Goal: Communication & Community: Share content

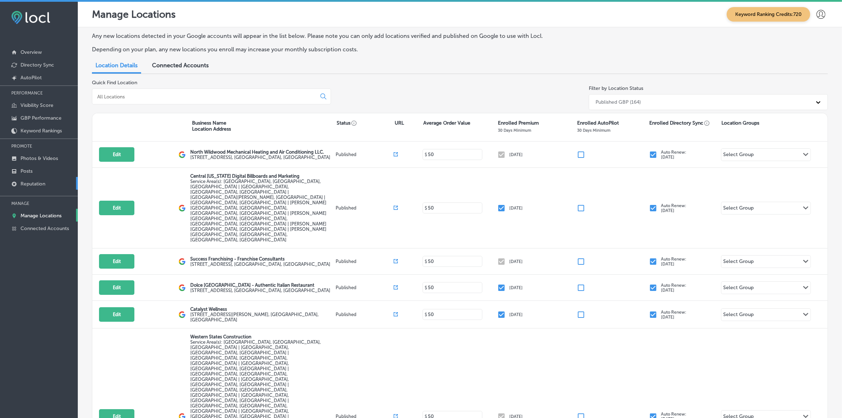
click at [34, 185] on p "Reputation" at bounding box center [33, 184] width 25 height 6
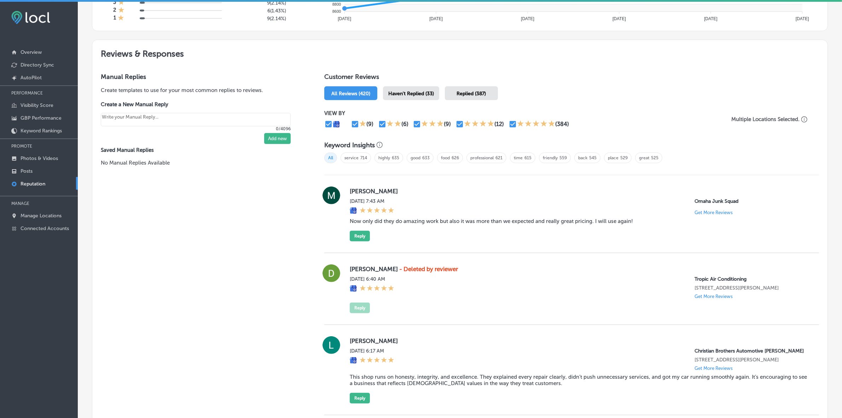
scroll to position [442, 0]
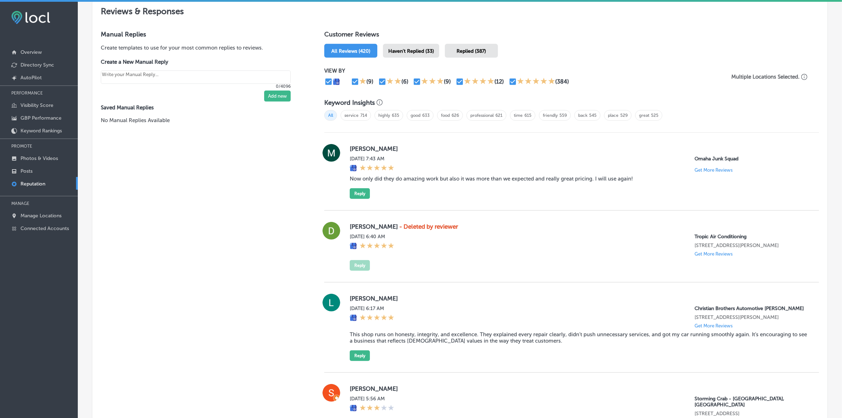
click at [417, 50] on span "Haven't Replied (33)" at bounding box center [411, 51] width 46 height 6
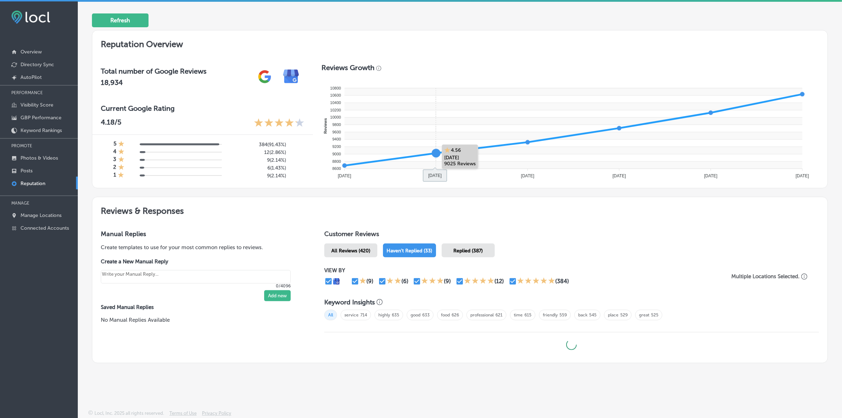
scroll to position [2, 0]
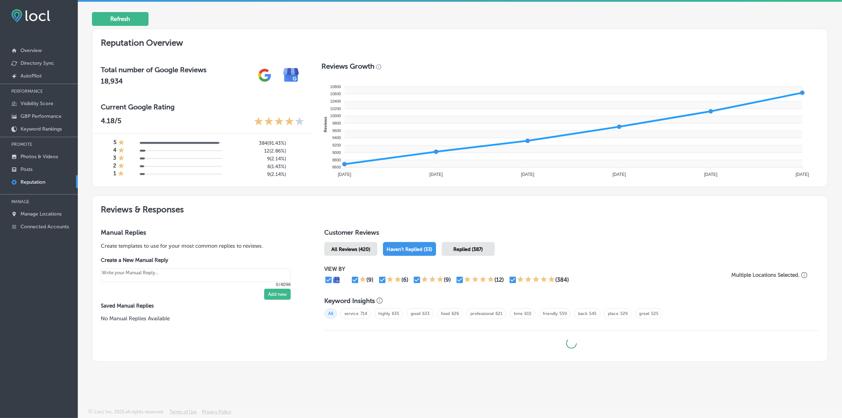
type textarea "x"
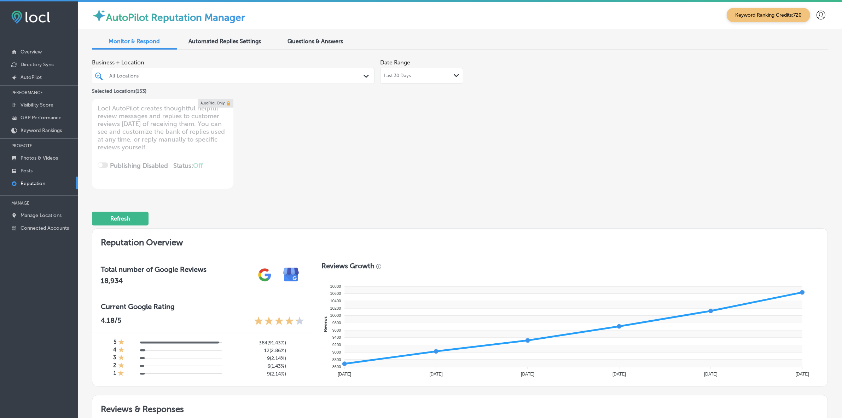
scroll to position [0, 0]
click at [284, 74] on div "All Locations" at bounding box center [236, 76] width 255 height 6
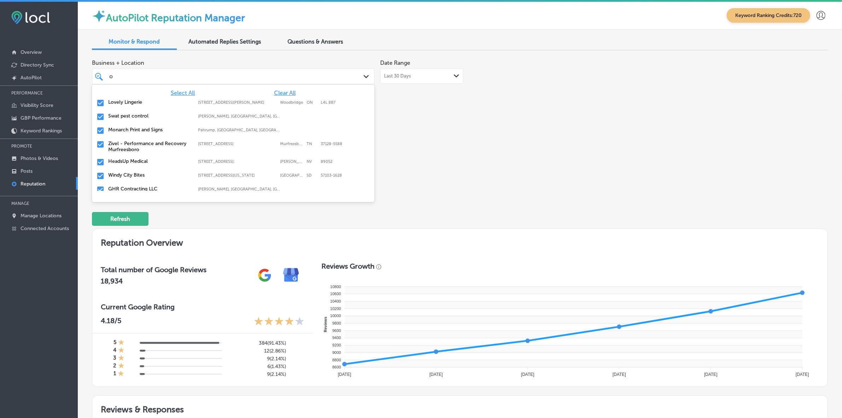
type input "om"
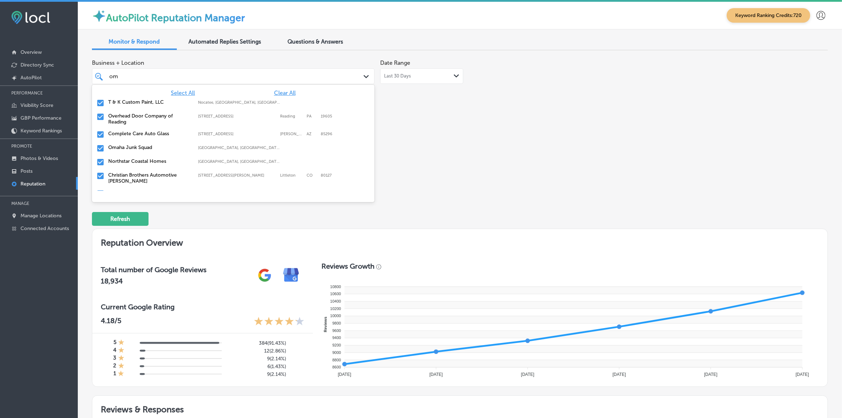
click at [179, 148] on label "Omaha Junk Squad" at bounding box center [149, 147] width 83 height 6
click at [144, 101] on label "T & K Custom Paint, LLC" at bounding box center [149, 102] width 83 height 6
click at [144, 101] on label "Overhead Door Company of Reading" at bounding box center [149, 105] width 83 height 12
click at [126, 149] on label "Christian Brothers Automotive Firestone Blvd" at bounding box center [149, 150] width 83 height 12
click at [126, 150] on label "Warp Computers" at bounding box center [149, 147] width 83 height 6
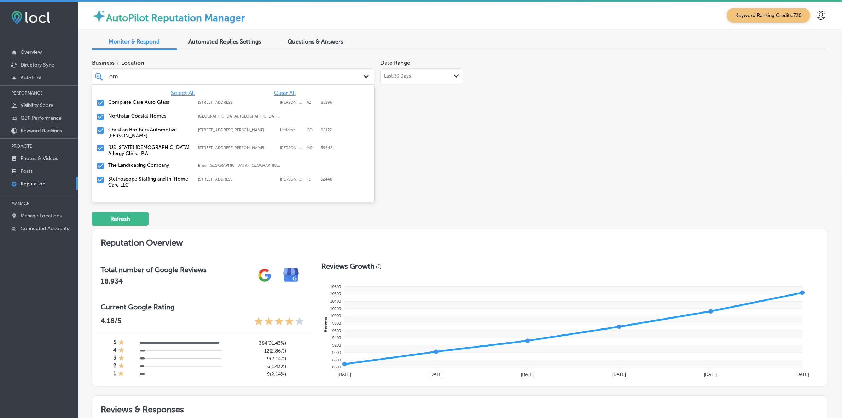
click at [126, 150] on label "[US_STATE] [DEMOGRAPHIC_DATA] Allergy Clinic, P.A." at bounding box center [149, 150] width 83 height 12
click at [126, 150] on label "The Landscaping Company" at bounding box center [149, 147] width 83 height 6
type textarea "x"
type input "o"
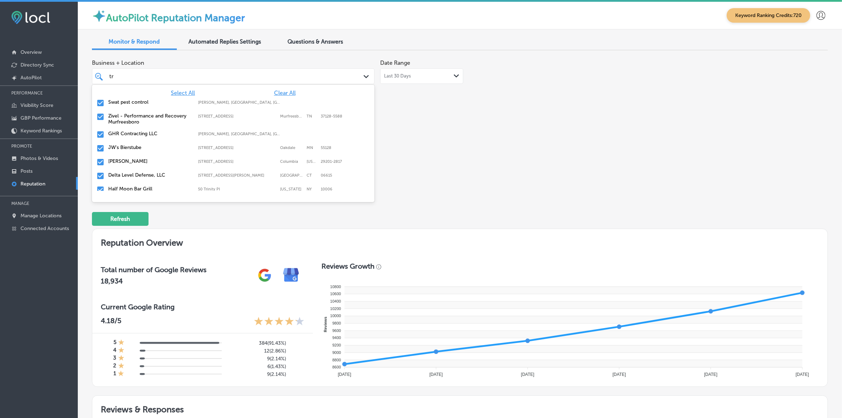
type input "tro"
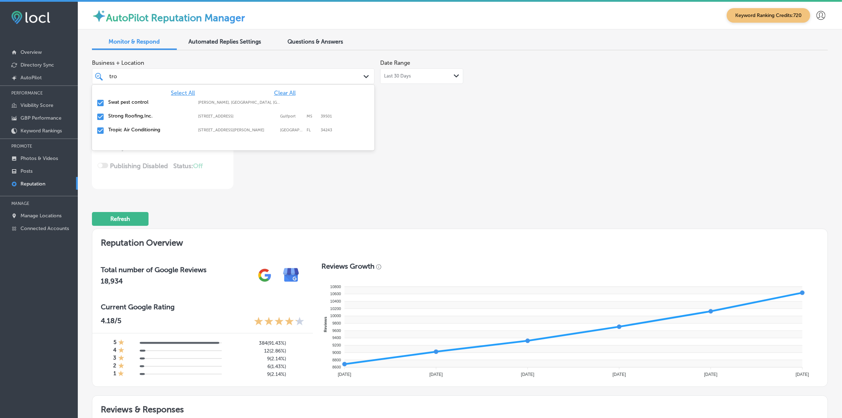
click at [136, 100] on label "Swat pest control" at bounding box center [149, 102] width 83 height 6
click at [136, 100] on label "Strong Roofing,Inc." at bounding box center [149, 102] width 83 height 6
click at [136, 100] on label "Tropic Air Conditioning" at bounding box center [149, 102] width 83 height 6
type textarea "x"
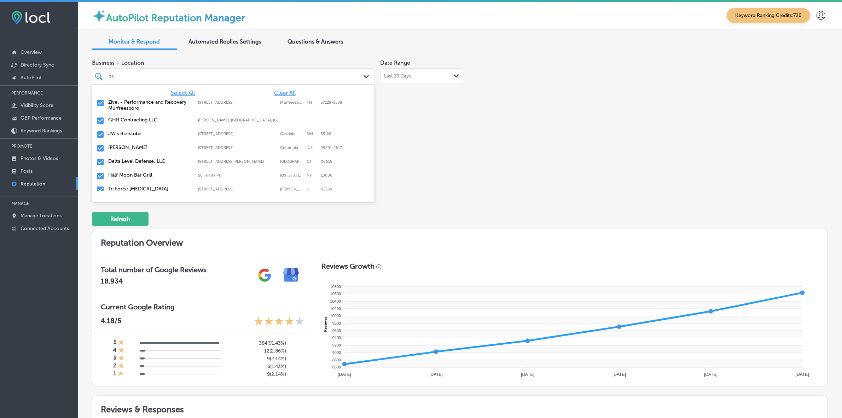
type input "t"
type input "si"
click at [143, 157] on label "Success Franchising - Franchise Consultants" at bounding box center [149, 160] width 83 height 12
click at [143, 157] on label "Quartier's Design" at bounding box center [149, 157] width 83 height 6
click at [140, 128] on label "Capital Wealth Associates, LLC." at bounding box center [149, 130] width 83 height 6
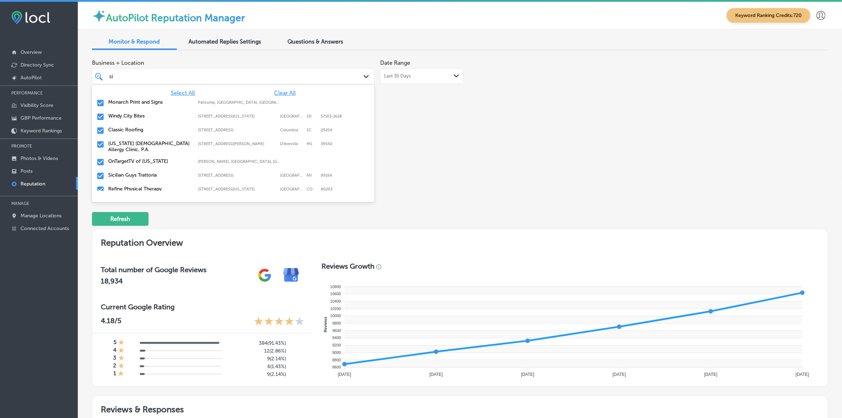
click at [139, 116] on label "Windy City Bites" at bounding box center [149, 116] width 83 height 6
click at [148, 104] on label "Monarch Print and Signs" at bounding box center [149, 102] width 83 height 6
click at [147, 104] on label "Classic Roofing" at bounding box center [149, 102] width 83 height 6
click at [144, 133] on label "Sicilian Guys Trattoria" at bounding box center [149, 134] width 83 height 6
click at [144, 133] on label "Refine Physical Therapy" at bounding box center [149, 134] width 83 height 6
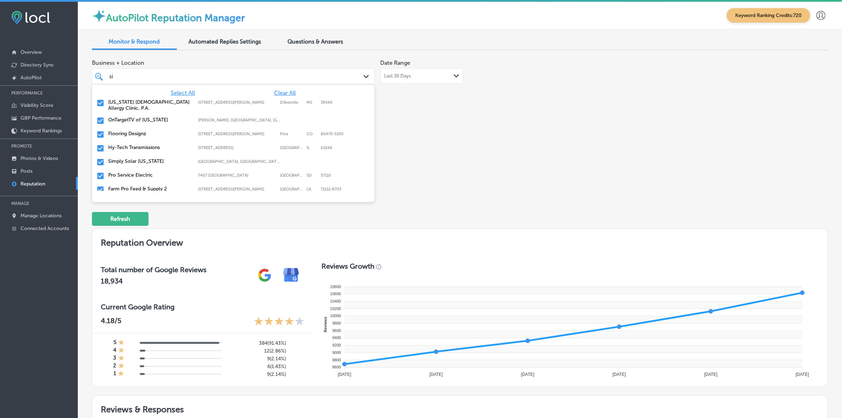
click at [144, 133] on label "Flooring Designz" at bounding box center [149, 134] width 83 height 6
click at [145, 147] on label "Simply Solar [US_STATE]" at bounding box center [149, 147] width 83 height 6
click at [145, 147] on label "Pro Service Electric" at bounding box center [149, 147] width 83 height 6
click at [145, 147] on label "Farm Pro Feed & Supply 2" at bounding box center [149, 147] width 83 height 6
click at [143, 132] on label "Hy-Tech Transmissions" at bounding box center [149, 134] width 83 height 6
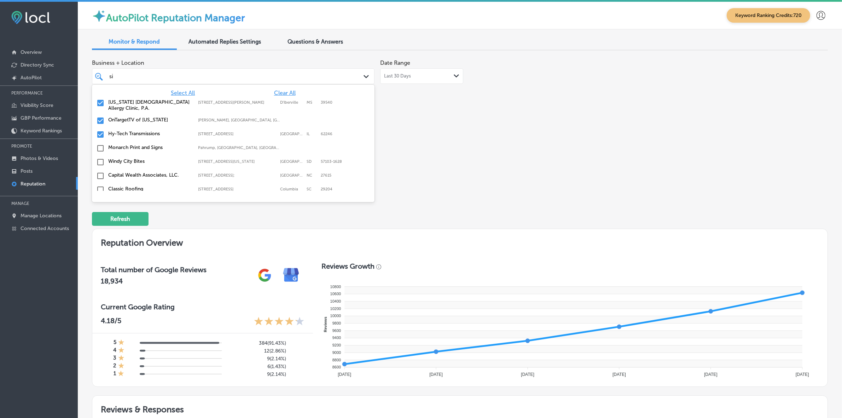
type textarea "x"
type input "si"
click at [444, 143] on div "Business + Location [STREET_ADDRESS] option [STREET_ADDRESS][US_STATE]. 17 resu…" at bounding box center [313, 122] width 442 height 133
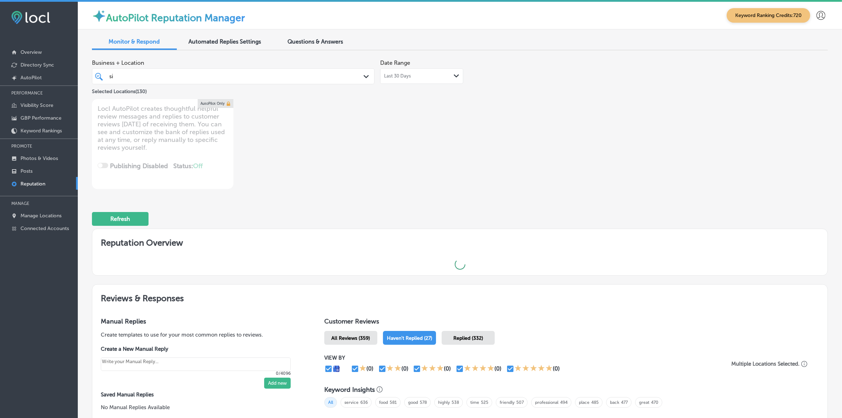
type textarea "x"
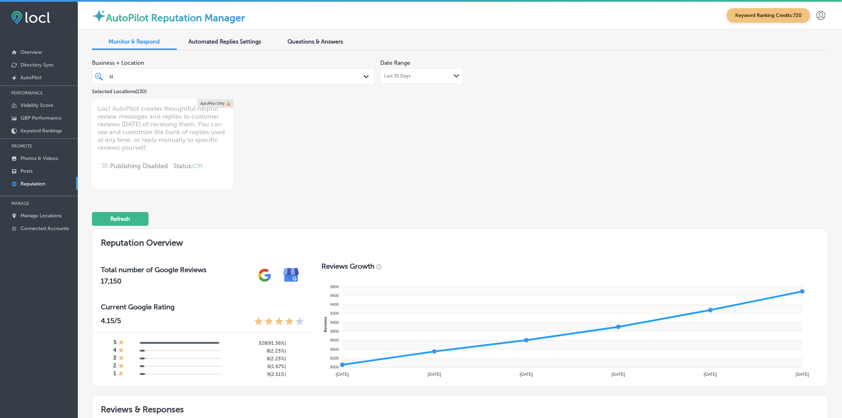
click at [295, 71] on div "si si" at bounding box center [233, 76] width 255 height 11
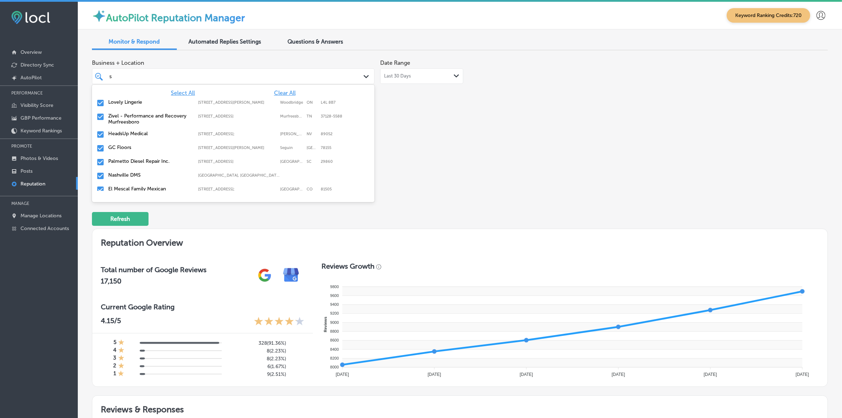
type input "st"
click at [136, 117] on label "GC Floors" at bounding box center [149, 116] width 83 height 6
click at [134, 134] on label "El Mescal Family Mexican Restaurant Bar" at bounding box center [149, 133] width 83 height 12
click at [133, 147] on label "El Mescal Family Mexican Restaurant & Bar - Fruita" at bounding box center [149, 146] width 83 height 12
click at [132, 146] on div "[PERSON_NAME], Associate Broker [STREET_ADDRESS][PERSON_NAME]-1911 [STREET_ADDR…" at bounding box center [233, 144] width 277 height 11
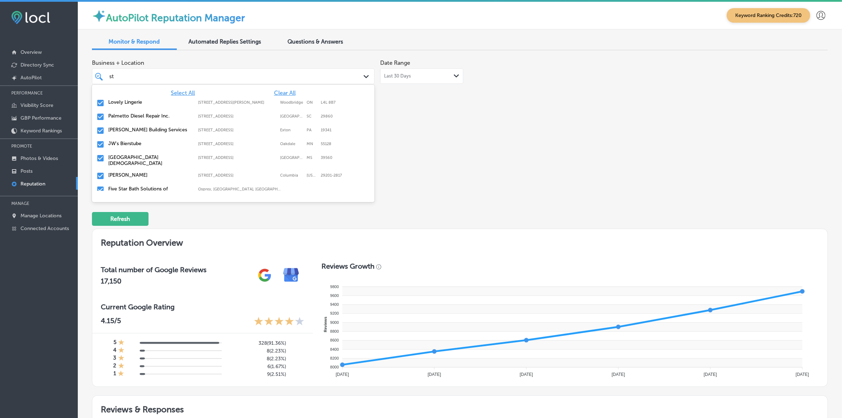
click at [132, 146] on label "JW's Bierstube" at bounding box center [149, 143] width 83 height 6
click at [132, 146] on label "[GEOGRAPHIC_DATA][DEMOGRAPHIC_DATA]" at bounding box center [149, 146] width 83 height 12
click at [132, 146] on label "[PERSON_NAME]" at bounding box center [149, 143] width 83 height 6
click at [132, 164] on label "Colorize Hair Studio" at bounding box center [149, 167] width 83 height 6
click at [132, 164] on label "Delta Level Defense, LLC" at bounding box center [149, 167] width 83 height 6
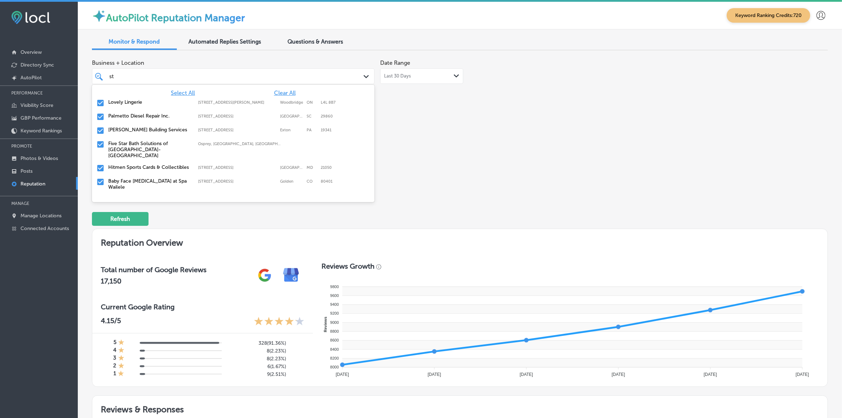
click at [132, 164] on label "Hitmen Sports Cards & Collectibles" at bounding box center [149, 167] width 83 height 6
click at [132, 182] on label "AmeriForce Environmental INC" at bounding box center [149, 185] width 83 height 6
type textarea "x"
type input "sto"
click at [130, 115] on label "Storming Crab - [GEOGRAPHIC_DATA], [GEOGRAPHIC_DATA]" at bounding box center [149, 122] width 83 height 18
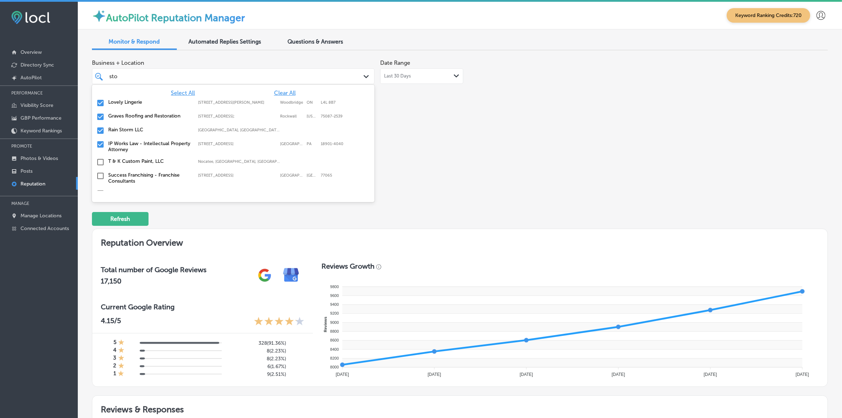
click at [130, 115] on label "Graves Roofing and Restoration" at bounding box center [149, 116] width 83 height 6
click at [130, 115] on label "Rain Storm LLC" at bounding box center [149, 116] width 83 height 6
click at [130, 115] on label "IP Works Law - Intellectual Property Attorney" at bounding box center [149, 119] width 83 height 12
type textarea "x"
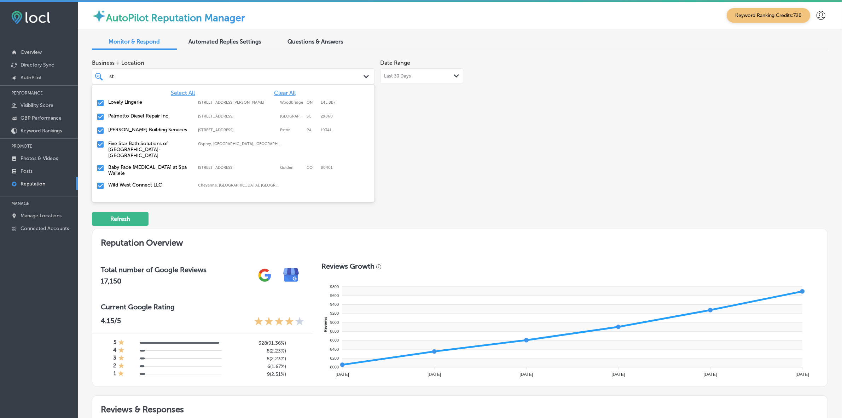
type input "s"
type input "ip"
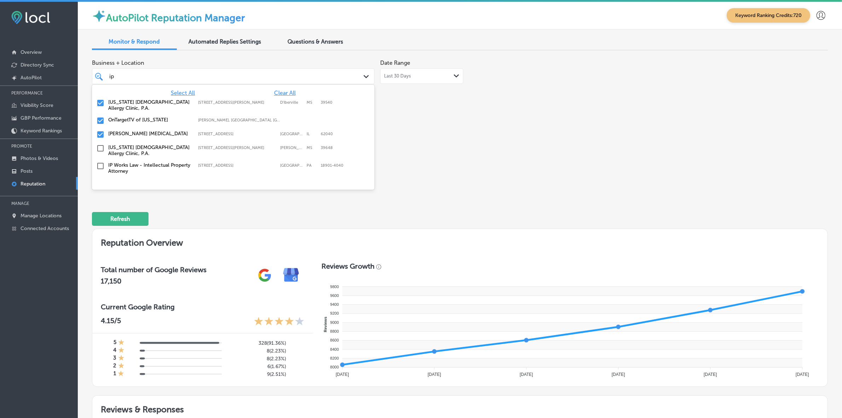
click at [130, 132] on label "[PERSON_NAME] [MEDICAL_DATA]" at bounding box center [149, 134] width 83 height 6
type textarea "x"
type input "i"
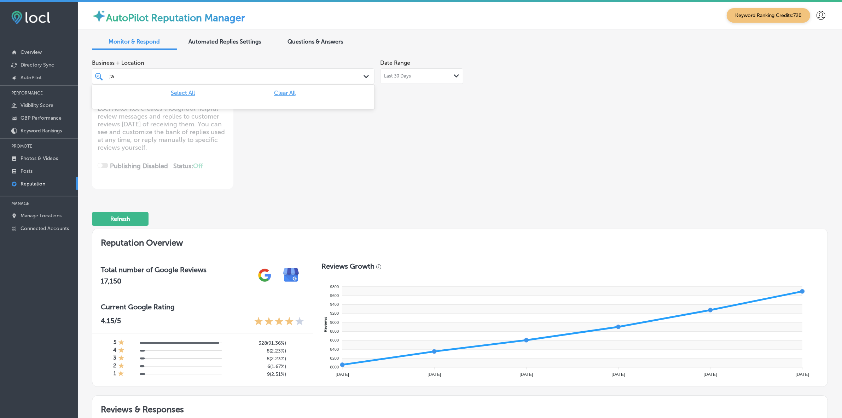
type input ";"
type input "la"
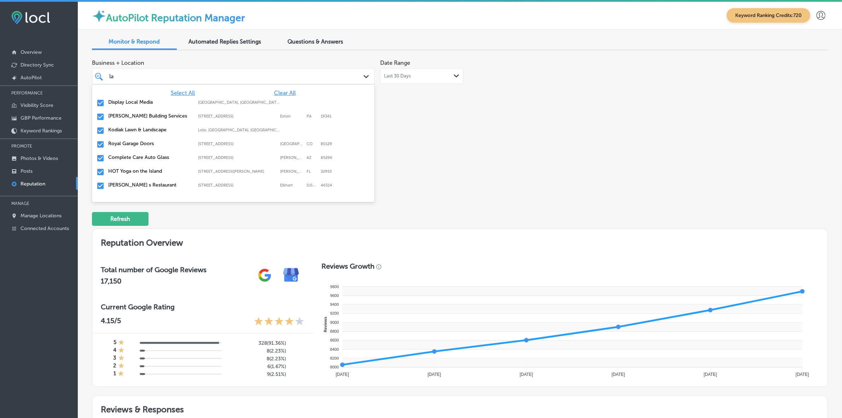
click at [136, 140] on label "Royal Garage Doors" at bounding box center [149, 143] width 83 height 6
click at [136, 129] on label "Kodiak Lawn & Landscape" at bounding box center [149, 130] width 83 height 6
click at [137, 103] on label "Display Local Media" at bounding box center [149, 102] width 83 height 6
type textarea "x"
type input "law"
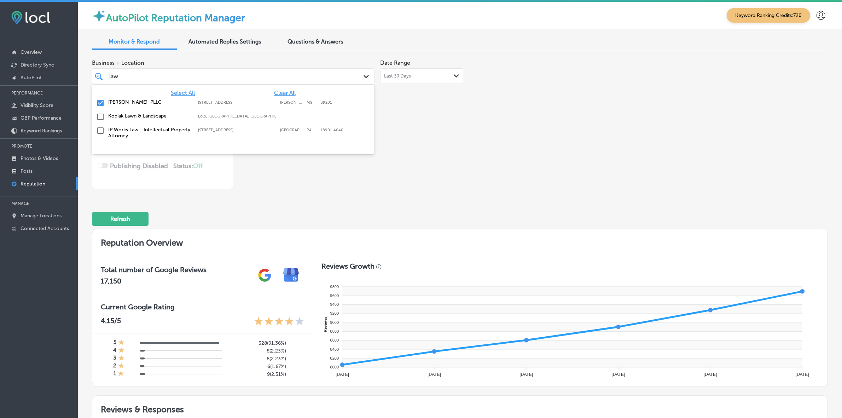
click at [140, 103] on label "[PERSON_NAME], PLLC" at bounding box center [149, 102] width 83 height 6
type textarea "x"
type input "l"
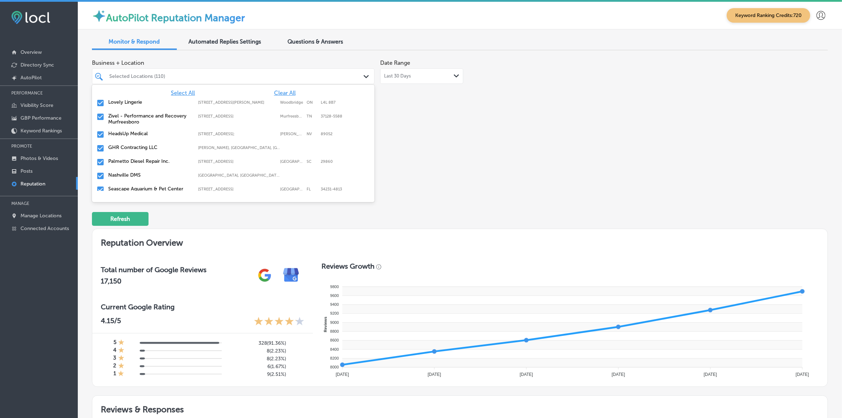
click at [162, 118] on label "Zivel - Performance and Recovery Murfreesboro" at bounding box center [149, 119] width 83 height 12
click at [162, 118] on label "HeadsUp Medical" at bounding box center [149, 116] width 83 height 6
click at [146, 142] on label "Nashville DMS" at bounding box center [149, 143] width 83 height 6
click at [144, 156] on label "New View Windows" at bounding box center [149, 157] width 83 height 6
click at [168, 173] on label "KB Insurance" at bounding box center [149, 171] width 83 height 6
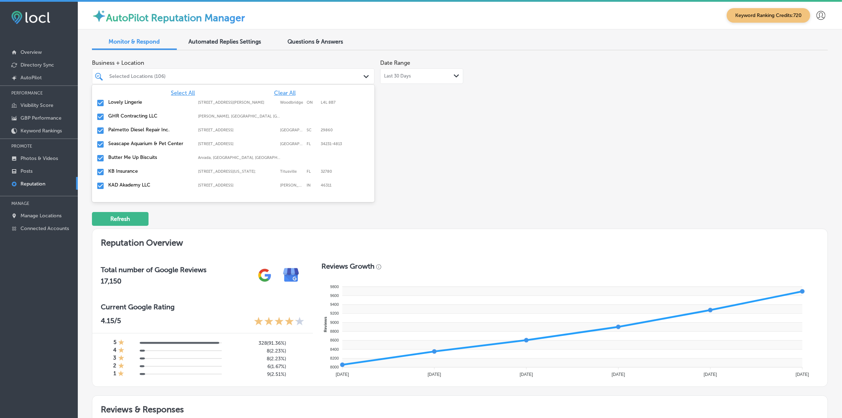
type textarea "x"
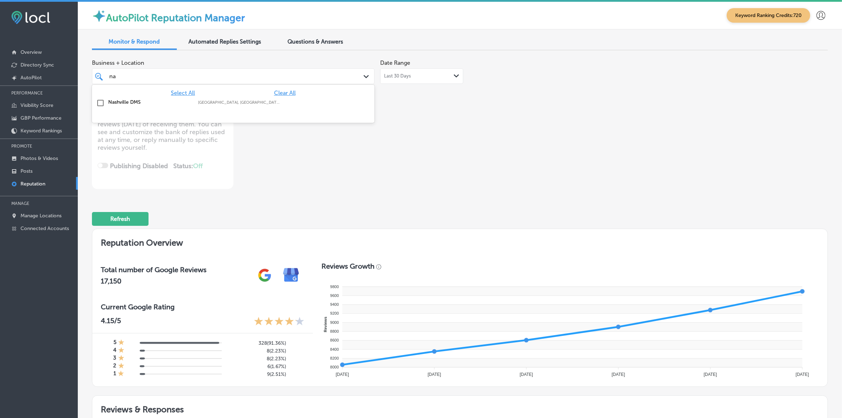
type input "n"
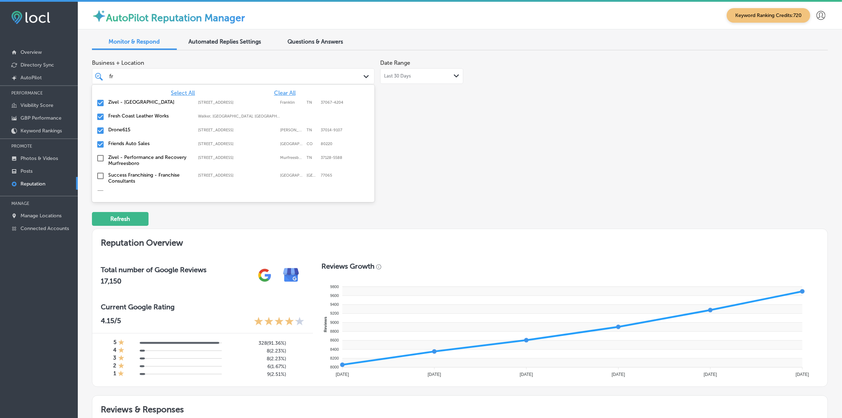
type input "fri"
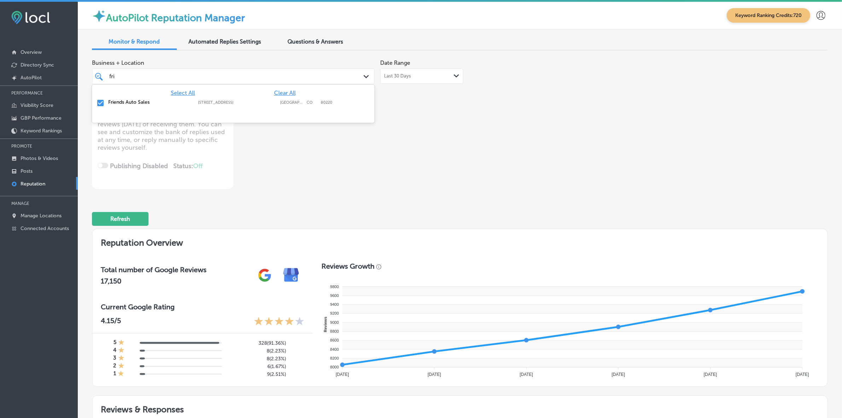
click at [152, 100] on label "Friends Auto Sales" at bounding box center [149, 102] width 83 height 6
type textarea "x"
type input "fr"
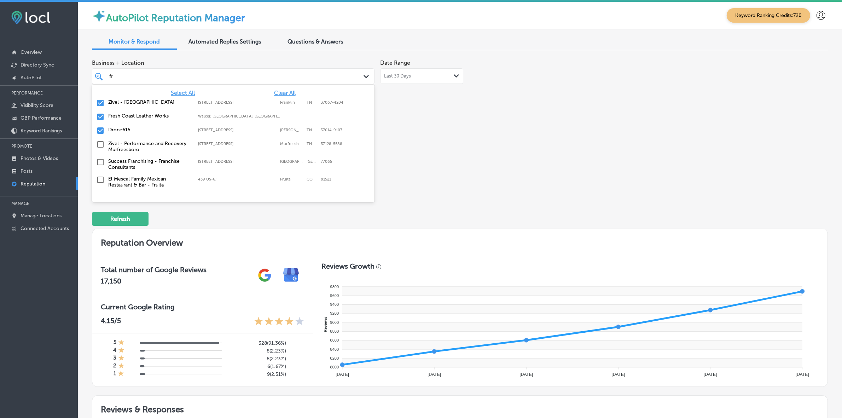
click at [152, 100] on label "Zivel - [GEOGRAPHIC_DATA]" at bounding box center [149, 102] width 83 height 6
click at [152, 100] on label "Fresh Coast Leather Works" at bounding box center [149, 102] width 83 height 6
click at [152, 100] on label "Drone615" at bounding box center [149, 102] width 83 height 6
type textarea "x"
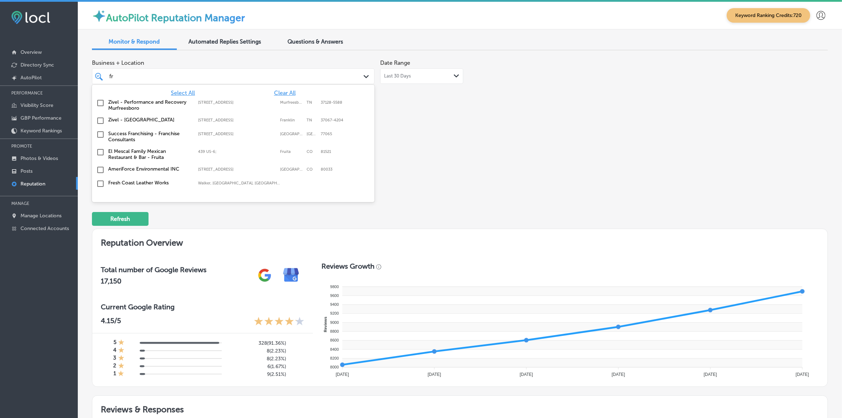
type input "fr"
click at [520, 162] on div "Business + Location [STREET_ADDRESS] [STREET_ADDRESS]. 9 results available for …" at bounding box center [313, 122] width 442 height 133
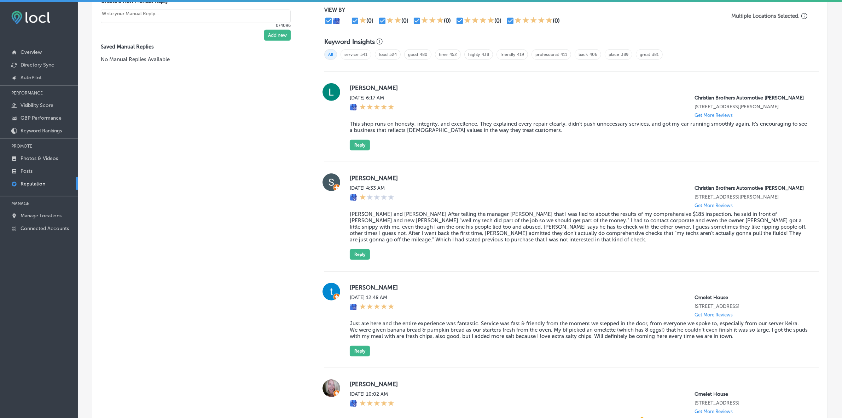
scroll to position [457, 0]
click at [358, 91] on label "[PERSON_NAME]" at bounding box center [579, 89] width 458 height 7
copy label "Lauren"
click at [384, 128] on div "[PERSON_NAME] [DATE] 6:17 AM Christian Brothers Automotive [PERSON_NAME] [STREE…" at bounding box center [579, 118] width 458 height 67
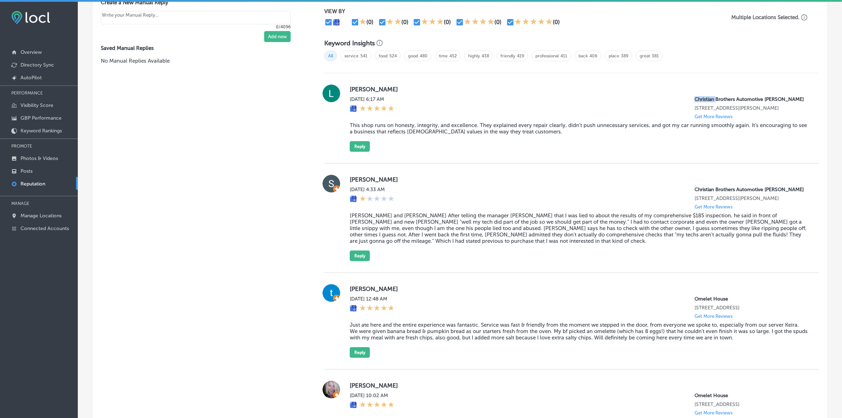
click at [384, 128] on div "[PERSON_NAME] [DATE] 6:17 AM Christian Brothers Automotive [PERSON_NAME] [STREE…" at bounding box center [579, 118] width 458 height 67
click at [394, 135] on blockquote "This shop runs on honesty, integrity, and excellence. They explained every repa…" at bounding box center [579, 128] width 458 height 13
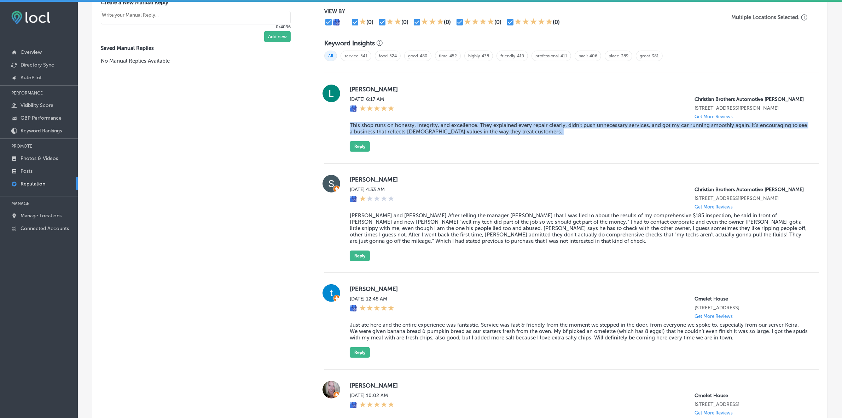
click at [394, 135] on blockquote "This shop runs on honesty, integrity, and excellence. They explained every repa…" at bounding box center [579, 128] width 458 height 13
copy blockquote "This shop runs on honesty, integrity, and excellence. They explained every repa…"
click at [354, 152] on button "Reply" at bounding box center [360, 146] width 20 height 11
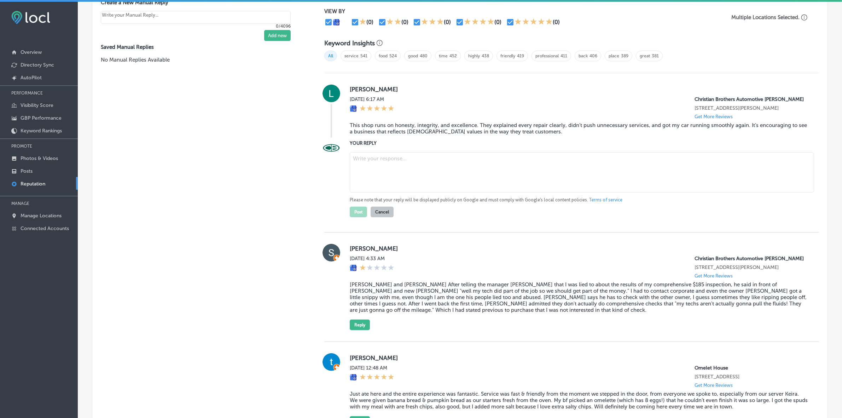
click at [374, 168] on textarea at bounding box center [582, 172] width 464 height 40
type textarea "x"
paste textarea "Thank you so much for your thoughtful review, [PERSON_NAME]! We’re truly honore…"
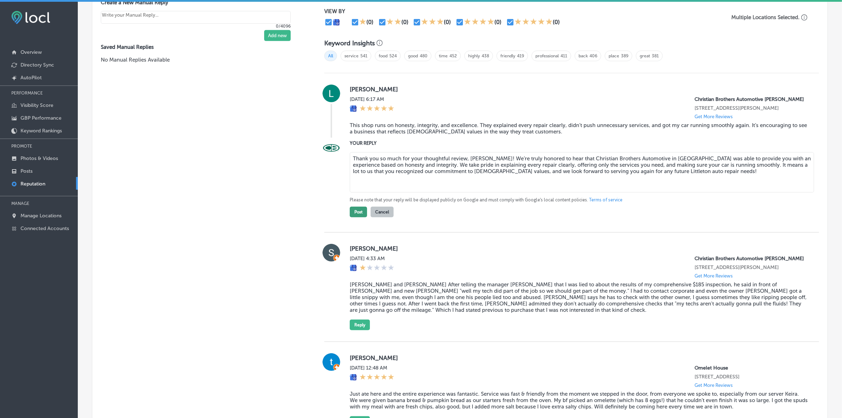
type textarea "Thank you so much for your thoughtful review, [PERSON_NAME]! We’re truly honore…"
click at [356, 217] on button "Post" at bounding box center [358, 212] width 17 height 11
type textarea "x"
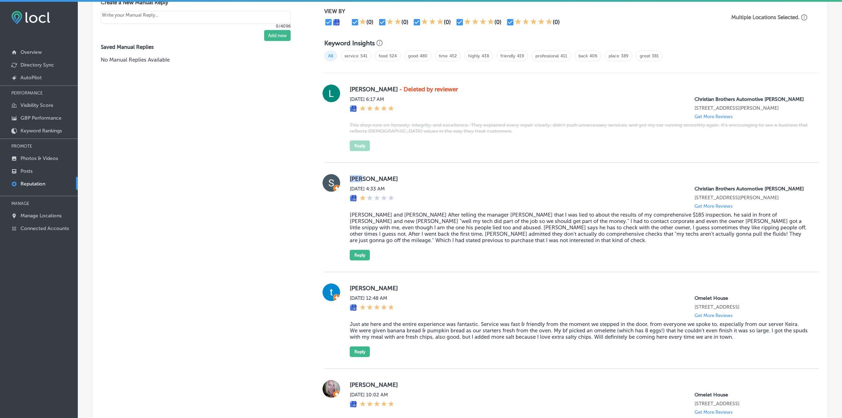
copy label "[PERSON_NAME]"
drag, startPoint x: 346, startPoint y: 190, endPoint x: 358, endPoint y: 189, distance: 12.4
click at [358, 189] on div "[PERSON_NAME] E [DATE] 4:33 AM Christian Brothers Automotive [PERSON_NAME] [STR…" at bounding box center [571, 217] width 495 height 86
click at [390, 243] on blockquote "[PERSON_NAME] and [PERSON_NAME] After telling the manager [PERSON_NAME] that I …" at bounding box center [579, 228] width 458 height 32
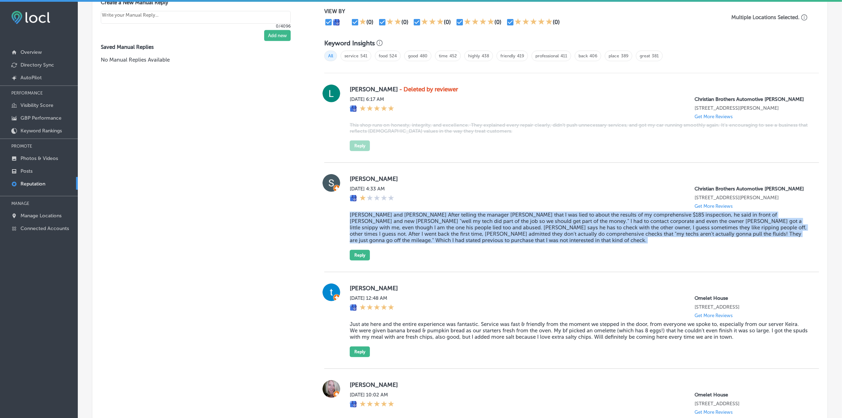
click at [390, 243] on blockquote "[PERSON_NAME] and [PERSON_NAME] After telling the manager [PERSON_NAME] that I …" at bounding box center [579, 228] width 458 height 32
copy blockquote "[PERSON_NAME] and [PERSON_NAME] After telling the manager [PERSON_NAME] that I …"
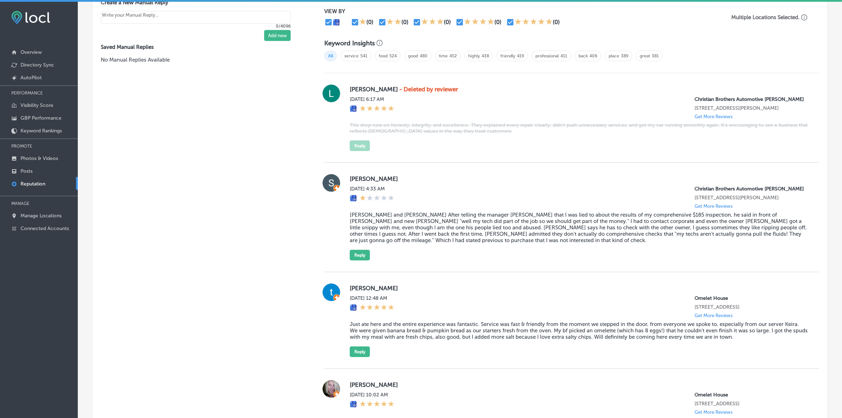
click at [200, 172] on div "Manual Replies Create templates to use for your most common replies to reviews.…" at bounding box center [201, 351] width 218 height 777
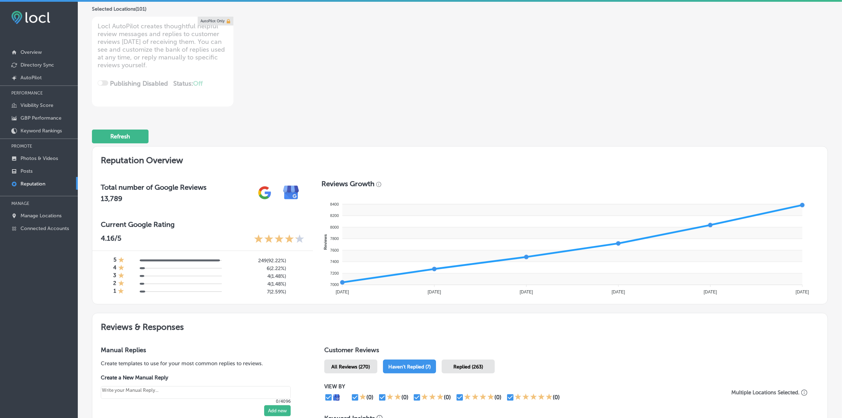
scroll to position [0, 0]
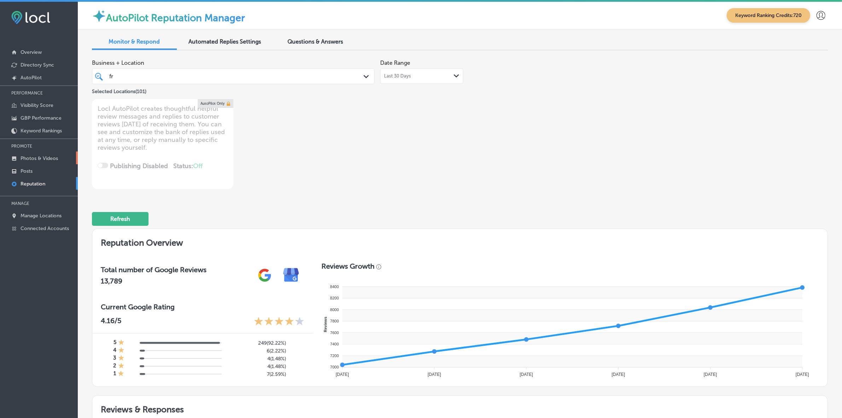
click at [43, 158] on p "Photos & Videos" at bounding box center [39, 158] width 37 height 6
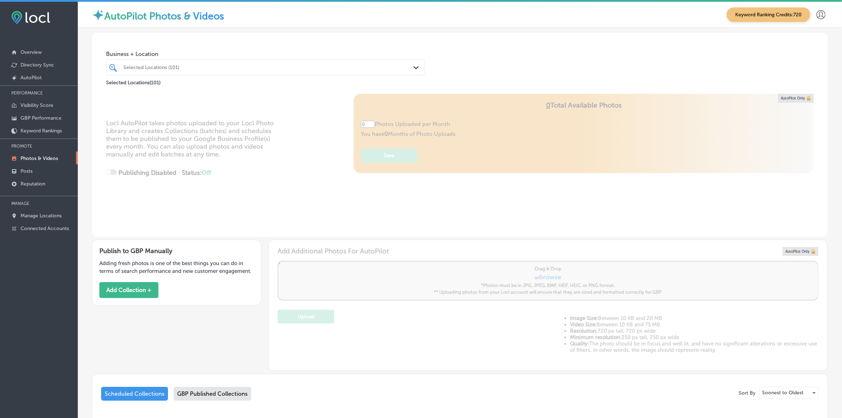
click at [195, 66] on div "Selected Locations (101)" at bounding box center [268, 67] width 291 height 6
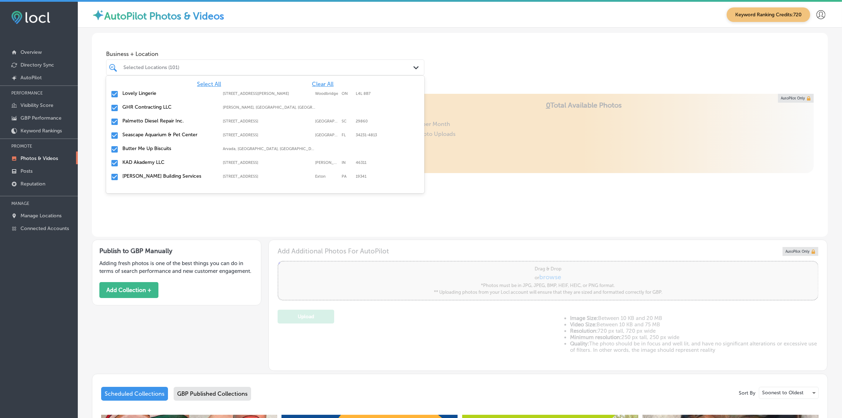
type input "5"
click at [317, 86] on span "Clear All" at bounding box center [323, 84] width 22 height 7
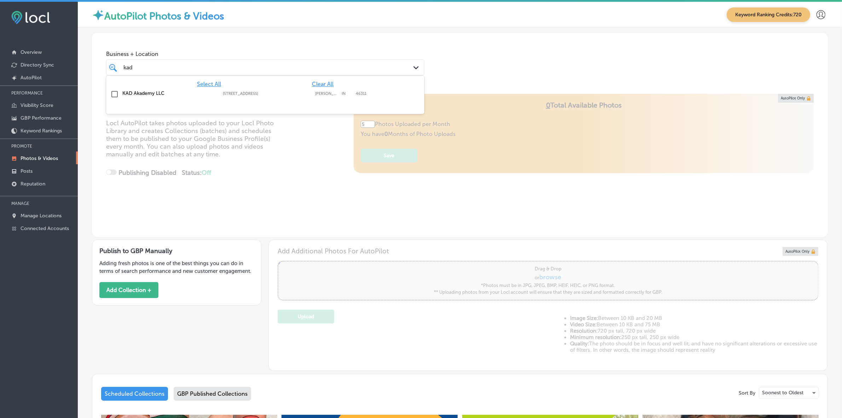
click at [320, 90] on div "KAD Akademy LLC [STREET_ADDRESS][GEOGRAPHIC_DATA][STREET_ADDRESS][PERSON_NAME]" at bounding box center [238, 93] width 233 height 6
type input "kad"
click at [424, 62] on div "Business + Location option [STREET_ADDRESS]. option [STREET_ADDRESS]. 2 results…" at bounding box center [460, 60] width 736 height 54
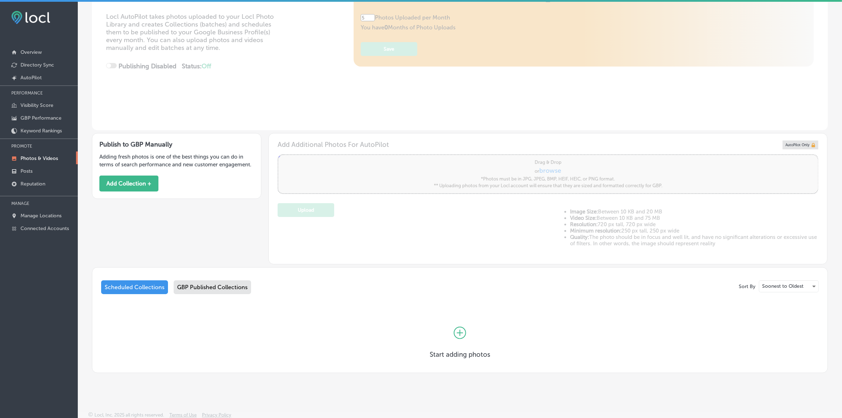
click at [232, 286] on div "GBP Published Collections" at bounding box center [212, 287] width 77 height 14
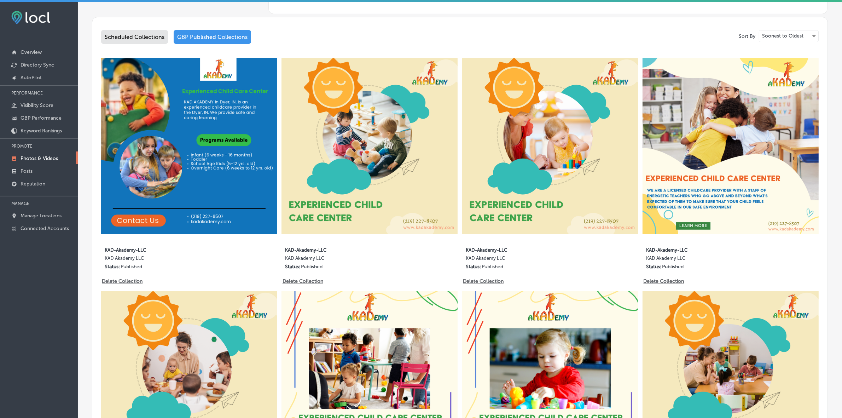
scroll to position [372, 0]
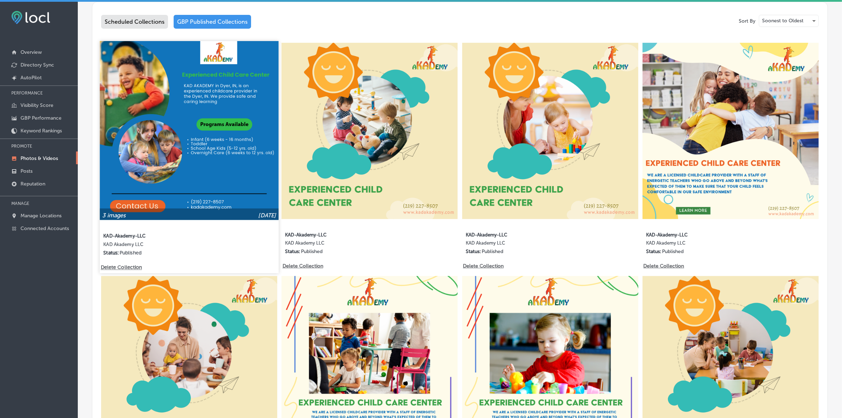
click at [132, 193] on img at bounding box center [189, 130] width 179 height 179
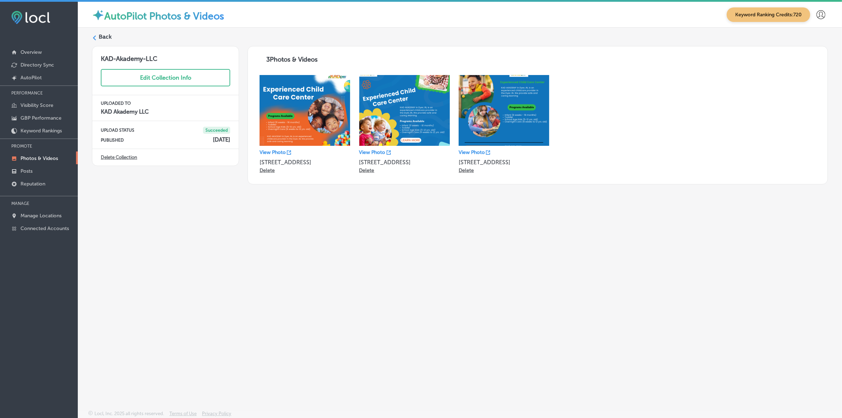
click at [99, 36] on label "Back" at bounding box center [105, 37] width 13 height 8
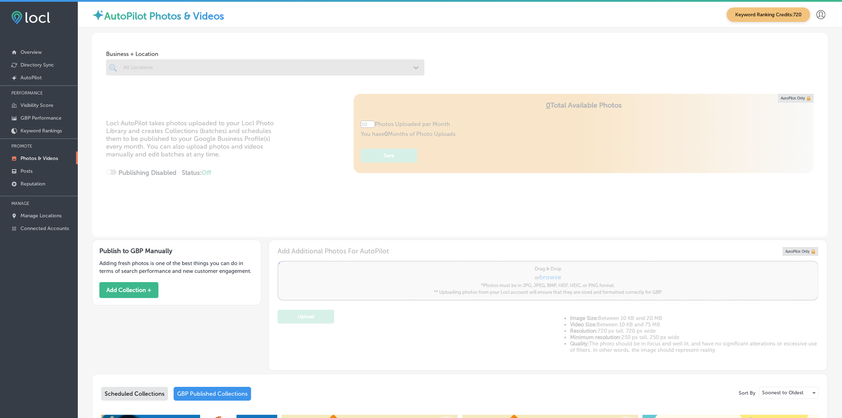
type input "5"
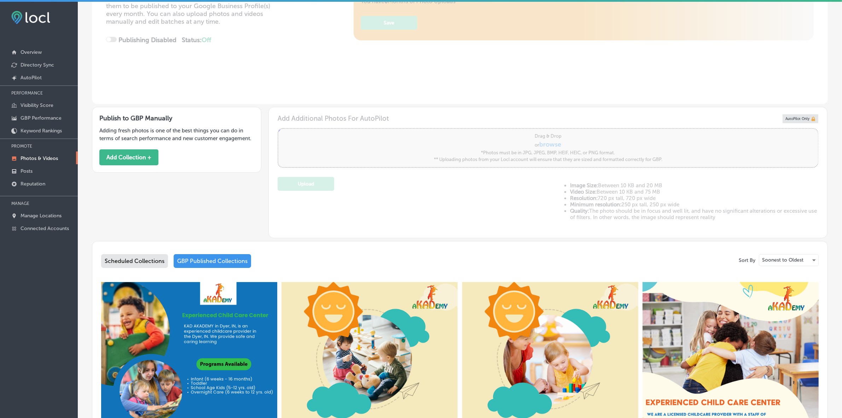
scroll to position [44, 0]
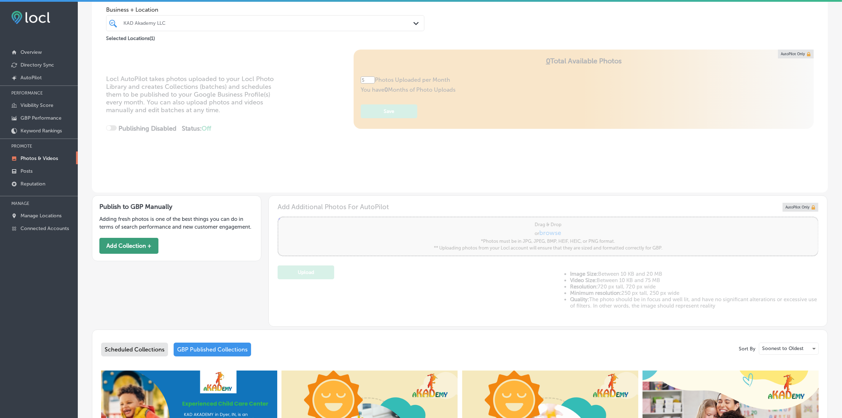
click at [137, 243] on button "Add Collection +" at bounding box center [128, 246] width 59 height 16
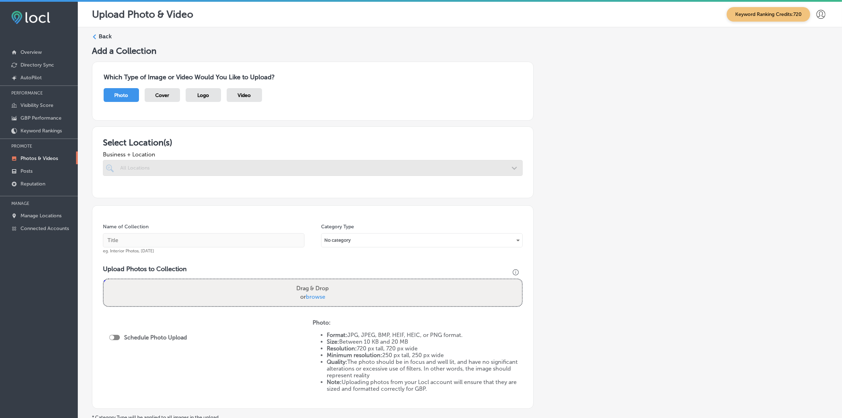
click at [220, 170] on div at bounding box center [313, 168] width 420 height 16
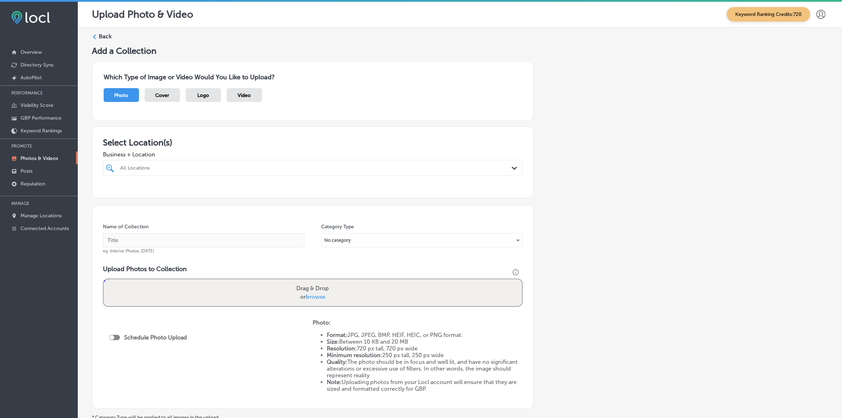
click at [243, 172] on div at bounding box center [294, 168] width 348 height 10
click at [361, 194] on label "[STREET_ADDRESS]" at bounding box center [308, 194] width 117 height 5
type input "kad"
click at [231, 241] on input "text" at bounding box center [204, 240] width 202 height 14
type input "KAD-Akademy-LLC"
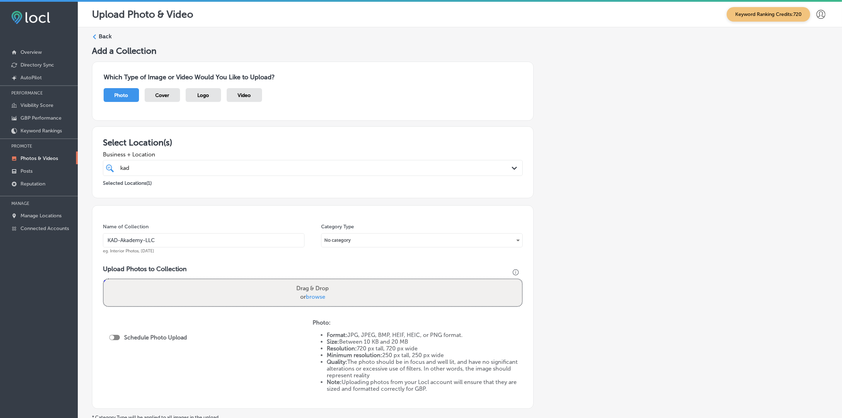
click at [245, 236] on input "KAD-Akademy-LLC" at bounding box center [204, 240] width 202 height 14
click at [274, 262] on div "Name of Collection KAD-Akademy-LLC eg. Interior Photos, [DATE] Category Type No…" at bounding box center [313, 306] width 442 height 203
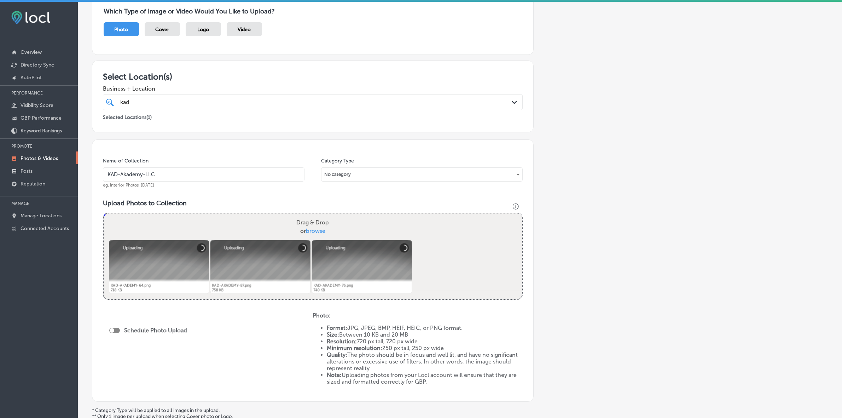
scroll to position [133, 0]
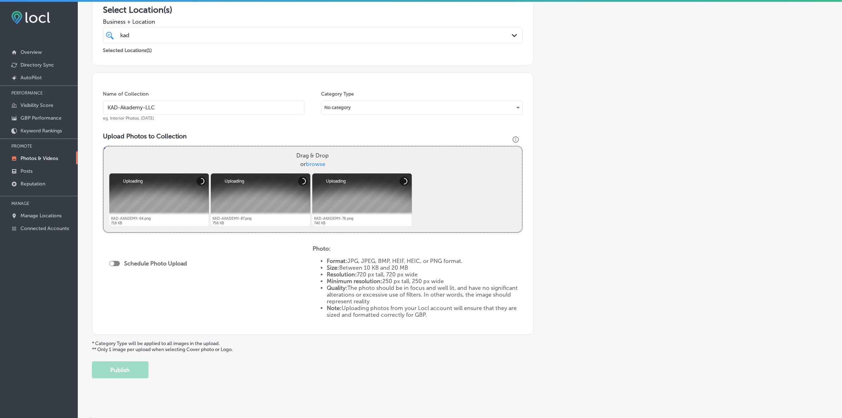
click at [118, 254] on div "Schedule Photo Upload" at bounding box center [152, 270] width 87 height 50
click at [118, 264] on div at bounding box center [114, 263] width 11 height 5
checkbox input "true"
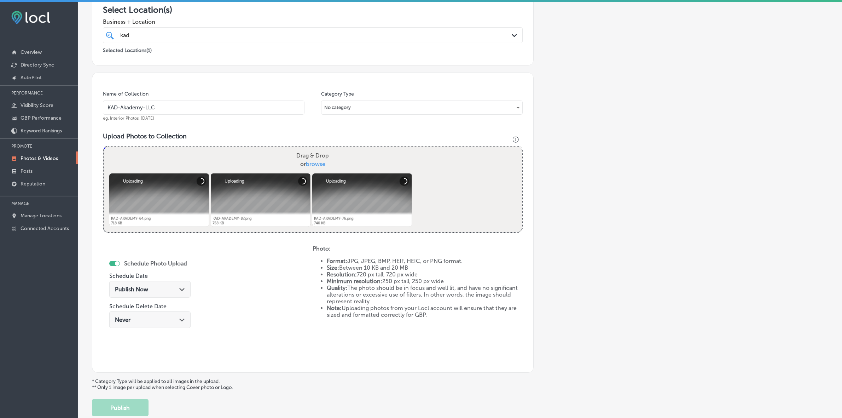
click at [166, 293] on div "Publish Now Path Created with Sketch." at bounding box center [149, 289] width 81 height 17
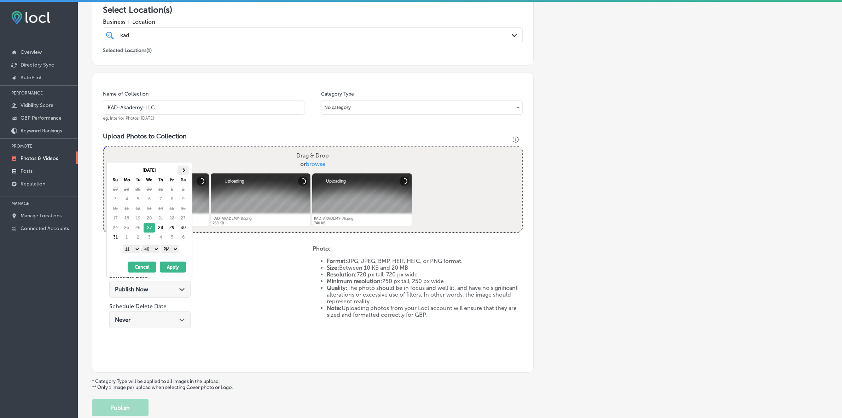
click at [181, 172] on th at bounding box center [183, 171] width 11 height 10
click at [134, 249] on select "1 2 3 4 5 6 7 8 9 10 11 12" at bounding box center [132, 249] width 18 height 8
click at [152, 250] on select "00 10 20 30 40 50" at bounding box center [151, 249] width 18 height 8
click at [168, 267] on button "Apply" at bounding box center [173, 266] width 26 height 11
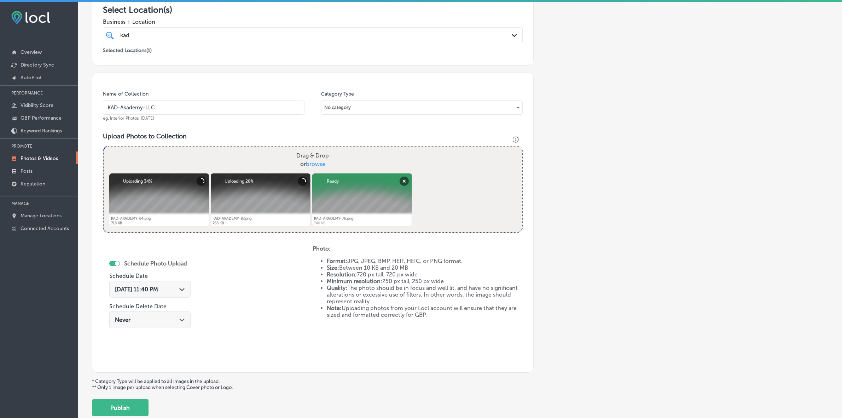
click at [183, 290] on polygon at bounding box center [181, 289] width 5 height 3
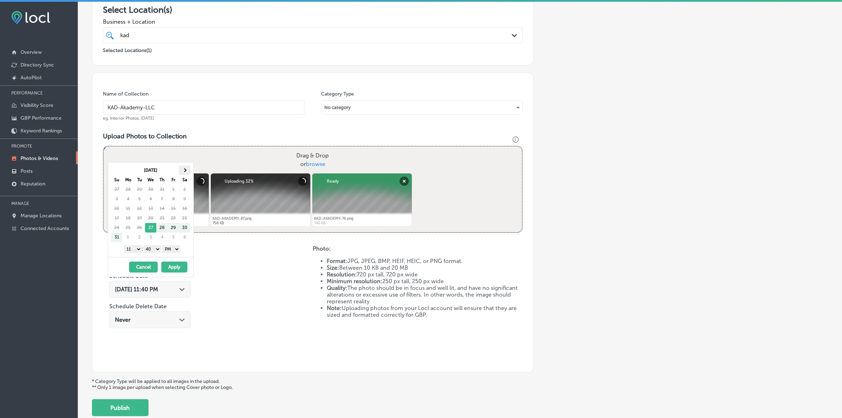
click at [186, 172] on th at bounding box center [184, 171] width 11 height 10
click at [135, 249] on select "1 2 3 4 5 6 7 8 9 10 11 12" at bounding box center [133, 249] width 18 height 8
click at [153, 250] on select "00 10 20 30 40 50" at bounding box center [152, 249] width 18 height 8
click at [174, 268] on button "Apply" at bounding box center [174, 266] width 26 height 11
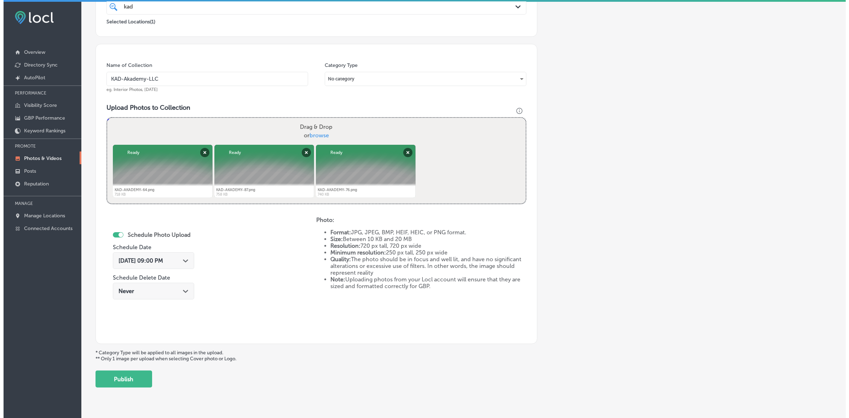
scroll to position [177, 0]
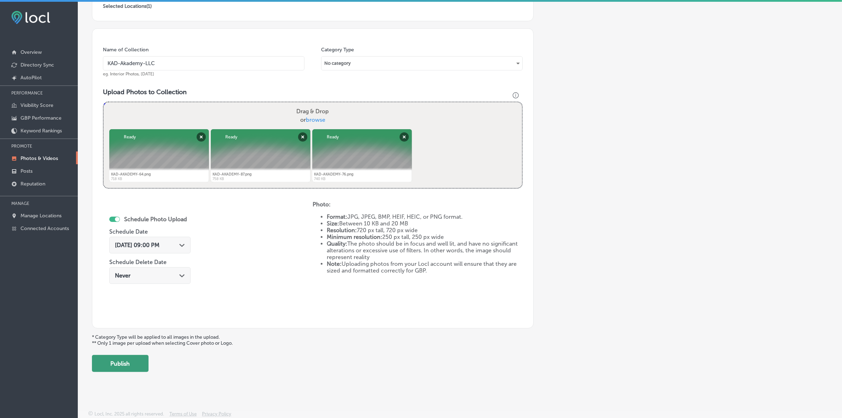
click at [118, 365] on button "Publish" at bounding box center [120, 363] width 57 height 17
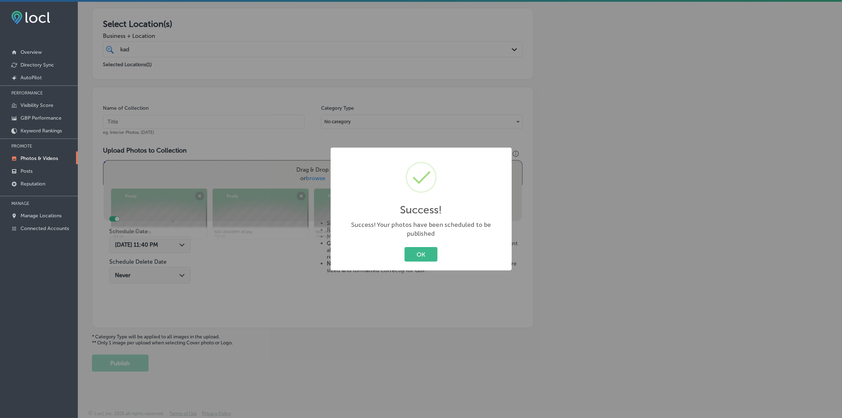
scroll to position [118, 0]
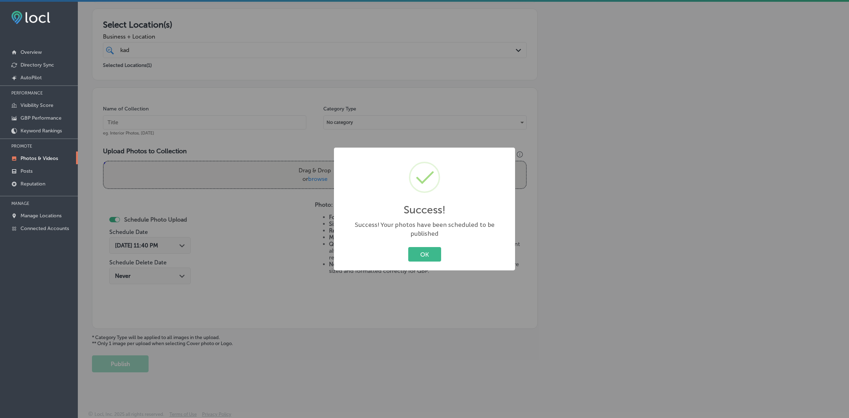
click at [408, 247] on button "OK" at bounding box center [424, 254] width 33 height 15
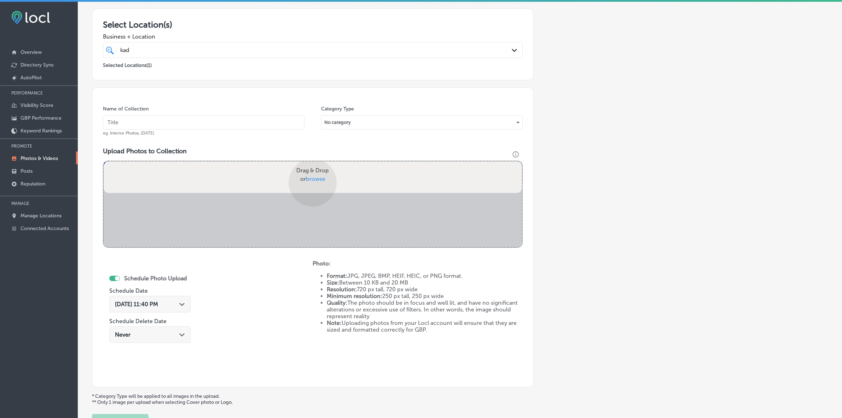
scroll to position [177, 0]
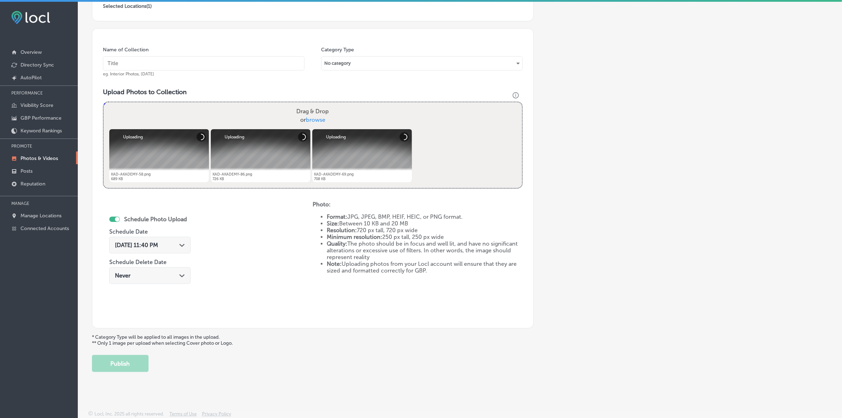
click at [224, 63] on input "text" at bounding box center [204, 63] width 202 height 14
paste input "KAD-Akademy-LLC"
type input "KAD-Akademy-LLC"
click at [176, 245] on div "[DATE] 11:40 PM Path Created with Sketch." at bounding box center [150, 245] width 70 height 7
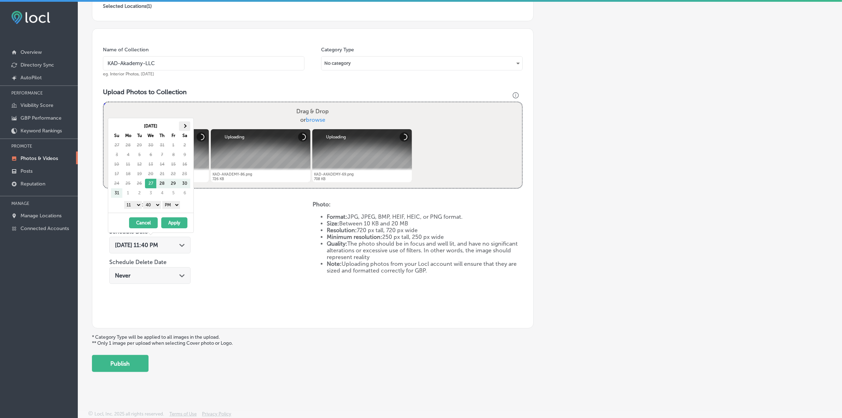
click at [184, 122] on th at bounding box center [184, 126] width 11 height 10
click at [117, 125] on span at bounding box center [117, 126] width 4 height 4
click at [132, 204] on select "1 2 3 4 5 6 7 8 9 10 11 12" at bounding box center [133, 205] width 18 height 8
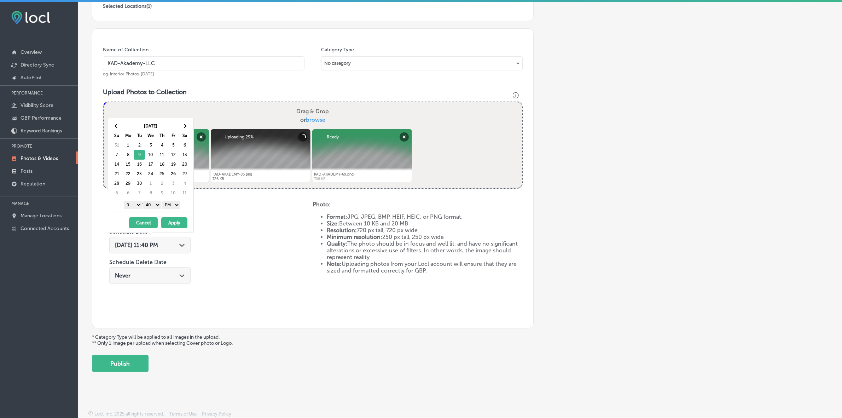
click at [159, 207] on select "00 10 20 30 40 50" at bounding box center [152, 205] width 18 height 8
click at [173, 225] on button "Apply" at bounding box center [174, 222] width 26 height 11
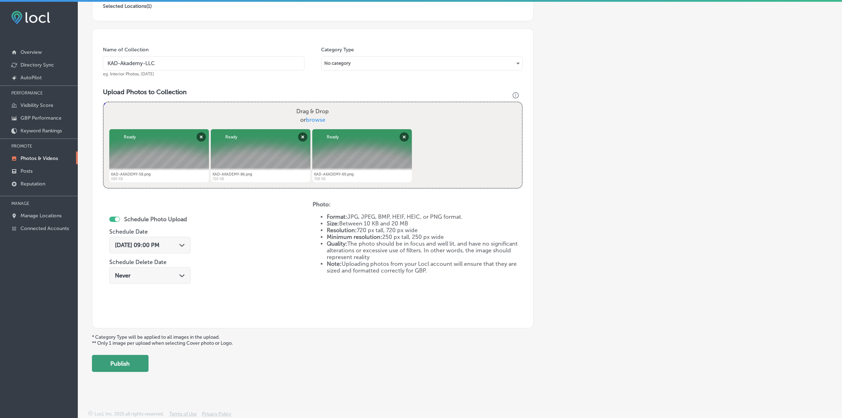
click at [125, 363] on button "Publish" at bounding box center [120, 363] width 57 height 17
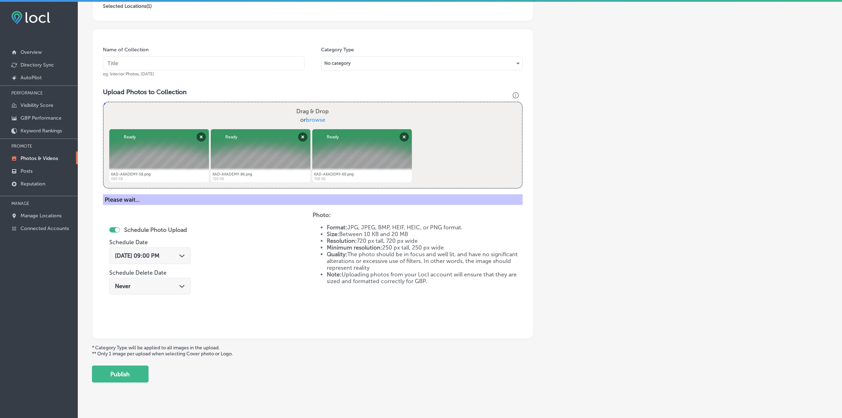
scroll to position [118, 0]
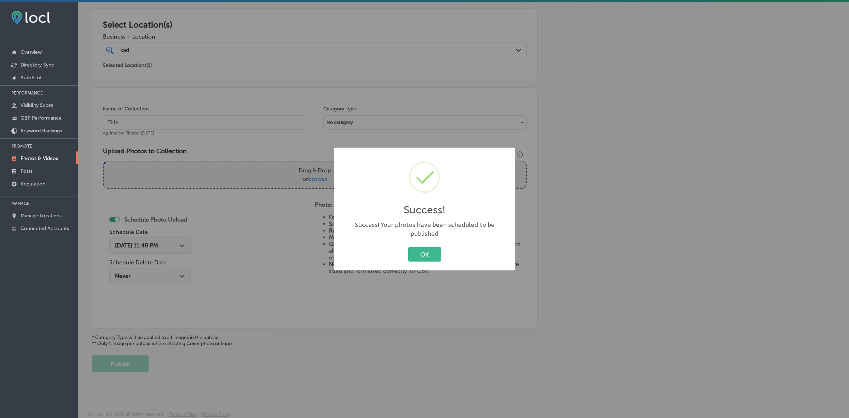
click at [408, 247] on button "OK" at bounding box center [424, 254] width 33 height 15
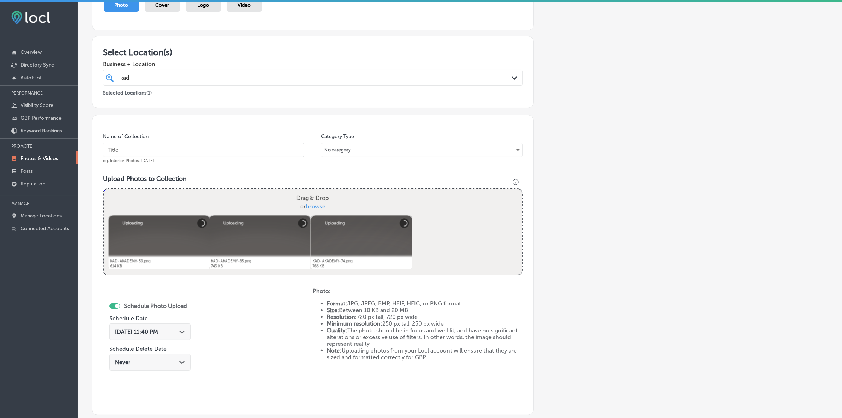
scroll to position [88, 0]
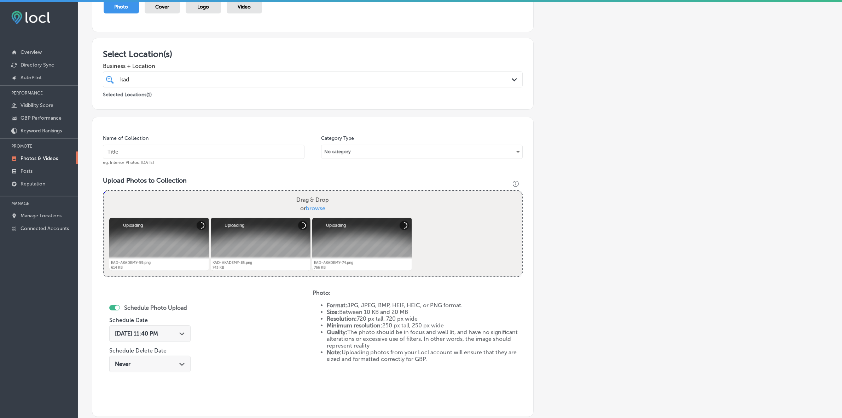
click at [202, 155] on input "text" at bounding box center [204, 152] width 202 height 14
paste input "KAD-Akademy-LLC"
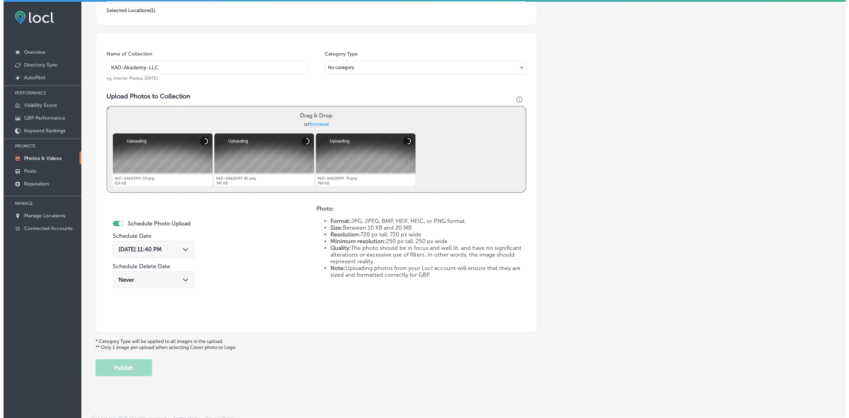
scroll to position [177, 0]
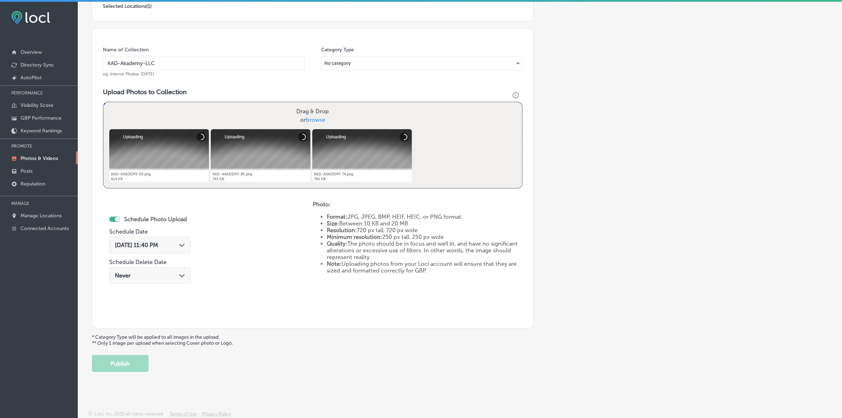
type input "KAD-Akademy-LLC"
drag, startPoint x: 183, startPoint y: 249, endPoint x: 188, endPoint y: 212, distance: 37.4
click at [184, 249] on div "[DATE] 11:40 PM Path Created with Sketch." at bounding box center [149, 245] width 81 height 17
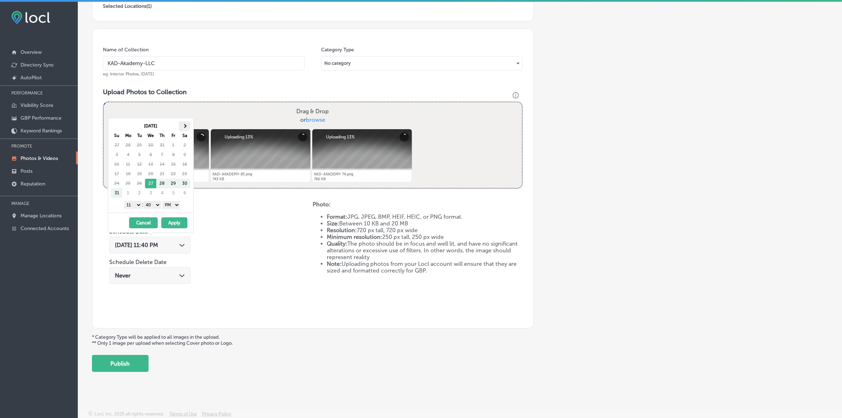
click at [189, 125] on th at bounding box center [184, 126] width 11 height 10
click at [136, 205] on select "1 2 3 4 5 6 7 8 9 10 11 12" at bounding box center [133, 205] width 18 height 8
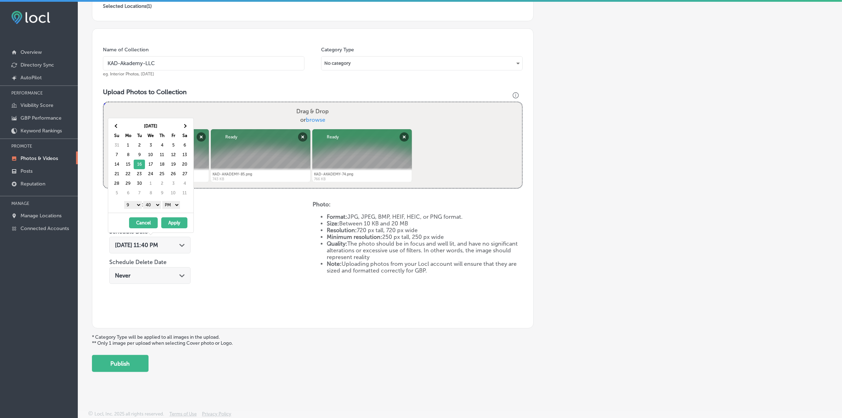
click at [161, 202] on select "00 10 20 30 40 50" at bounding box center [152, 205] width 18 height 8
click at [171, 225] on button "Apply" at bounding box center [174, 222] width 26 height 11
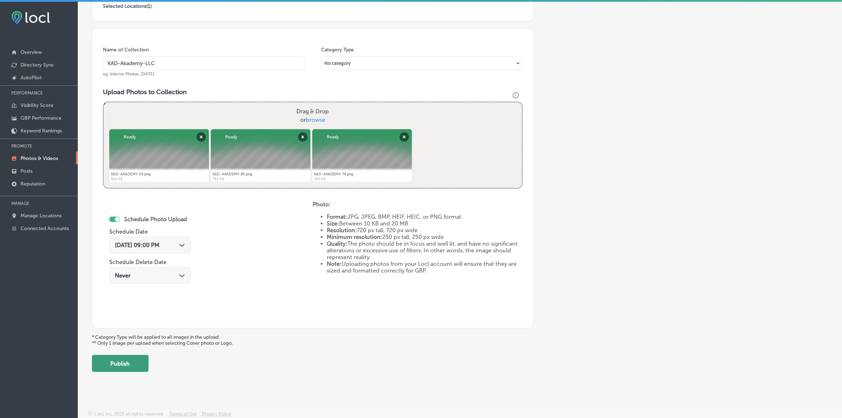
click at [135, 369] on button "Publish" at bounding box center [120, 363] width 57 height 17
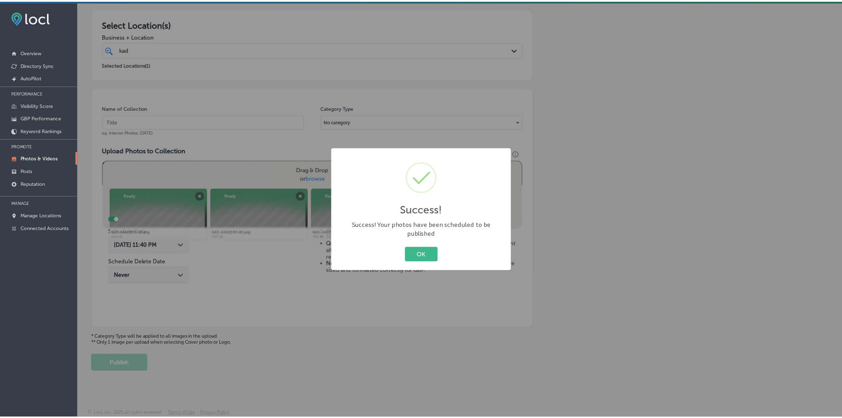
scroll to position [118, 0]
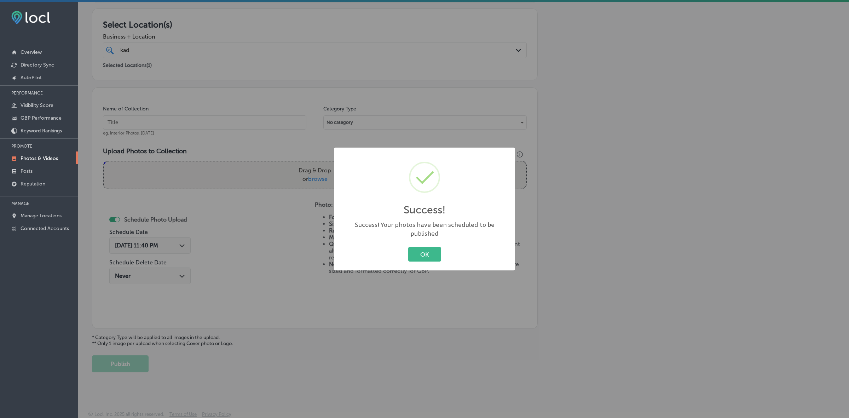
click at [408, 247] on button "OK" at bounding box center [424, 254] width 33 height 15
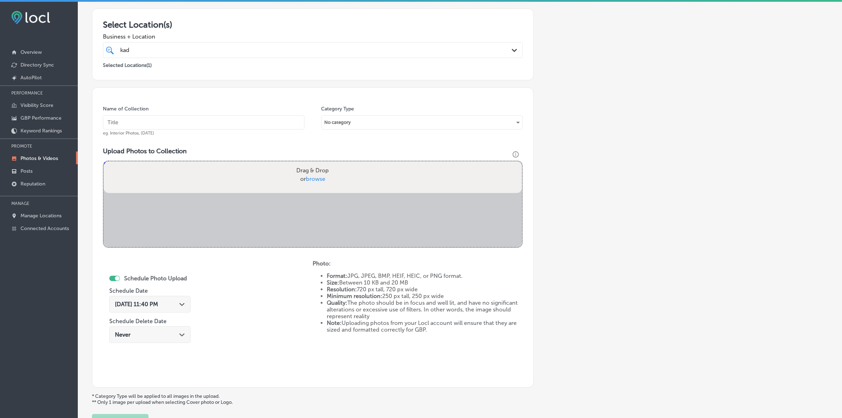
scroll to position [177, 0]
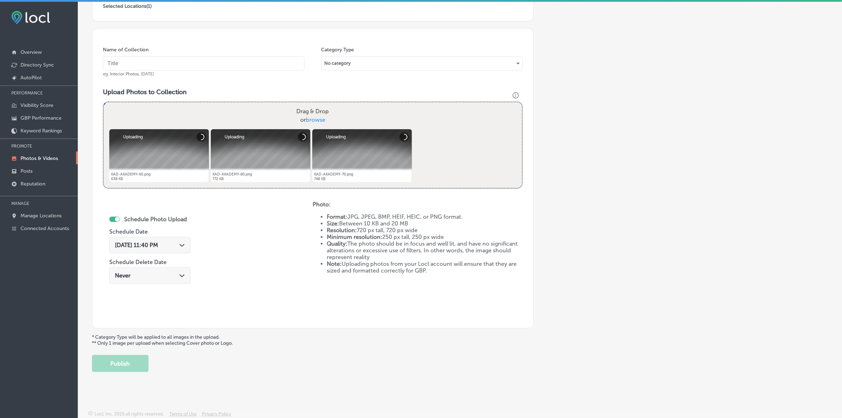
click at [287, 59] on input "text" at bounding box center [204, 63] width 202 height 14
paste input "KAD-Akademy-LLC"
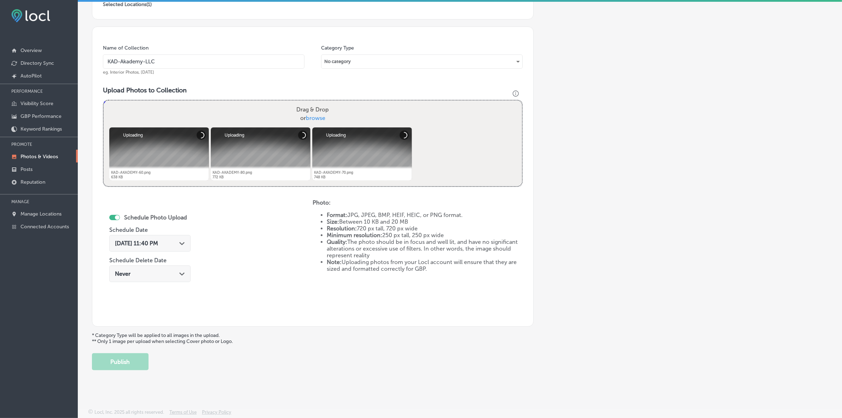
type input "KAD-Akademy-LLC"
drag, startPoint x: 183, startPoint y: 244, endPoint x: 197, endPoint y: 156, distance: 89.8
click at [183, 244] on icon "Path Created with Sketch." at bounding box center [181, 243] width 5 height 3
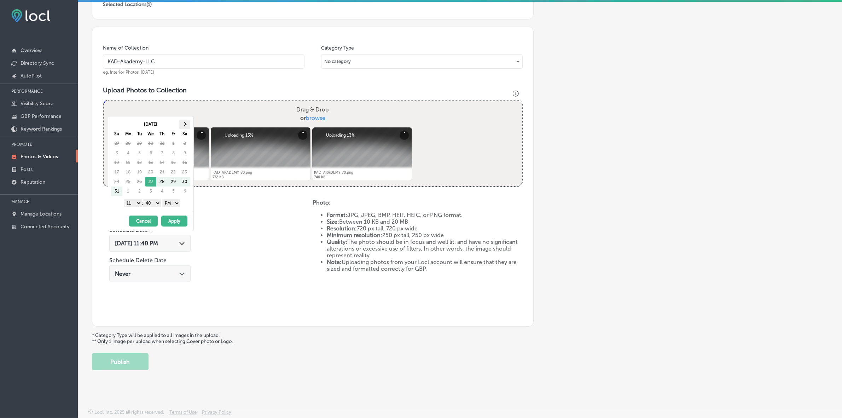
click at [189, 122] on th at bounding box center [184, 125] width 11 height 10
click at [135, 207] on select "1 2 3 4 5 6 7 8 9 10 11 12" at bounding box center [133, 203] width 18 height 8
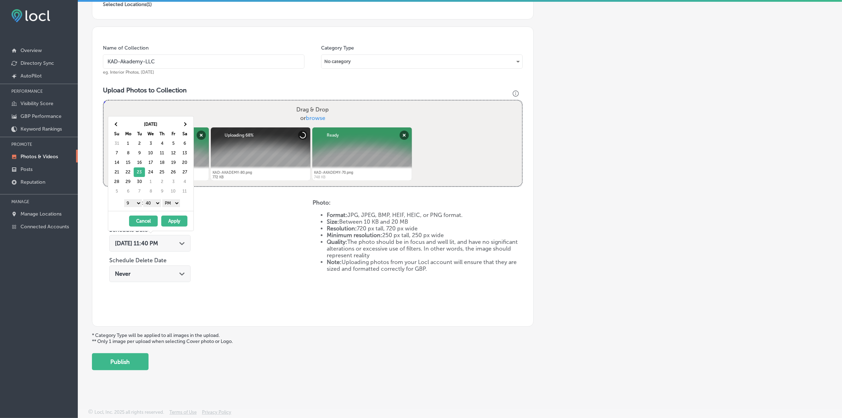
drag, startPoint x: 153, startPoint y: 202, endPoint x: 154, endPoint y: 206, distance: 4.0
click at [153, 202] on select "00 10 20 30 40 50" at bounding box center [152, 203] width 18 height 8
click at [184, 226] on button "Apply" at bounding box center [174, 220] width 26 height 11
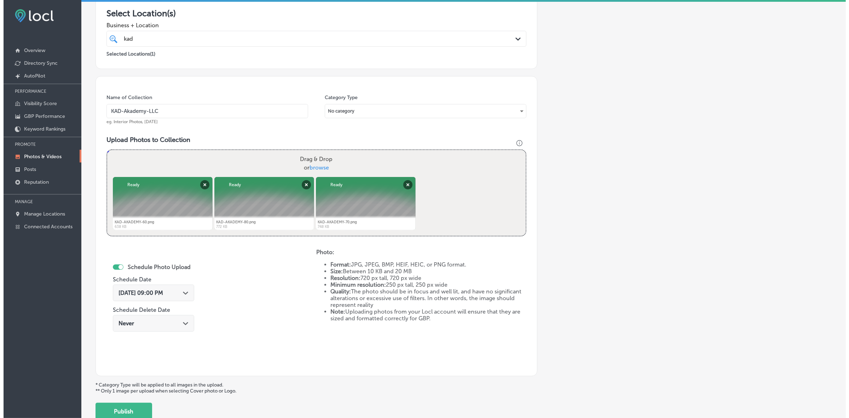
scroll to position [177, 0]
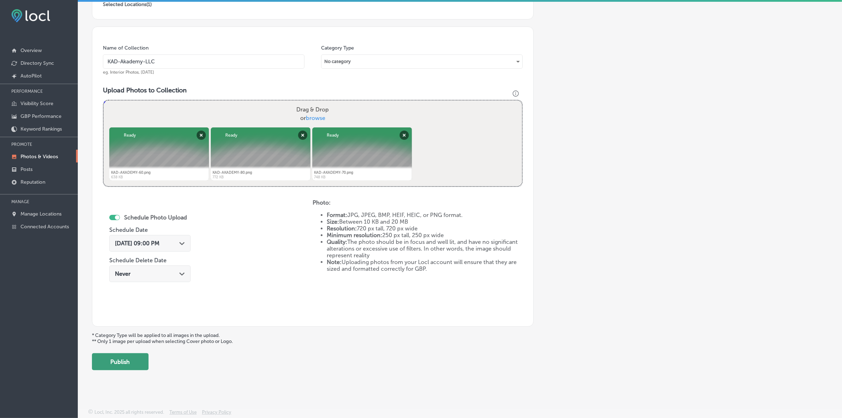
click at [130, 356] on button "Publish" at bounding box center [120, 361] width 57 height 17
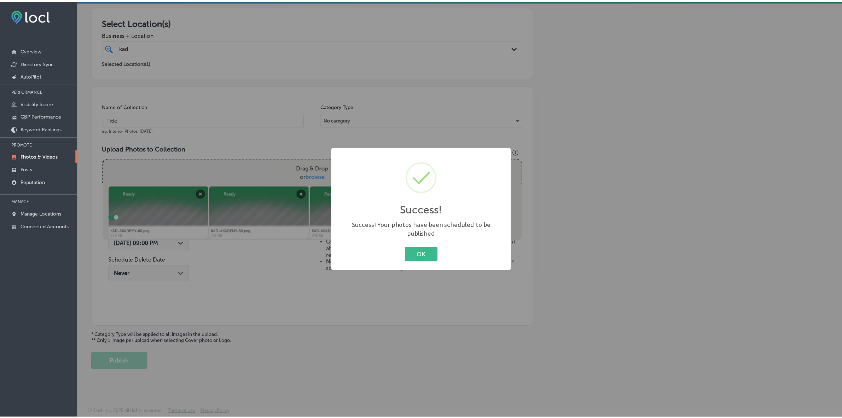
scroll to position [118, 0]
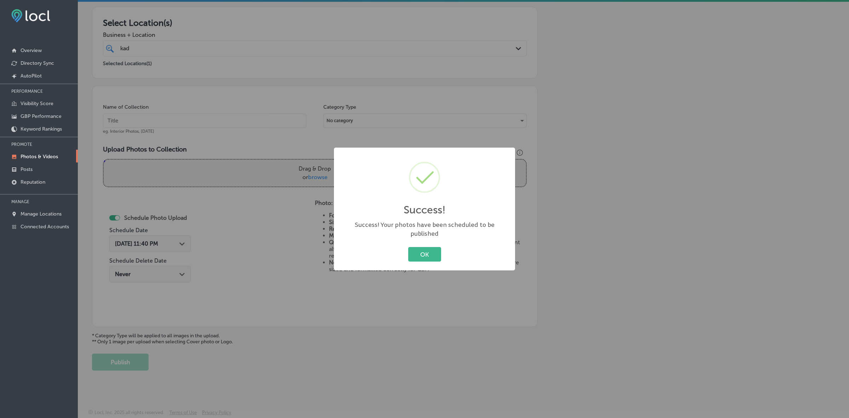
click at [408, 247] on button "OK" at bounding box center [424, 254] width 33 height 15
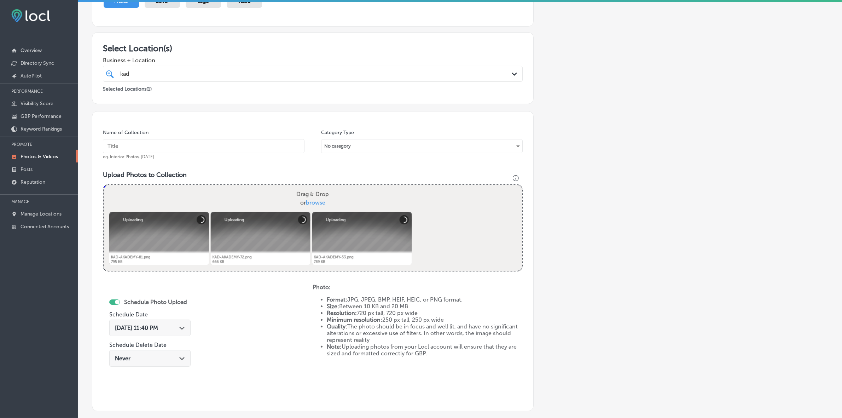
scroll to position [88, 0]
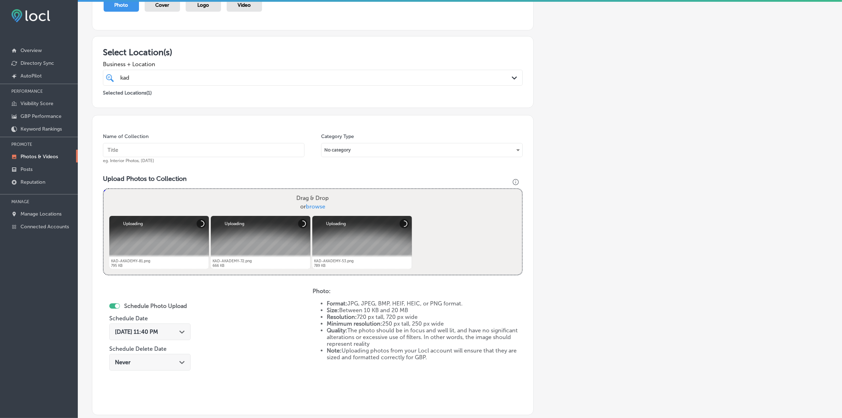
click at [209, 151] on input "text" at bounding box center [204, 150] width 202 height 14
paste input "KAD-Akademy-LLC"
type input "KAD-Akademy-LLC"
click at [175, 332] on div "[DATE] 11:40 PM Path Created with Sketch." at bounding box center [150, 331] width 70 height 7
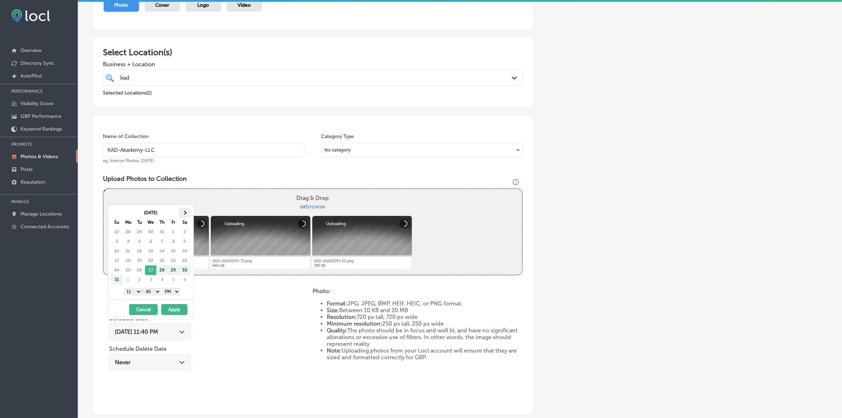
click at [187, 215] on th at bounding box center [184, 213] width 11 height 10
click at [137, 294] on select "1 2 3 4 5 6 7 8 9 10 11 12" at bounding box center [133, 292] width 18 height 8
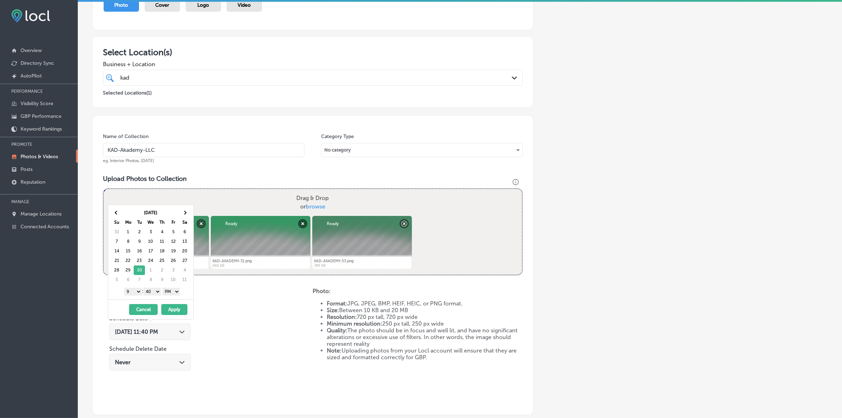
click at [156, 291] on select "00 10 20 30 40 50" at bounding box center [152, 292] width 18 height 8
click at [172, 311] on button "Apply" at bounding box center [174, 309] width 26 height 11
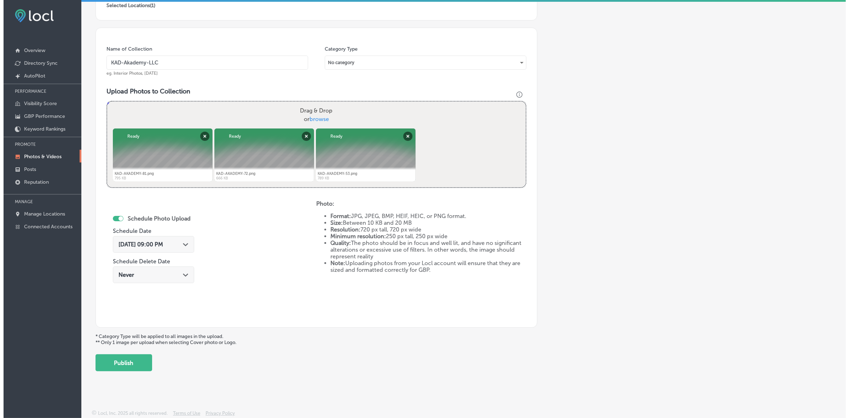
scroll to position [177, 0]
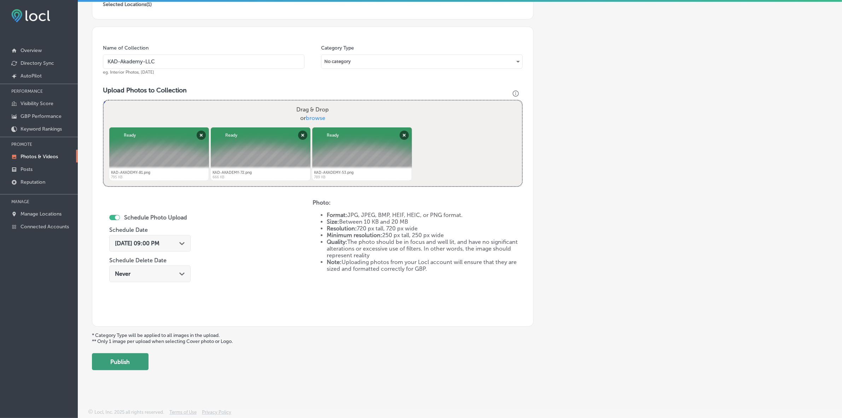
click at [117, 358] on button "Publish" at bounding box center [120, 361] width 57 height 17
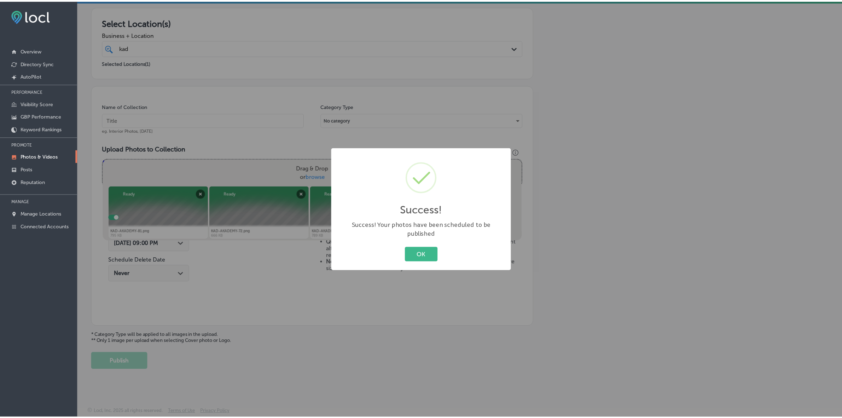
scroll to position [118, 0]
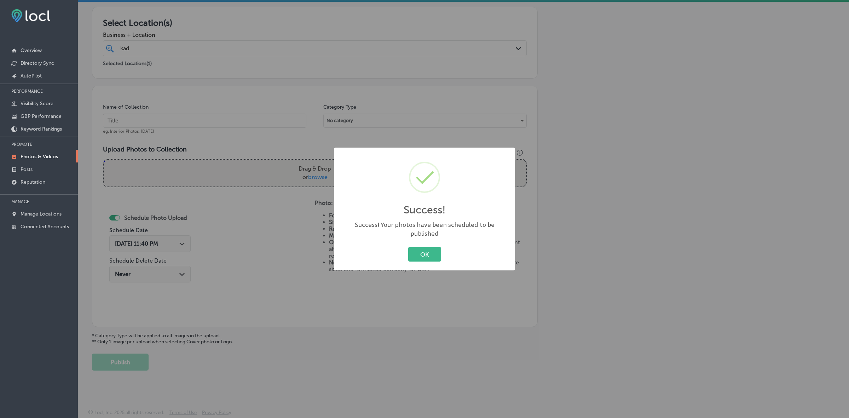
click at [408, 247] on button "OK" at bounding box center [424, 254] width 33 height 15
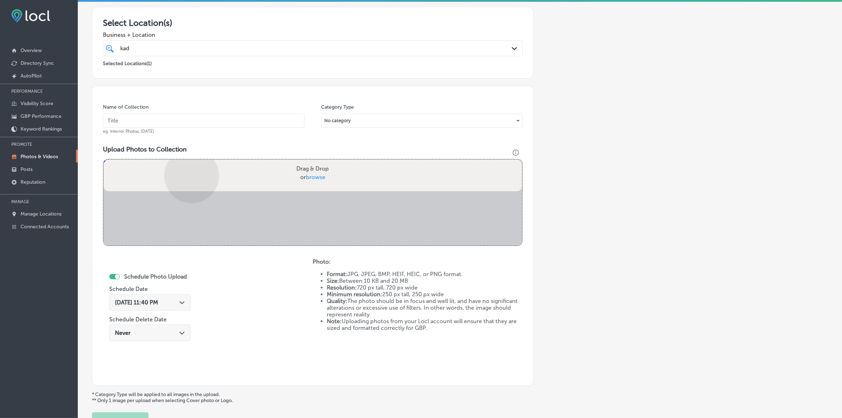
scroll to position [177, 0]
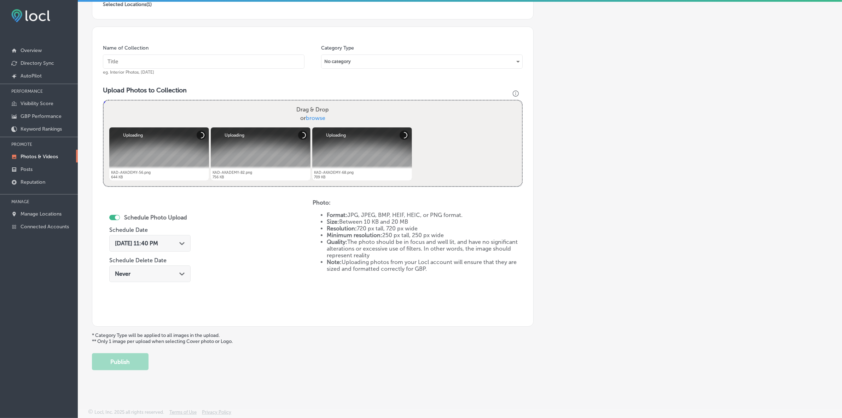
click at [249, 63] on input "text" at bounding box center [204, 61] width 202 height 14
paste input "KAD-Akademy-LLC"
type input "KAD-Akademy-LLC"
click at [180, 247] on div "[DATE] 11:40 PM Path Created with Sketch." at bounding box center [149, 243] width 81 height 17
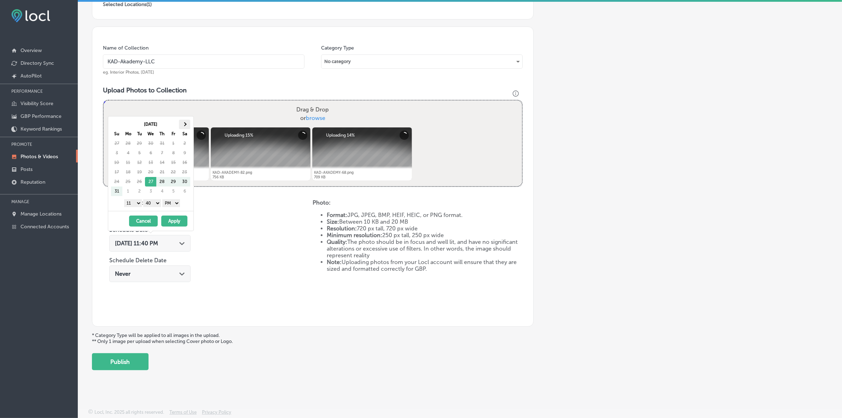
click at [185, 124] on span at bounding box center [185, 124] width 4 height 4
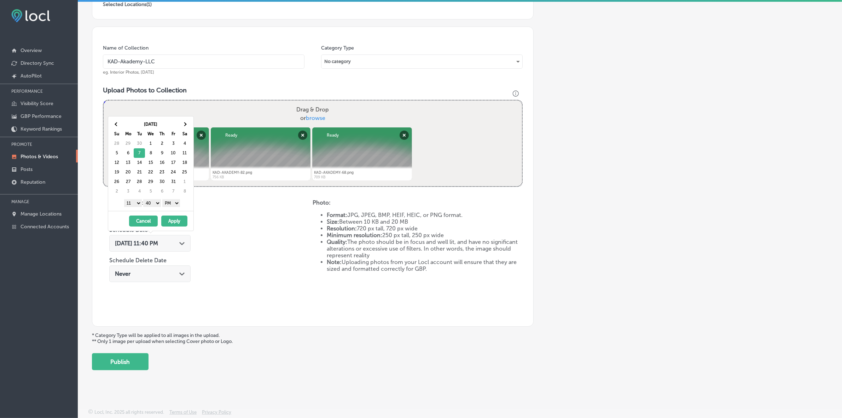
click at [135, 205] on select "1 2 3 4 5 6 7 8 9 10 11 12" at bounding box center [133, 203] width 18 height 8
drag, startPoint x: 155, startPoint y: 202, endPoint x: 156, endPoint y: 206, distance: 4.1
click at [155, 202] on select "00 10 20 30 40 50" at bounding box center [152, 203] width 18 height 8
click at [179, 224] on button "Apply" at bounding box center [174, 220] width 26 height 11
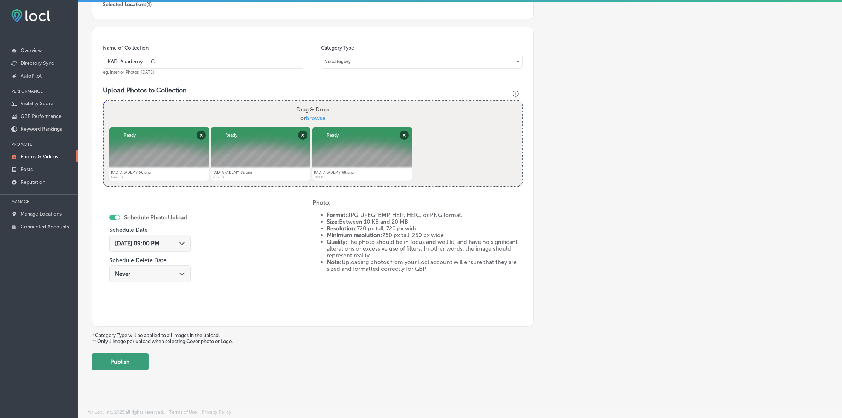
click at [129, 363] on button "Publish" at bounding box center [120, 361] width 57 height 17
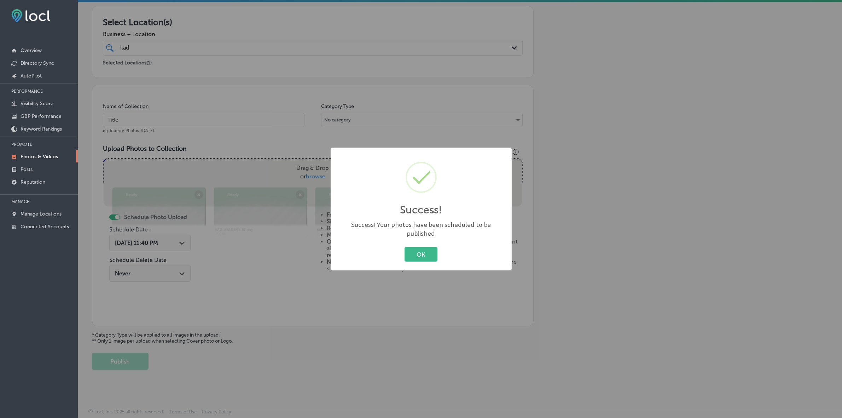
scroll to position [118, 0]
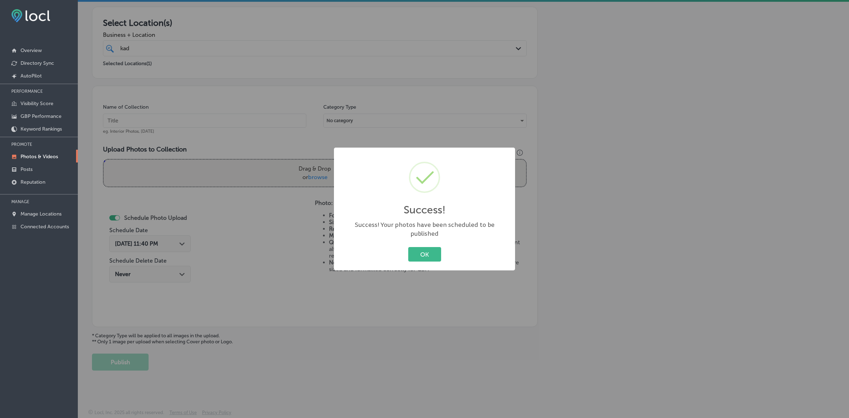
click at [408, 247] on button "OK" at bounding box center [424, 254] width 33 height 15
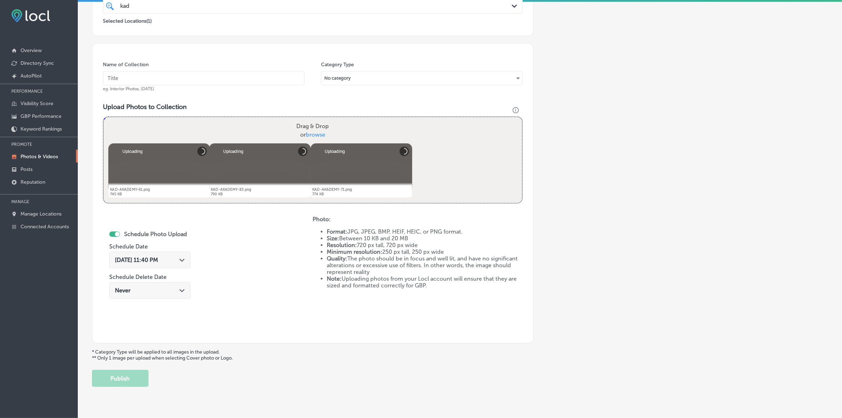
scroll to position [133, 0]
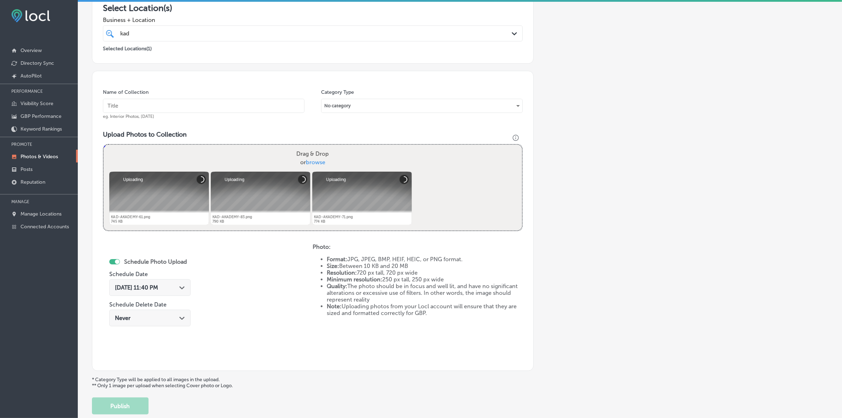
click at [194, 105] on input "text" at bounding box center [204, 106] width 202 height 14
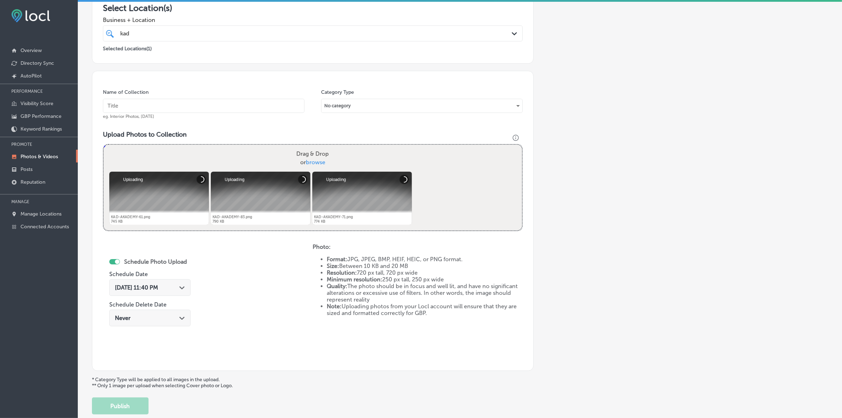
paste input "KAD-Akademy-LLC"
type input "KAD-Akademy-LLC"
click at [181, 289] on div "Path Created with Sketch." at bounding box center [182, 287] width 6 height 6
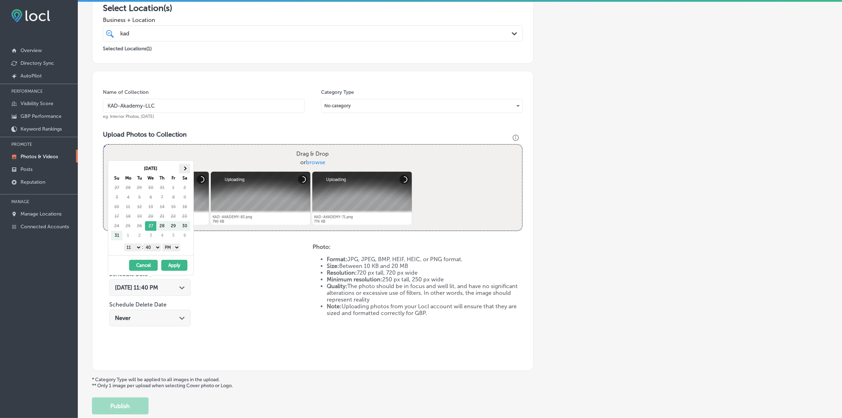
click at [185, 167] on th at bounding box center [184, 169] width 11 height 10
drag, startPoint x: 139, startPoint y: 206, endPoint x: 136, endPoint y: 225, distance: 18.6
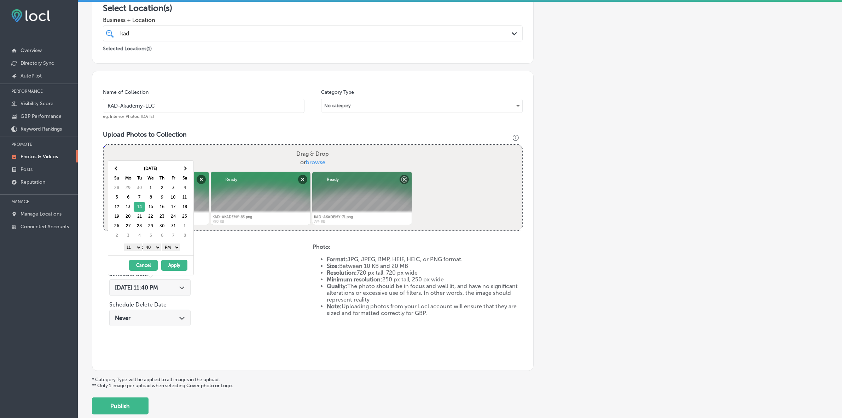
click at [132, 248] on select "1 2 3 4 5 6 7 8 9 10 11 12" at bounding box center [133, 247] width 18 height 8
click at [155, 244] on select "00 10 20 30 40 50" at bounding box center [152, 247] width 18 height 8
click at [168, 266] on button "Apply" at bounding box center [174, 265] width 26 height 11
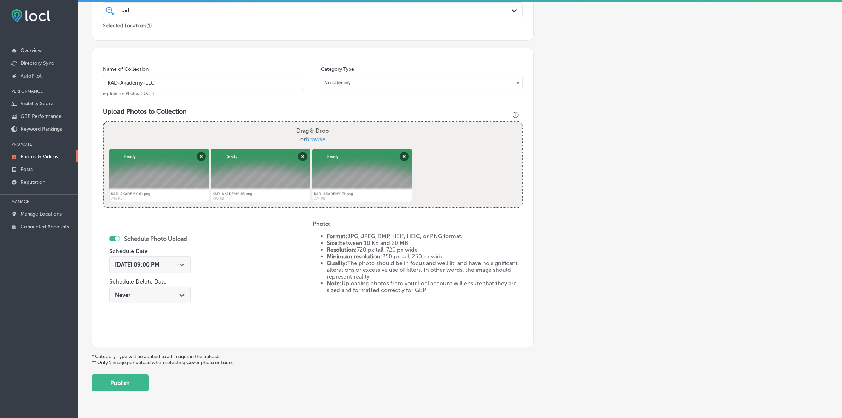
scroll to position [177, 0]
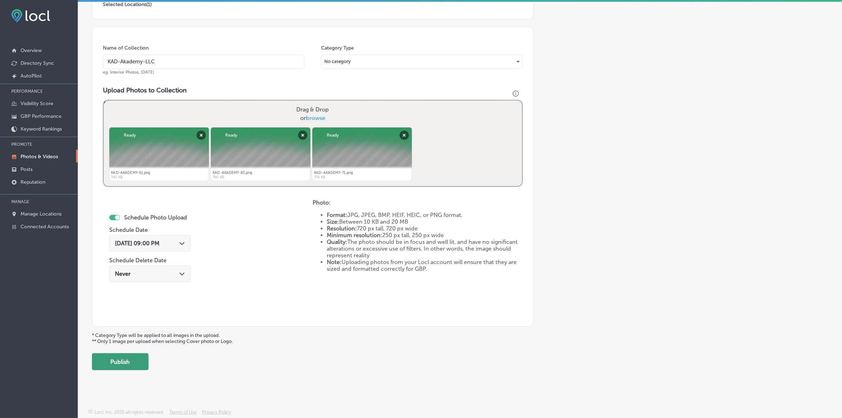
click at [131, 369] on button "Publish" at bounding box center [120, 361] width 57 height 17
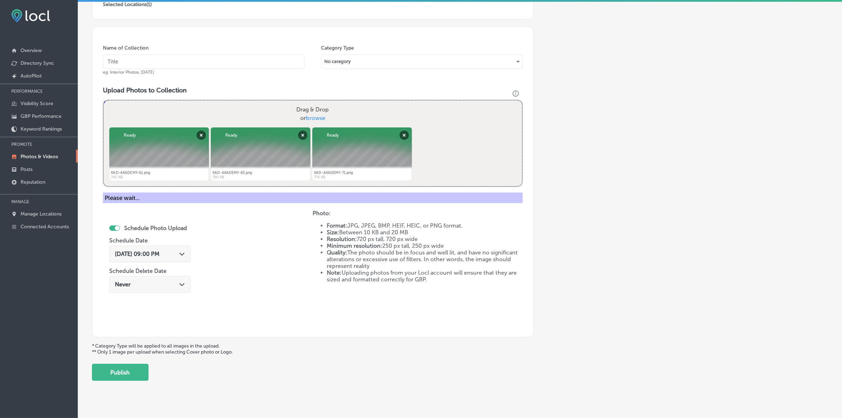
scroll to position [118, 0]
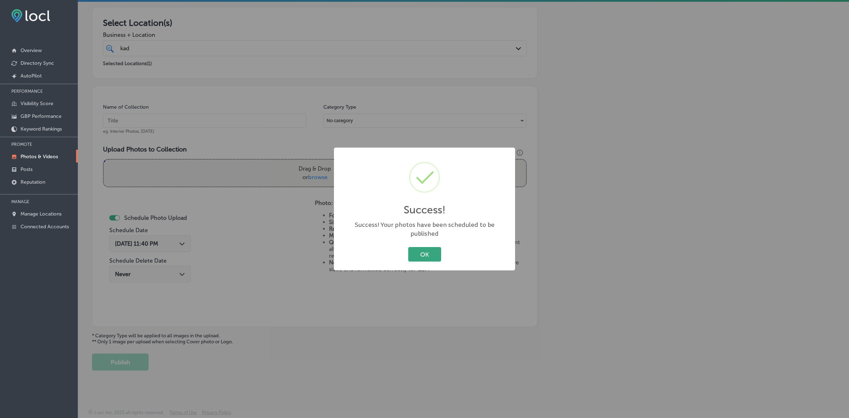
click at [408, 247] on button "OK" at bounding box center [424, 254] width 33 height 15
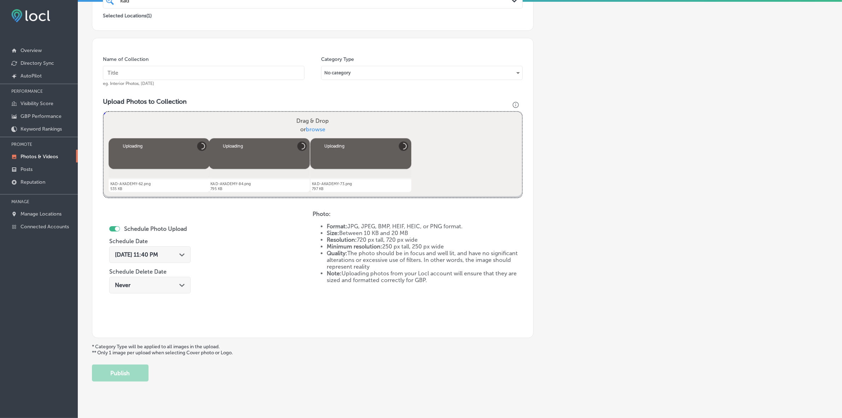
scroll to position [133, 0]
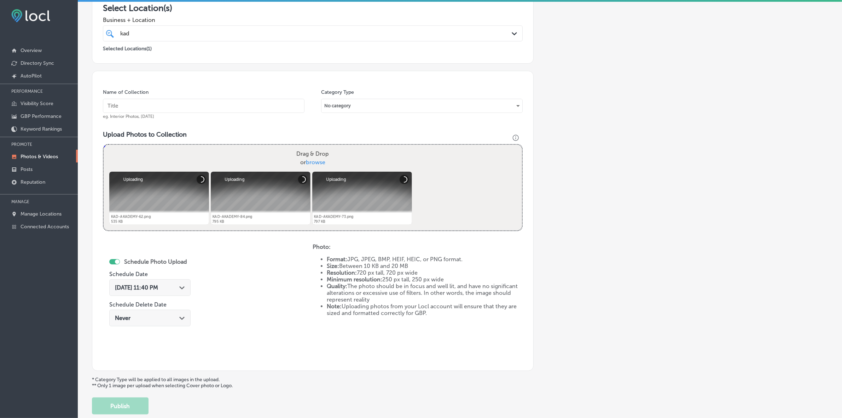
click at [260, 107] on input "text" at bounding box center [204, 106] width 202 height 14
paste input "KAD-Akademy-LLC"
type input "KAD-Akademy-LLC"
click at [158, 284] on span "[DATE] 11:40 PM" at bounding box center [136, 287] width 43 height 7
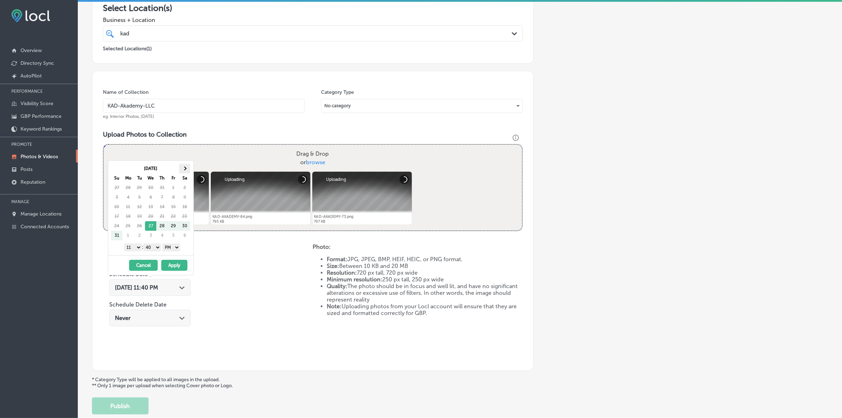
click at [185, 171] on th at bounding box center [184, 169] width 11 height 10
drag, startPoint x: 134, startPoint y: 245, endPoint x: 134, endPoint y: 250, distance: 4.7
click at [134, 245] on select "1 2 3 4 5 6 7 8 9 10 11 12" at bounding box center [133, 247] width 18 height 8
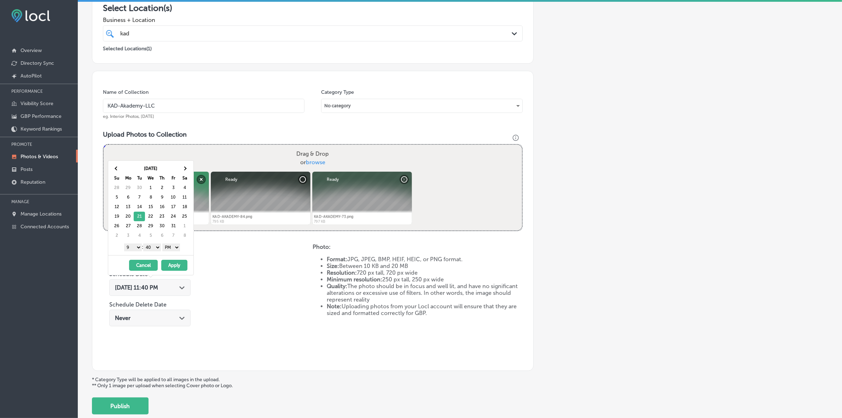
click at [156, 248] on select "00 10 20 30 40 50" at bounding box center [152, 247] width 18 height 8
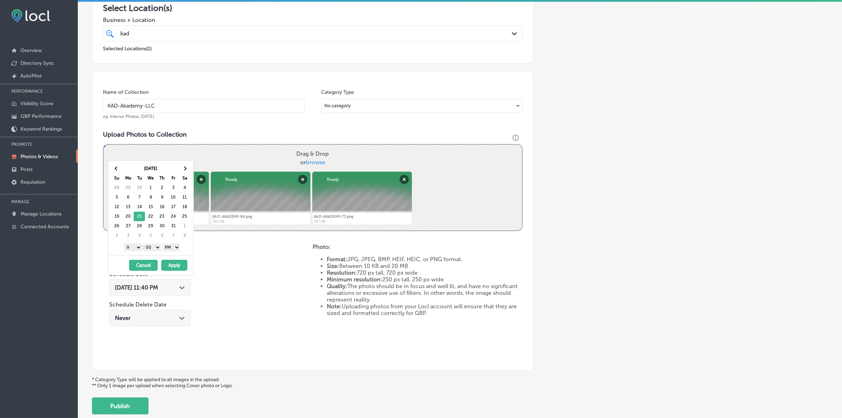
click at [172, 269] on button "Apply" at bounding box center [174, 265] width 26 height 11
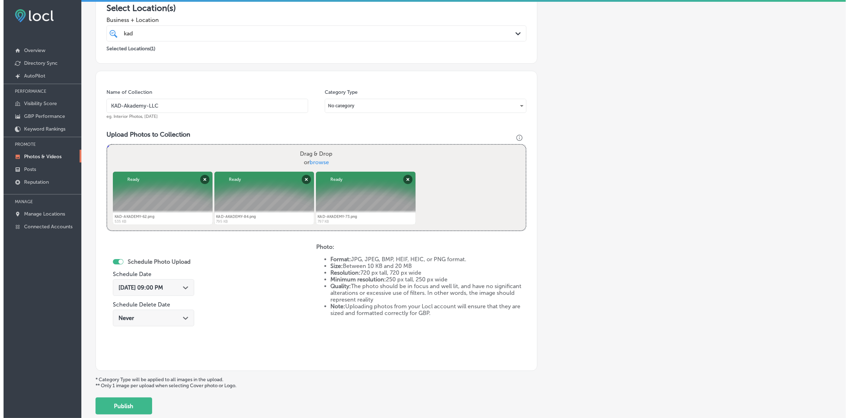
scroll to position [177, 0]
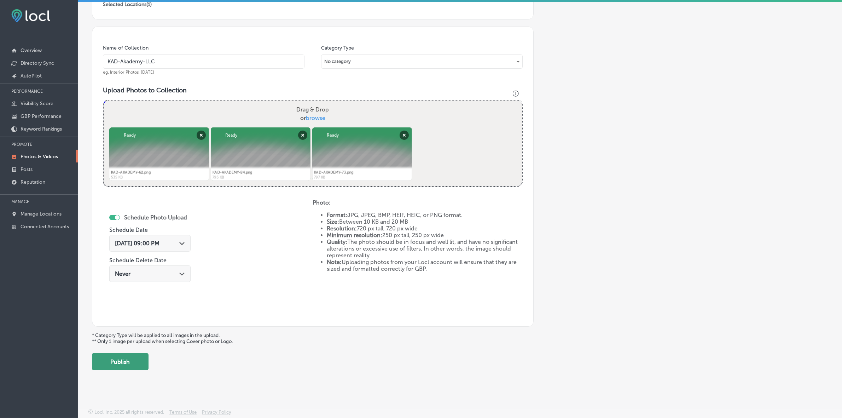
click at [131, 368] on button "Publish" at bounding box center [120, 361] width 57 height 17
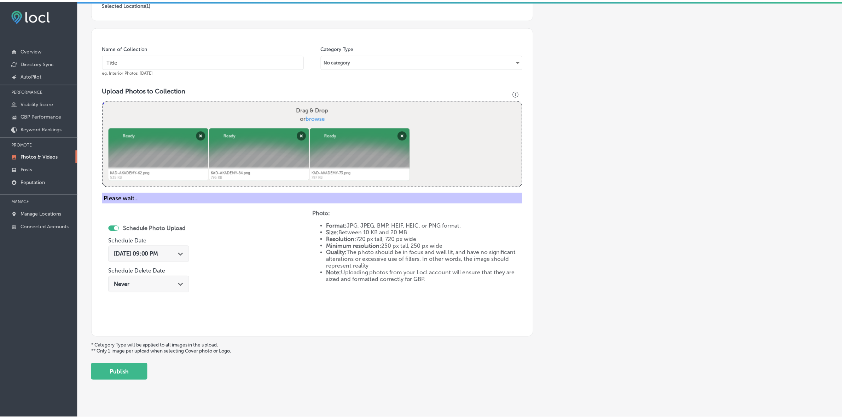
scroll to position [118, 0]
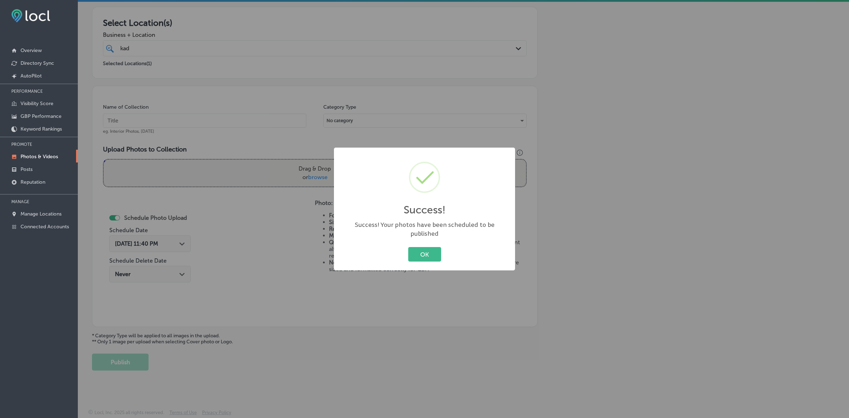
click at [408, 247] on button "OK" at bounding box center [424, 254] width 33 height 15
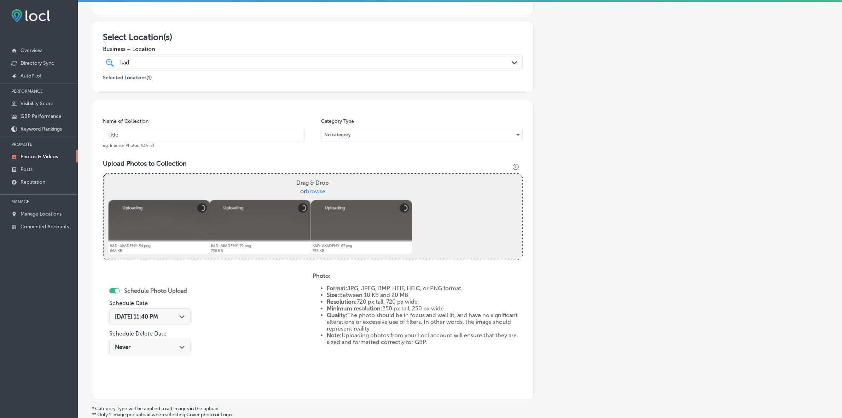
scroll to position [88, 0]
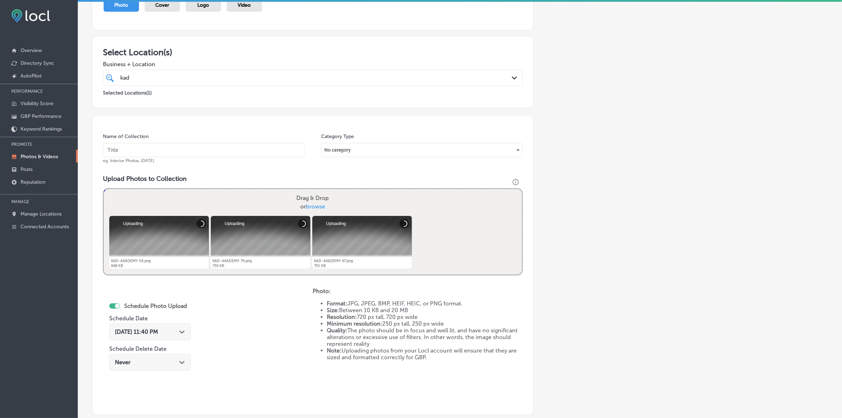
click at [257, 153] on input "text" at bounding box center [204, 150] width 202 height 14
paste input "KAD-Akademy-LLC"
type input "KAD-Akademy-LLC"
click at [176, 331] on div "[DATE] 11:40 PM Path Created with Sketch." at bounding box center [150, 331] width 70 height 7
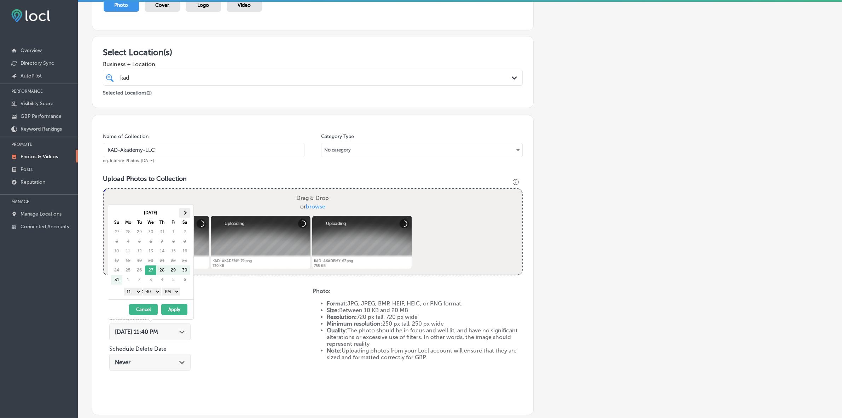
click at [185, 210] on th at bounding box center [184, 213] width 11 height 10
drag, startPoint x: 133, startPoint y: 293, endPoint x: 136, endPoint y: 300, distance: 7.9
click at [134, 293] on select "1 2 3 4 5 6 7 8 9 10 11 12" at bounding box center [133, 292] width 18 height 8
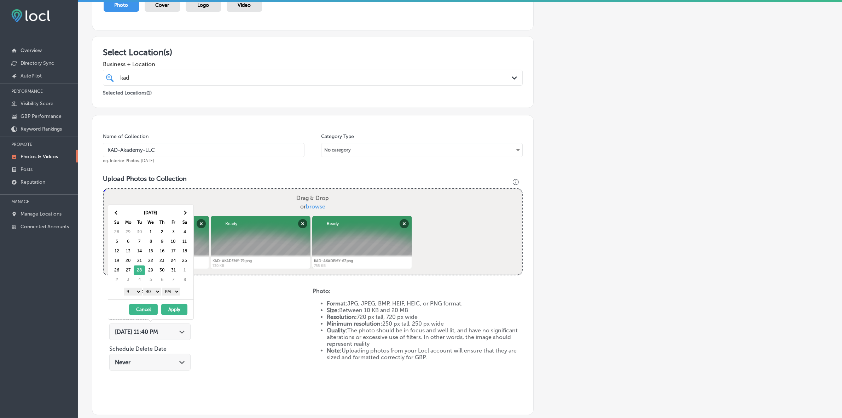
click at [156, 292] on select "00 10 20 30 40 50" at bounding box center [152, 292] width 18 height 8
click at [173, 311] on button "Apply" at bounding box center [174, 309] width 26 height 11
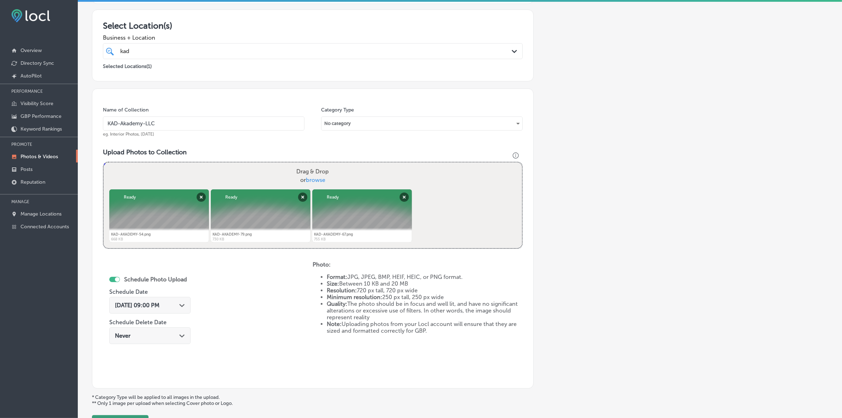
scroll to position [177, 0]
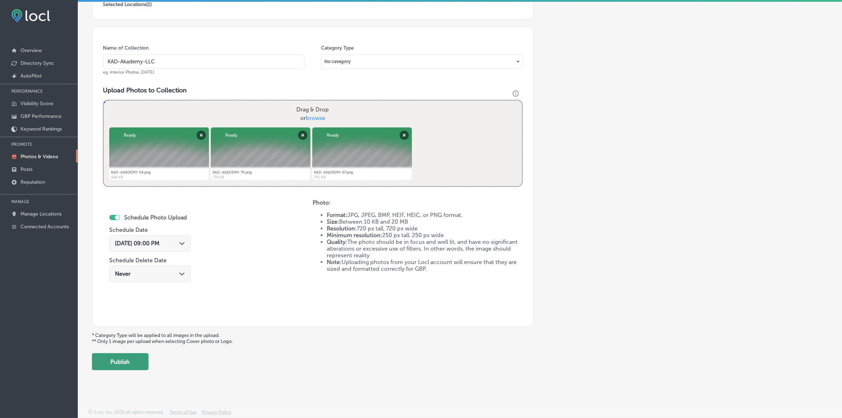
click at [131, 365] on button "Publish" at bounding box center [120, 361] width 57 height 17
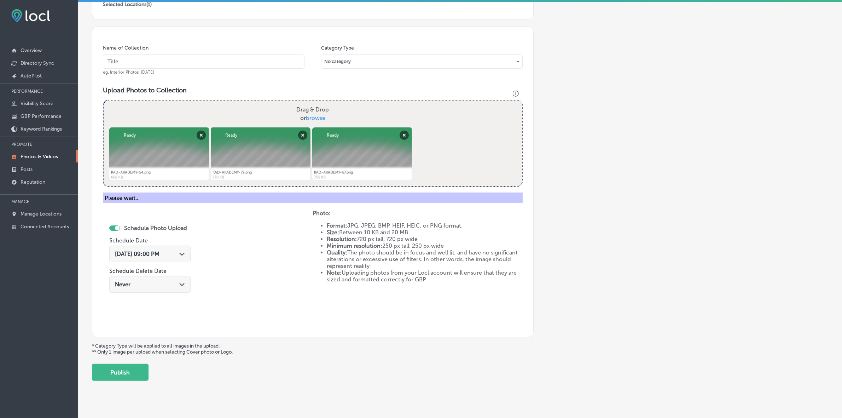
scroll to position [118, 0]
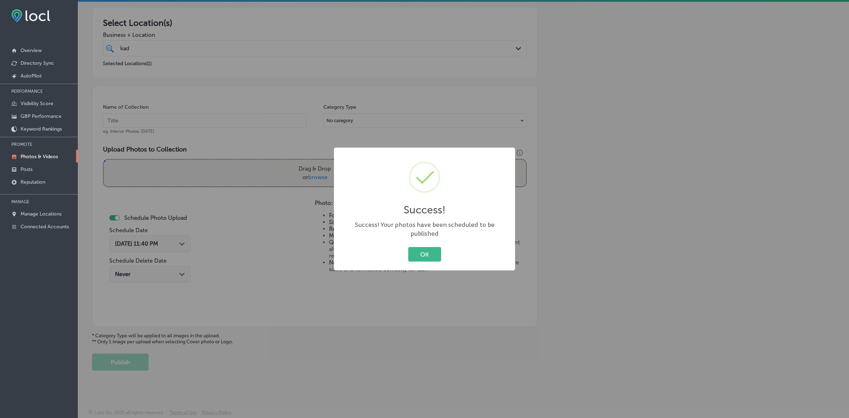
click at [408, 247] on button "OK" at bounding box center [424, 254] width 33 height 15
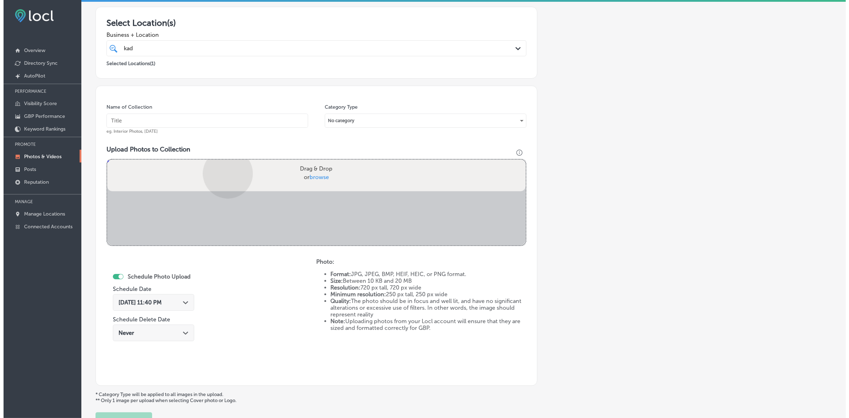
scroll to position [177, 0]
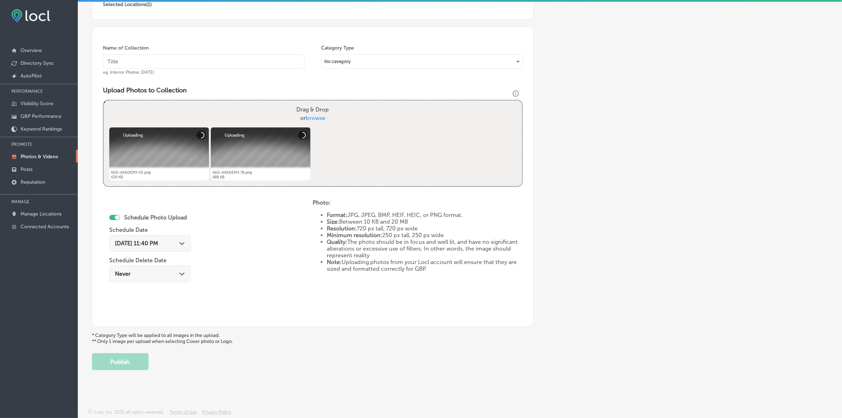
click at [273, 58] on input "text" at bounding box center [204, 61] width 202 height 14
paste input "KAD-Akademy-LLC"
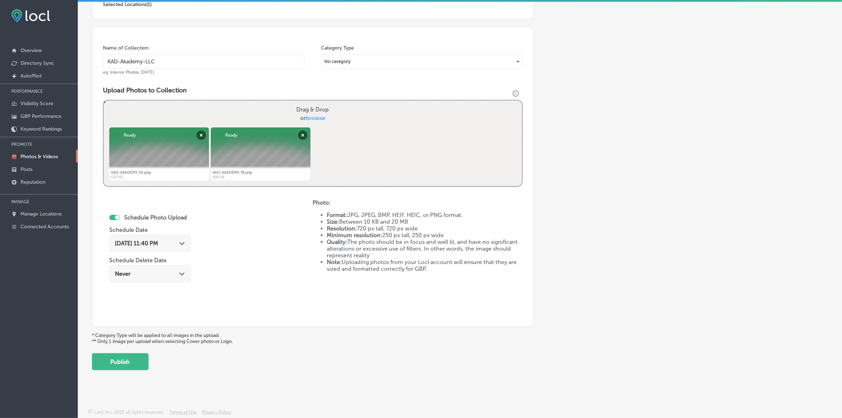
type input "KAD-Akademy-LLC"
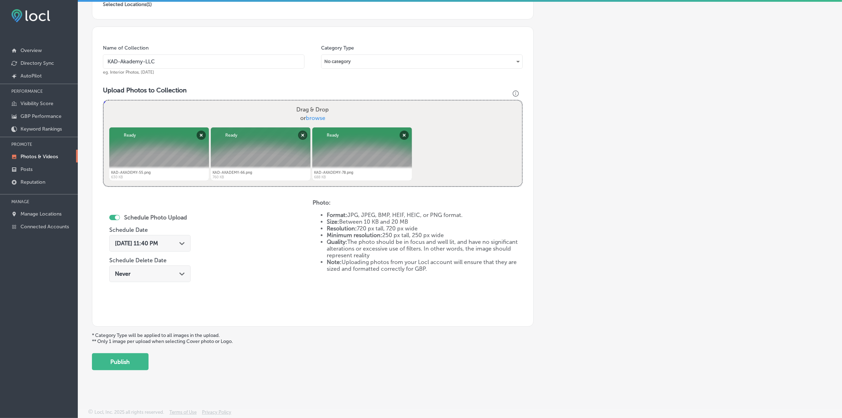
click at [186, 248] on div "[DATE] 11:40 PM Path Created with Sketch." at bounding box center [149, 243] width 81 height 17
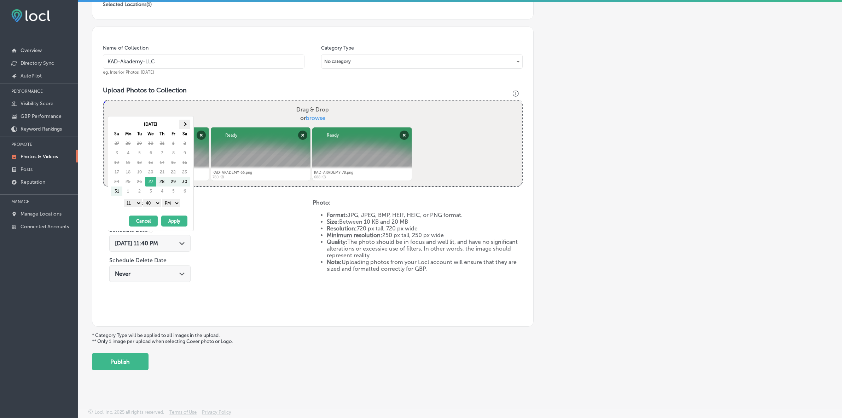
click at [187, 124] on th at bounding box center [184, 125] width 11 height 10
click at [116, 123] on span at bounding box center [117, 124] width 4 height 4
click at [135, 206] on select "1 2 3 4 5 6 7 8 9 10 11 12" at bounding box center [133, 203] width 18 height 8
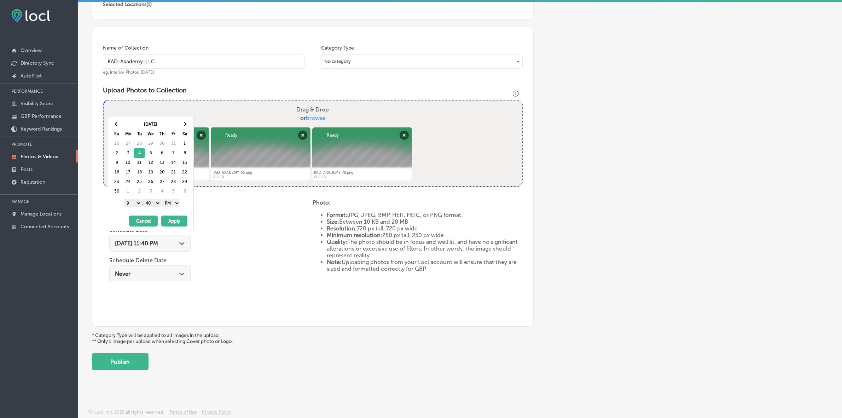
click at [156, 205] on select "00 10 20 30 40 50" at bounding box center [152, 203] width 18 height 8
click at [172, 222] on button "Apply" at bounding box center [174, 220] width 26 height 11
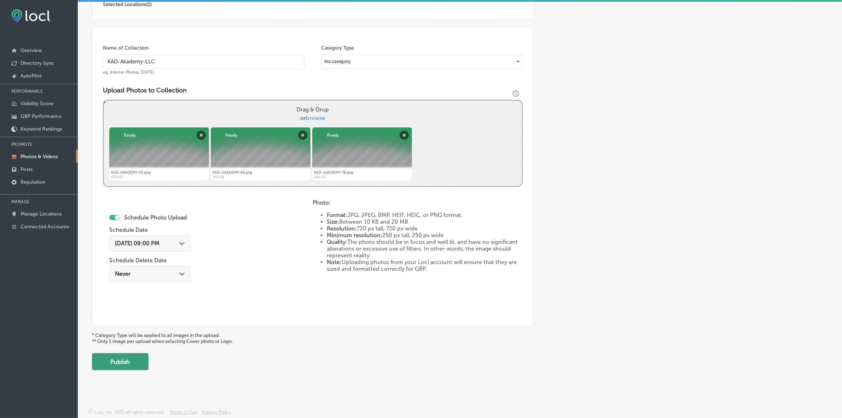
click at [130, 359] on button "Publish" at bounding box center [120, 361] width 57 height 17
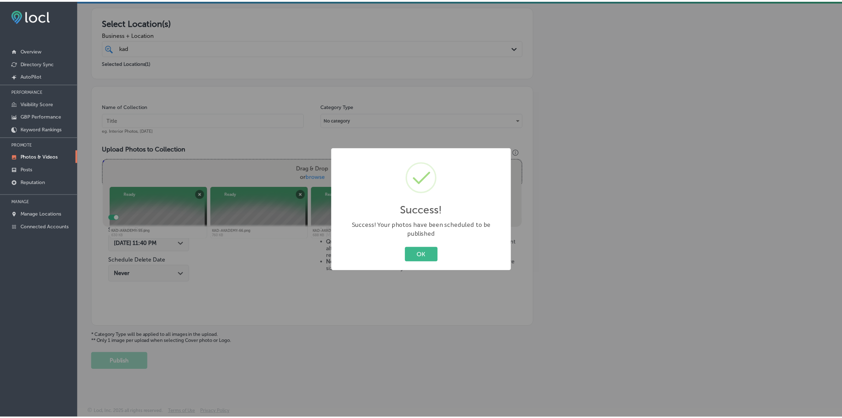
scroll to position [118, 0]
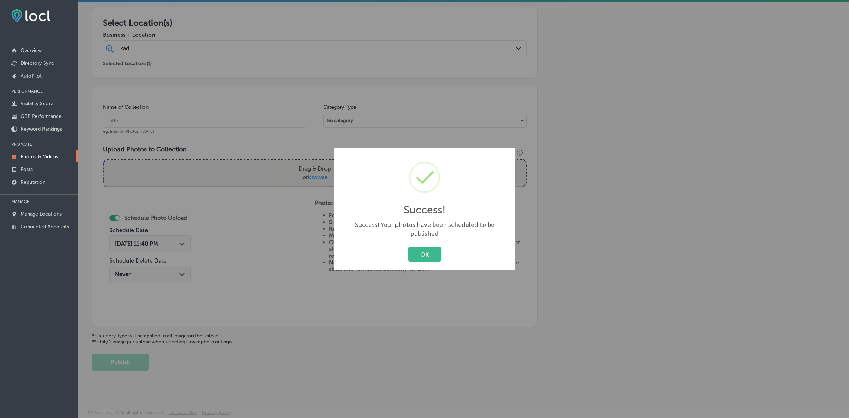
click at [408, 247] on button "OK" at bounding box center [424, 254] width 33 height 15
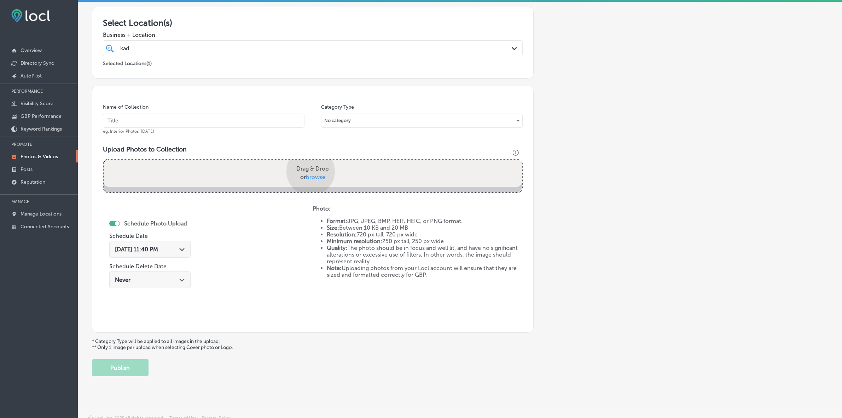
scroll to position [177, 0]
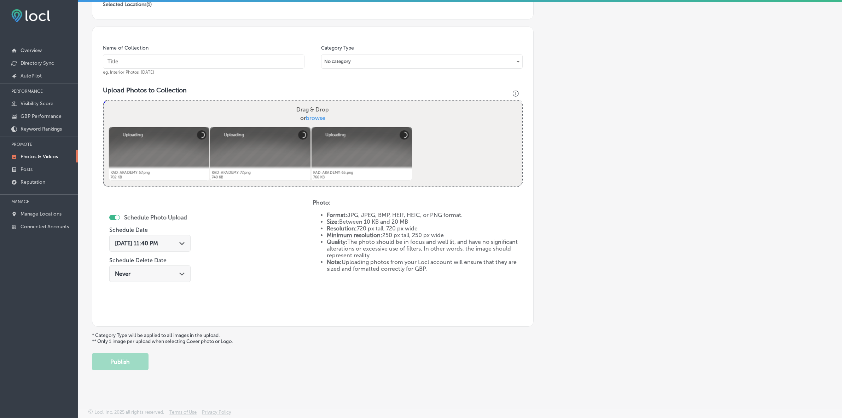
click at [272, 69] on div "Name of Collection eg. Interior Photos, [DATE]" at bounding box center [204, 60] width 202 height 30
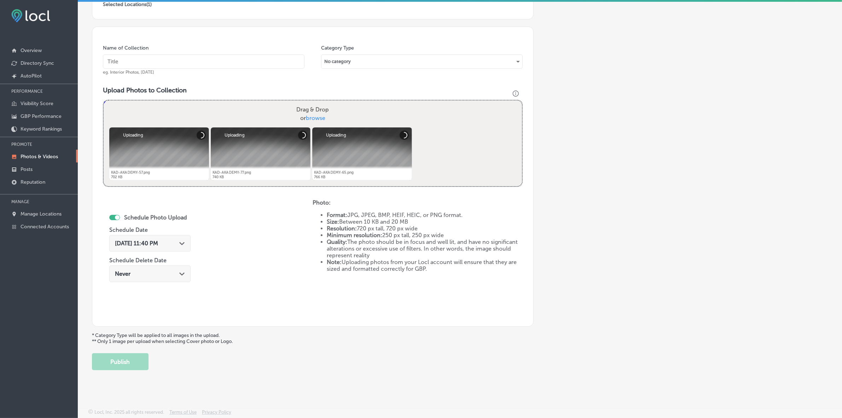
click at [272, 68] on input "text" at bounding box center [204, 61] width 202 height 14
paste input "KAD-Akademy-LLC"
type input "KAD-Akademy-LLC"
click at [180, 243] on div "[DATE] 11:40 PM Path Created with Sketch." at bounding box center [150, 243] width 70 height 7
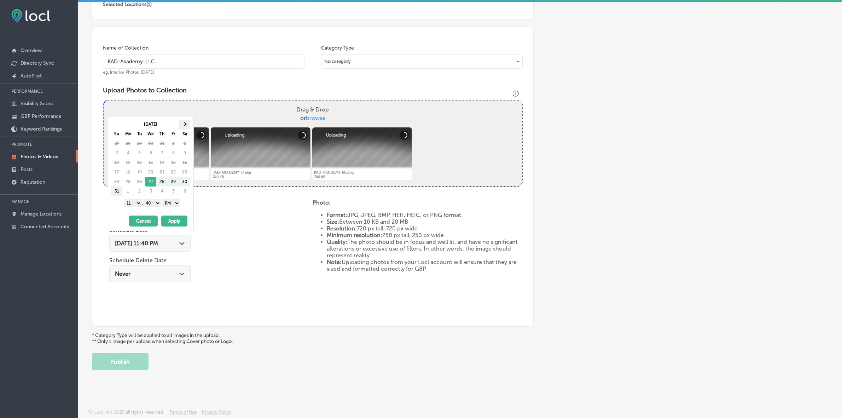
click at [186, 126] on th at bounding box center [184, 125] width 11 height 10
click at [134, 204] on select "1 2 3 4 5 6 7 8 9 10 11 12" at bounding box center [133, 203] width 18 height 8
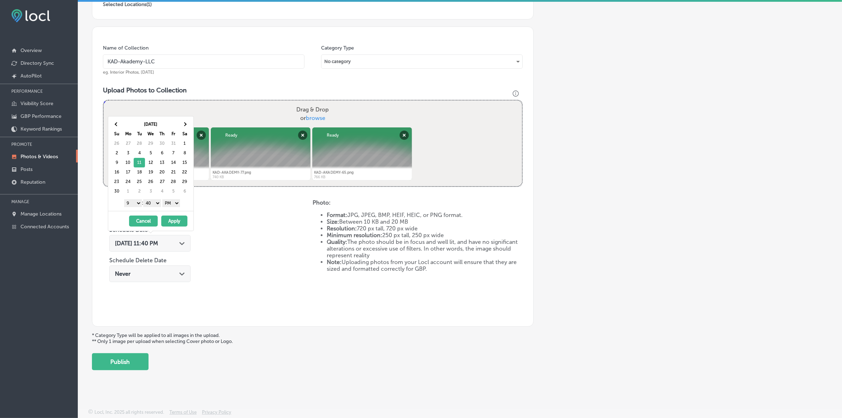
click at [154, 203] on select "00 10 20 30 40 50" at bounding box center [152, 203] width 18 height 8
click at [178, 223] on button "Apply" at bounding box center [174, 220] width 26 height 11
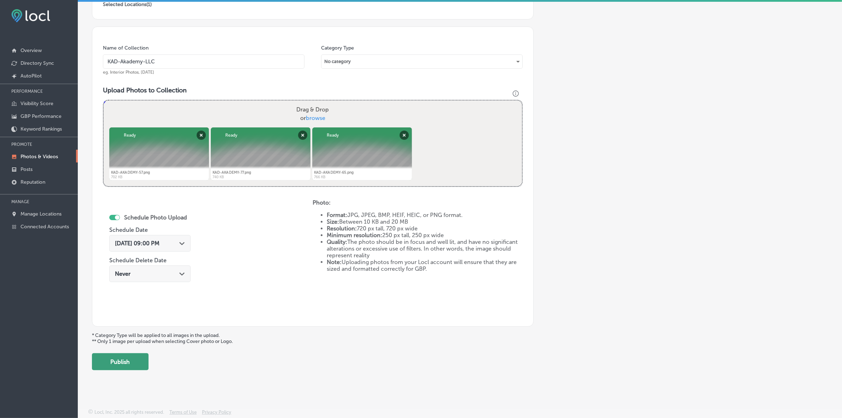
click at [129, 363] on button "Publish" at bounding box center [120, 361] width 57 height 17
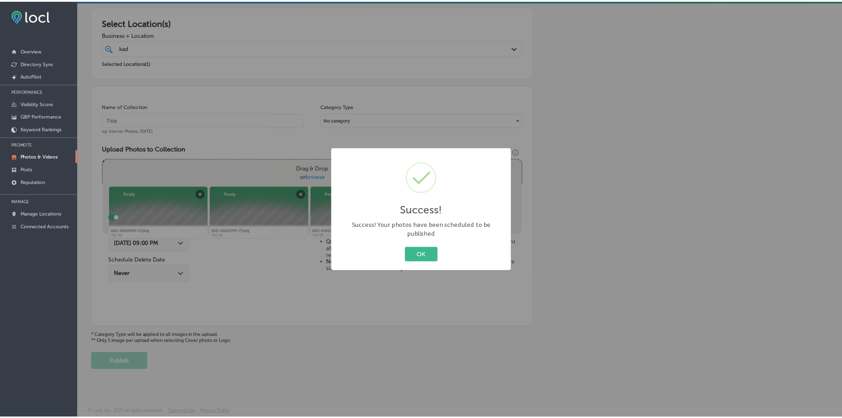
scroll to position [118, 0]
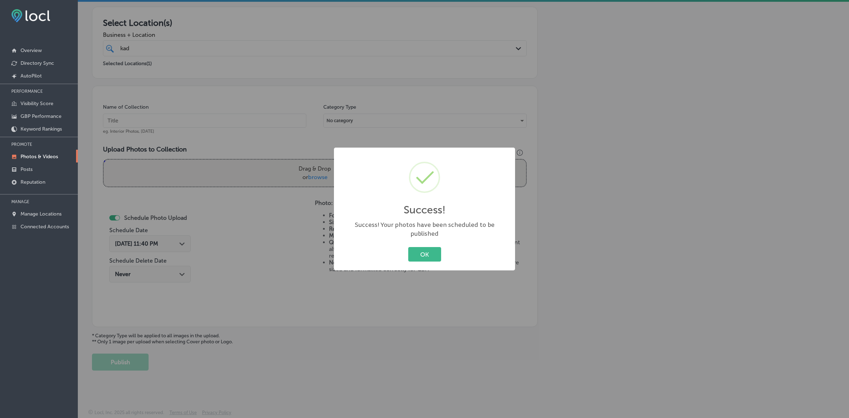
click at [408, 247] on button "OK" at bounding box center [424, 254] width 33 height 15
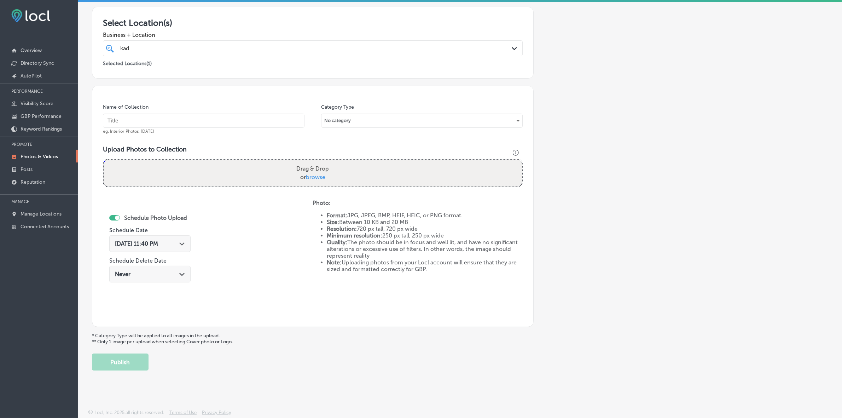
click at [38, 158] on p "Photos & Videos" at bounding box center [39, 157] width 37 height 6
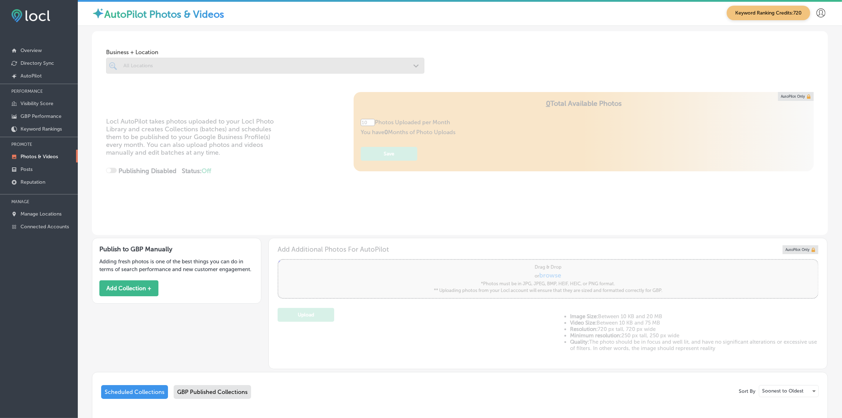
type input "5"
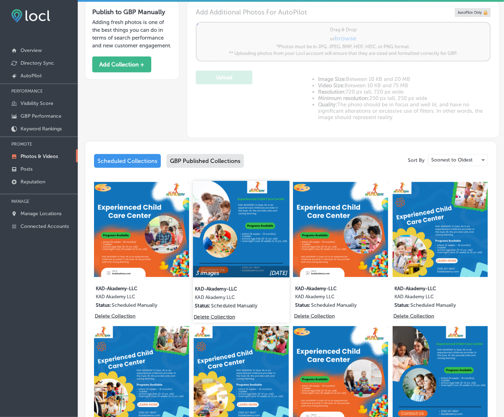
scroll to position [204, 0]
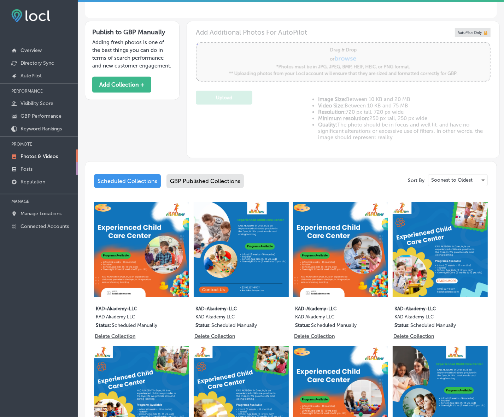
click at [31, 168] on p "Posts" at bounding box center [27, 169] width 12 height 6
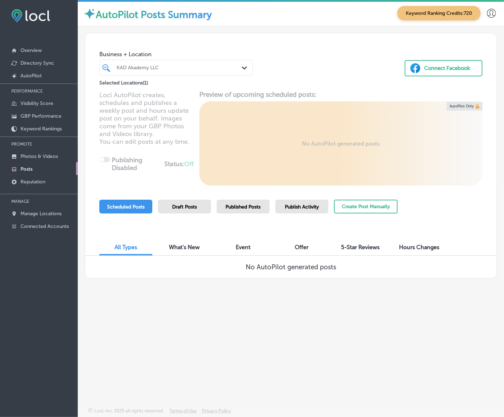
click at [255, 207] on span "Published Posts" at bounding box center [243, 207] width 35 height 6
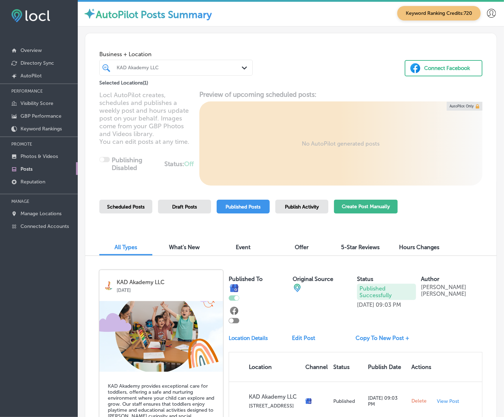
click at [356, 209] on button "Create Post Manually" at bounding box center [366, 207] width 64 height 14
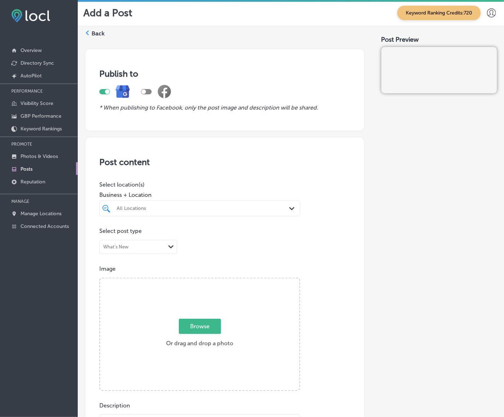
click at [270, 210] on div "All Locations" at bounding box center [203, 208] width 173 height 6
click at [166, 235] on label "KAD Akademy LLC" at bounding box center [145, 234] width 58 height 6
type input "kad"
click at [357, 222] on div "Post content Select location(s) Business + Location option [STREET_ADDRESS]. op…" at bounding box center [225, 361] width 280 height 448
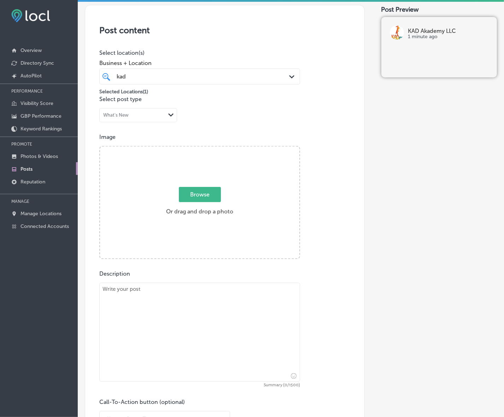
scroll to position [133, 0]
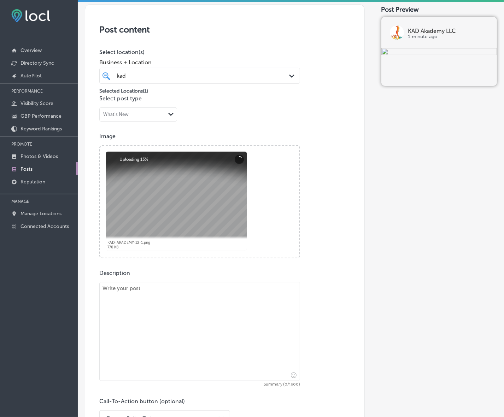
click at [160, 297] on textarea at bounding box center [199, 331] width 201 height 99
paste textarea "At KAD Akademy, we understand how important it is to find trustworthy infant ca…"
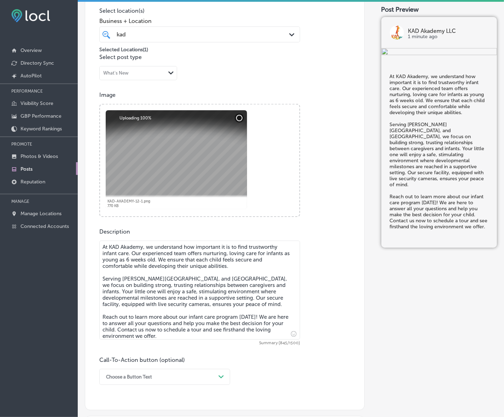
scroll to position [221, 0]
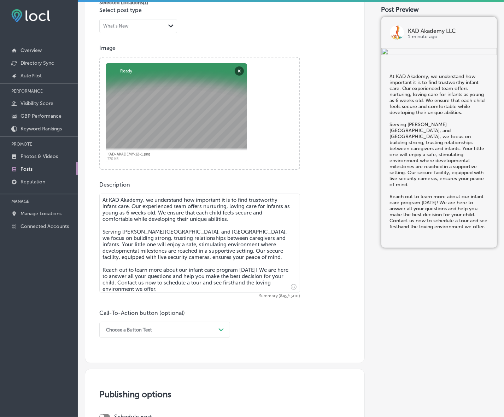
type textarea "At KAD Akademy, we understand how important it is to find trustworthy infant ca…"
click at [213, 330] on div "Choose a Button Text Path Created with Sketch." at bounding box center [164, 330] width 131 height 16
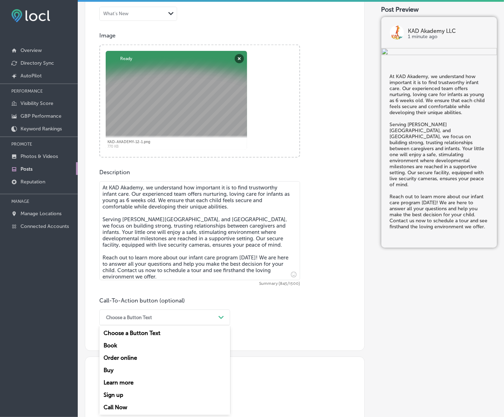
click at [127, 381] on div "Learn more" at bounding box center [164, 383] width 131 height 12
click at [141, 361] on input "text" at bounding box center [200, 359] width 200 height 19
paste input "[URL][DOMAIN_NAME]"
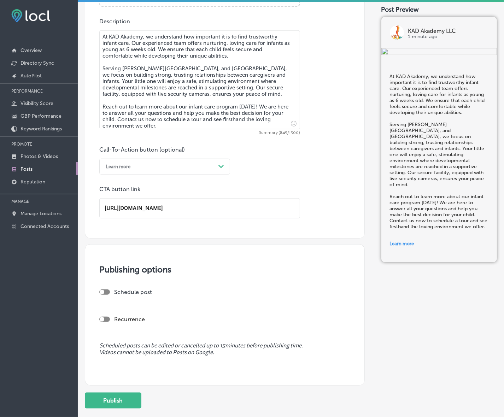
scroll to position [429, 0]
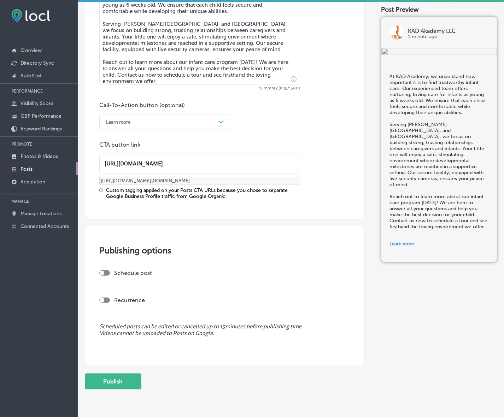
click at [105, 272] on div at bounding box center [104, 273] width 11 height 5
type input "[URL][DOMAIN_NAME]"
checkbox input "true"
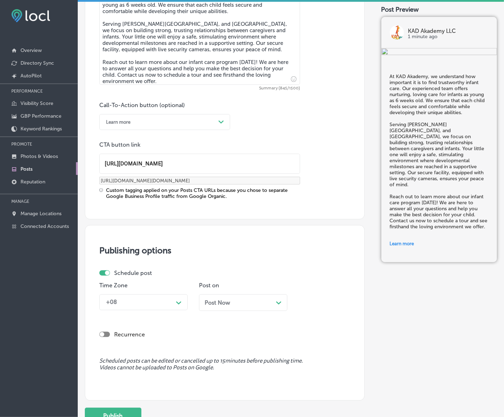
click at [164, 301] on div "+08" at bounding box center [138, 302] width 71 height 12
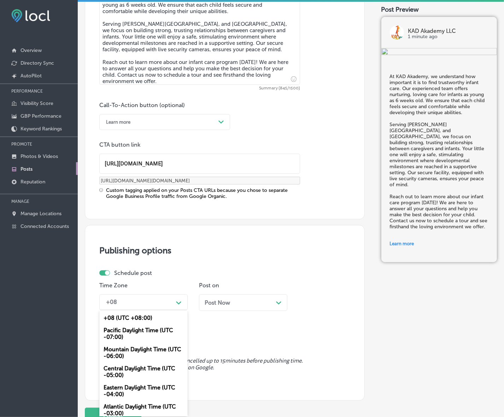
click at [144, 351] on div "Mountain Daylight Time (UTC -06:00)" at bounding box center [143, 352] width 88 height 19
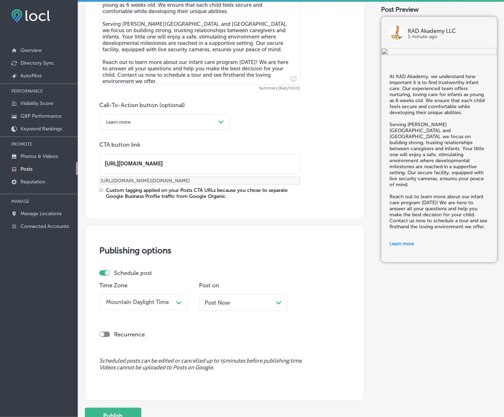
click at [223, 303] on span "Post Now" at bounding box center [217, 303] width 25 height 7
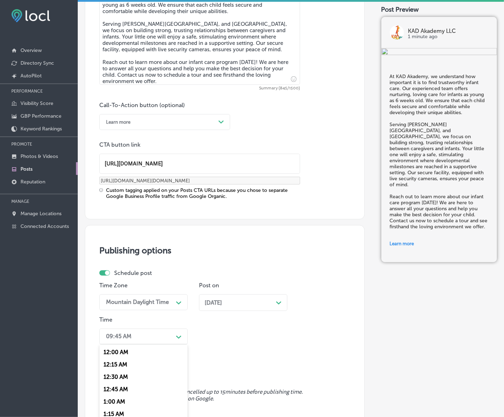
click at [179, 340] on div "option 12:30 AM focused, 3 of 96. 96 results available. Use Up and Down to choo…" at bounding box center [143, 337] width 88 height 16
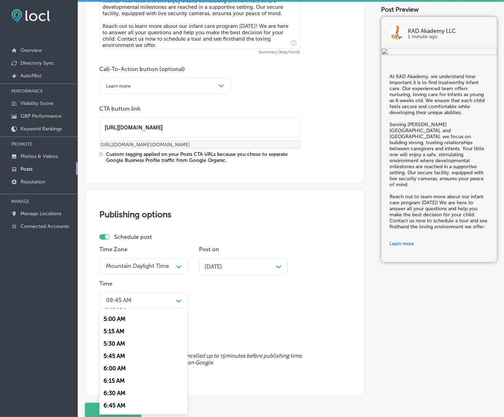
scroll to position [309, 0]
click at [118, 351] on div "7:00 AM" at bounding box center [143, 353] width 88 height 12
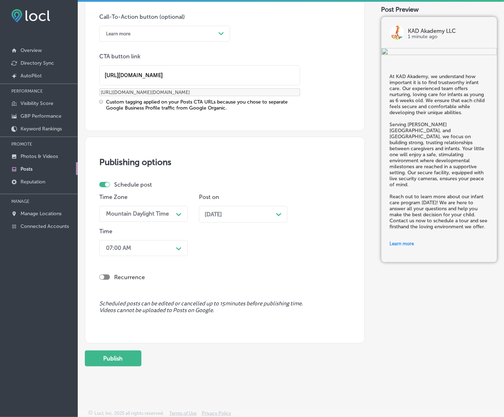
scroll to position [520, 0]
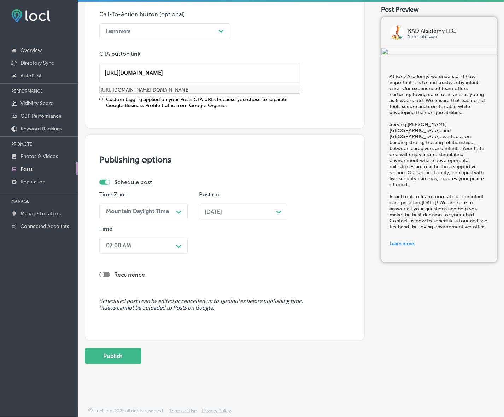
click at [261, 215] on div "[DATE] Path Created with Sketch." at bounding box center [243, 212] width 77 height 7
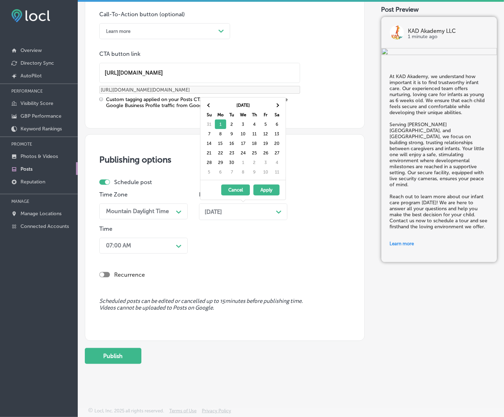
click at [237, 258] on div "Recurrence" at bounding box center [224, 269] width 251 height 25
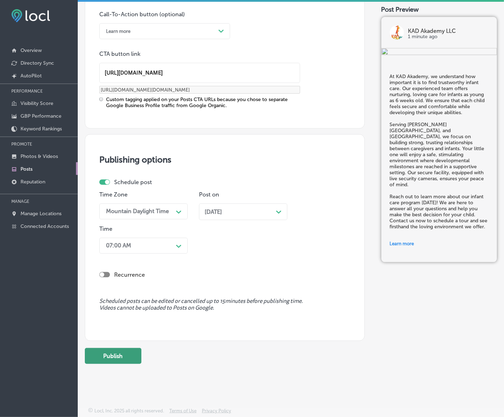
click at [124, 355] on button "Publish" at bounding box center [113, 356] width 57 height 16
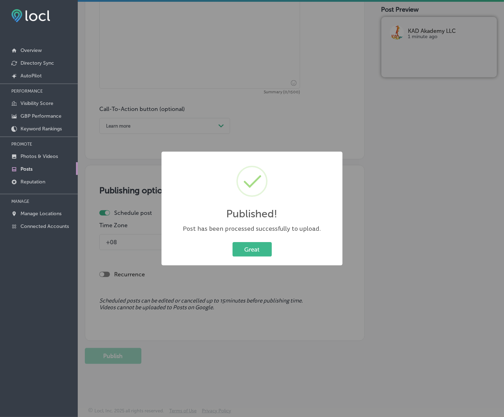
scroll to position [425, 0]
click at [259, 249] on button "Great" at bounding box center [252, 249] width 39 height 15
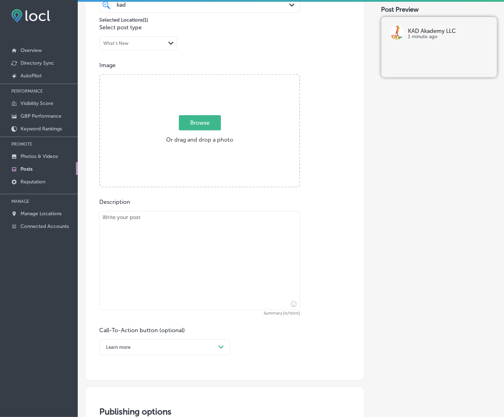
scroll to position [160, 0]
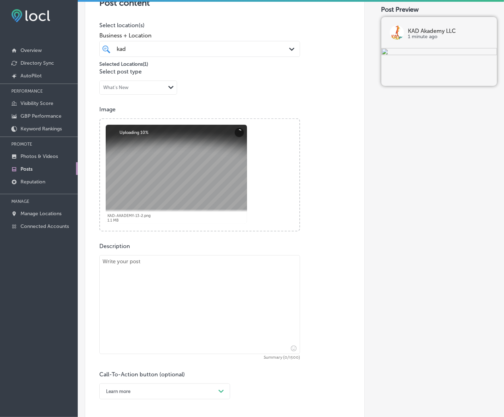
click at [237, 310] on textarea at bounding box center [199, 304] width 201 height 99
paste textarea "Searching for reliable toddler care? At KAD [GEOGRAPHIC_DATA], we offer a warm,…"
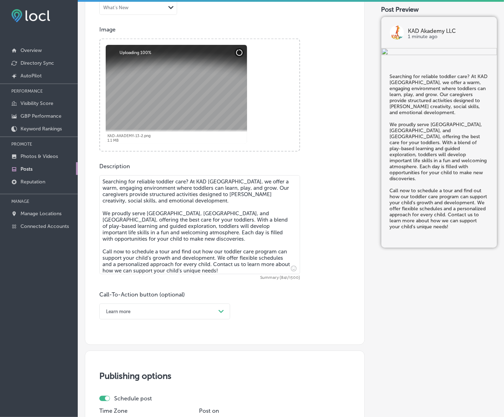
scroll to position [248, 0]
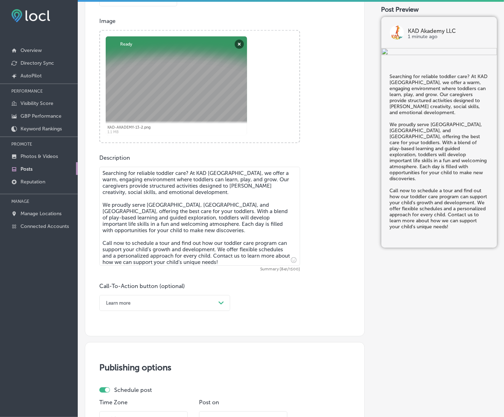
type textarea "Searching for reliable toddler care? At KAD [GEOGRAPHIC_DATA], we offer a warm,…"
click at [219, 302] on polygon at bounding box center [221, 303] width 5 height 3
click at [128, 392] on div "Call Now" at bounding box center [164, 393] width 131 height 12
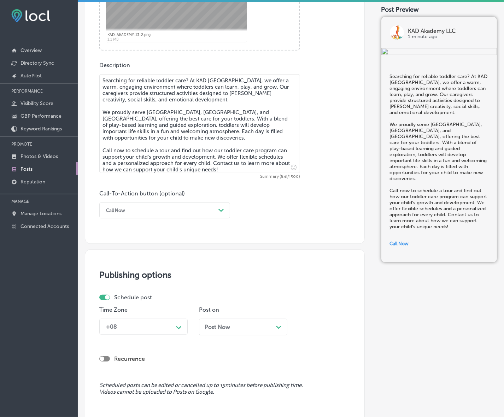
scroll to position [381, 0]
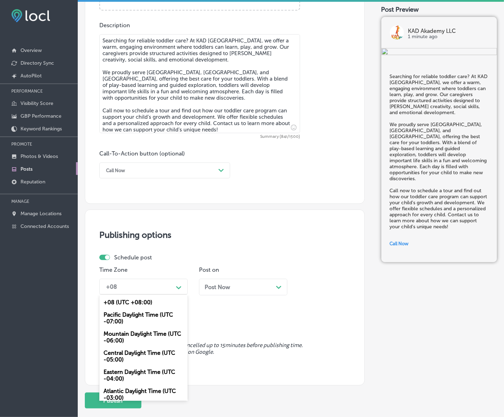
click at [167, 288] on div "+08" at bounding box center [138, 287] width 71 height 12
click at [149, 337] on div "Mountain Daylight Time (UTC -06:00)" at bounding box center [143, 337] width 88 height 19
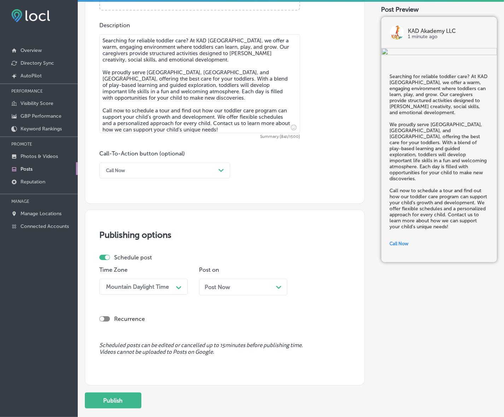
click at [231, 289] on div "Post Now Path Created with Sketch." at bounding box center [243, 287] width 77 height 7
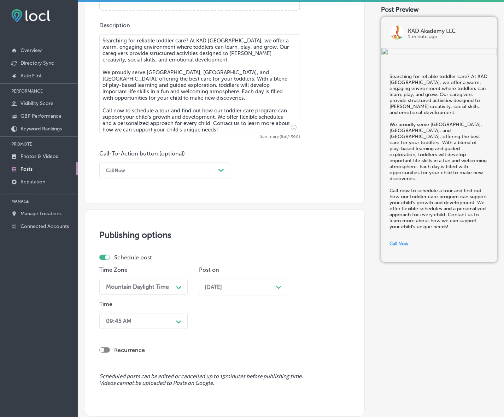
click at [181, 326] on div "09:45 AM Path Created with Sketch." at bounding box center [143, 321] width 88 height 16
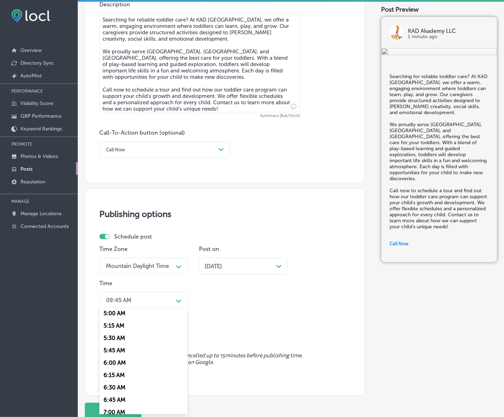
scroll to position [265, 0]
click at [114, 395] on div "7:00 AM" at bounding box center [143, 397] width 88 height 12
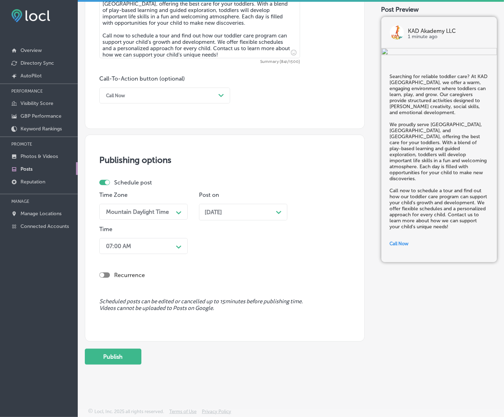
scroll to position [456, 0]
click at [122, 361] on button "Publish" at bounding box center [113, 356] width 57 height 16
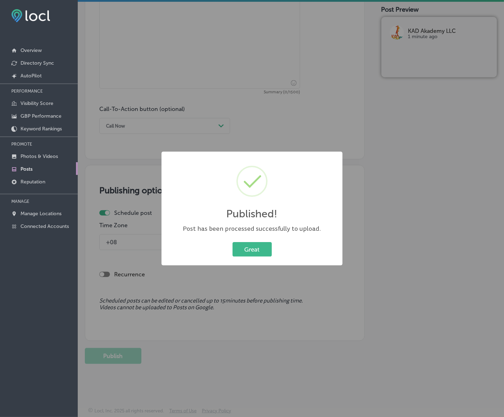
scroll to position [425, 0]
click at [250, 249] on button "Great" at bounding box center [252, 249] width 39 height 15
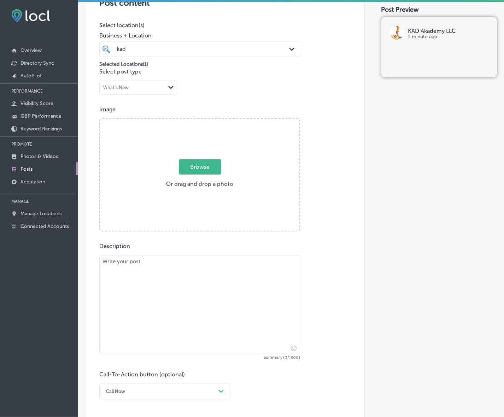
scroll to position [115, 0]
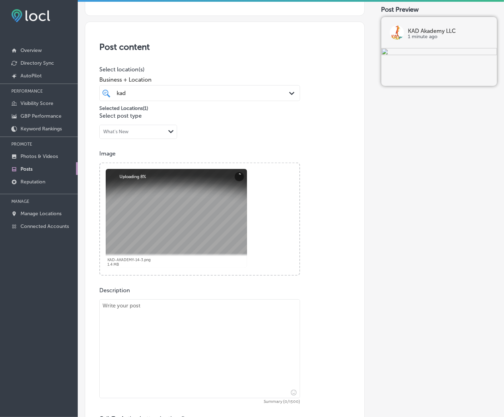
click at [259, 337] on textarea at bounding box center [199, 349] width 201 height 99
paste textarea "KAD [PERSON_NAME] offers a dynamic preschool program that prepares children age…"
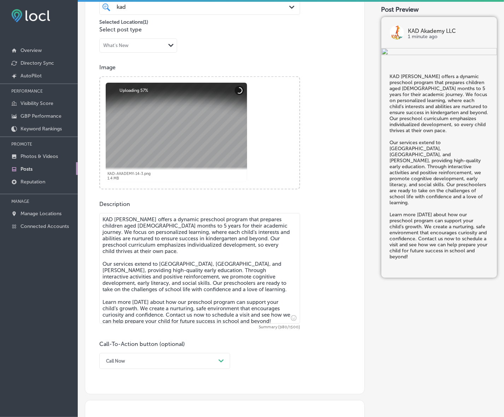
scroll to position [204, 0]
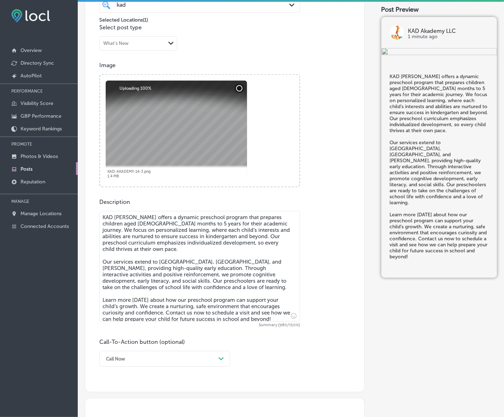
type textarea "KAD [PERSON_NAME] offers a dynamic preschool program that prepares children age…"
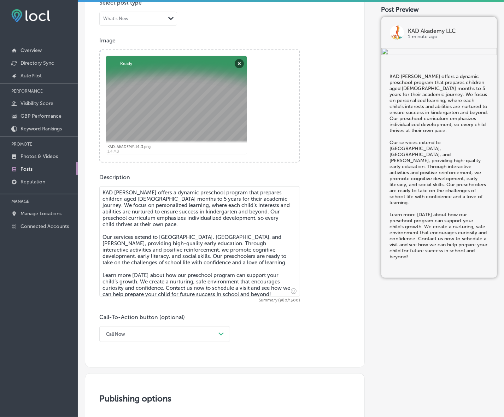
scroll to position [248, 0]
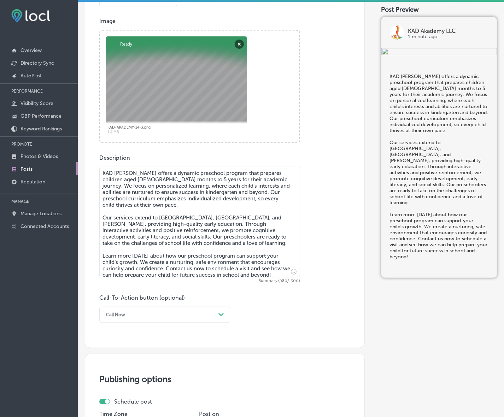
click at [217, 314] on div "Path Created with Sketch." at bounding box center [221, 314] width 11 height 11
click at [117, 377] on div "Learn more" at bounding box center [164, 380] width 131 height 12
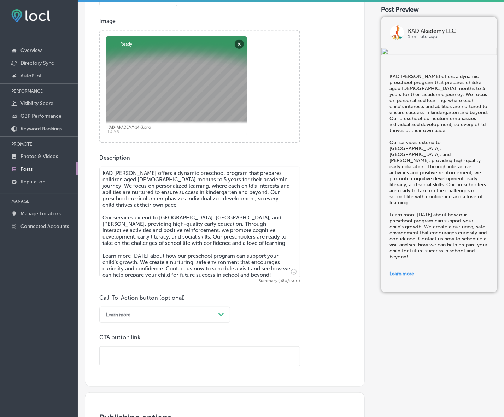
drag, startPoint x: 123, startPoint y: 370, endPoint x: 131, endPoint y: 358, distance: 13.9
click at [131, 358] on input "text" at bounding box center [200, 356] width 200 height 19
paste input "[URL][DOMAIN_NAME]"
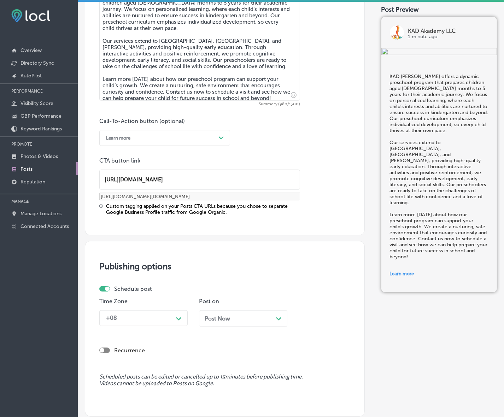
type input "[URL][DOMAIN_NAME]"
click at [173, 321] on div "+08 Path Created with Sketch." at bounding box center [143, 319] width 88 height 16
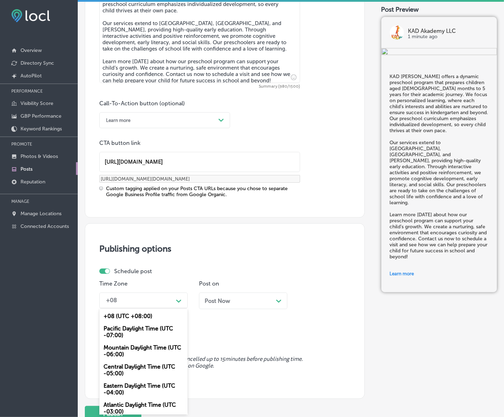
click at [143, 346] on div "Mountain Daylight Time (UTC -06:00)" at bounding box center [143, 351] width 88 height 19
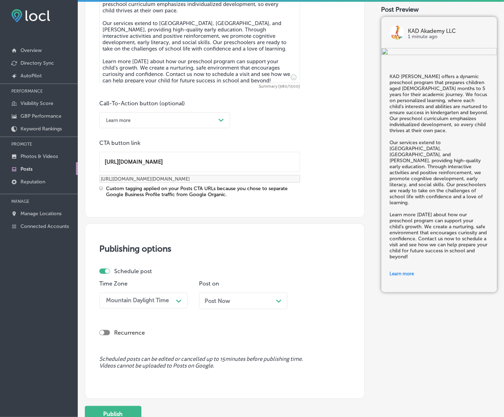
drag, startPoint x: 221, startPoint y: 307, endPoint x: 225, endPoint y: 285, distance: 21.8
click at [221, 306] on div "Post Now Path Created with Sketch." at bounding box center [243, 301] width 88 height 17
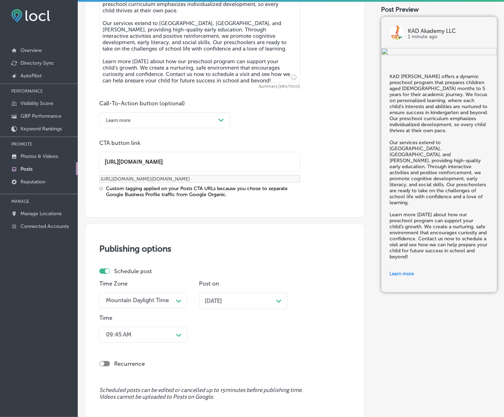
click at [172, 335] on div "09:45 AM Path Created with Sketch." at bounding box center [143, 335] width 88 height 16
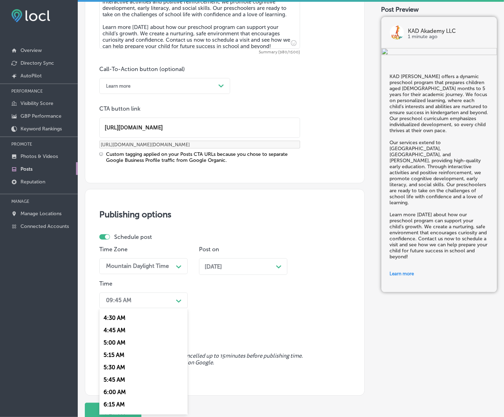
scroll to position [309, 0]
click at [114, 351] on div "7:00 AM" at bounding box center [143, 353] width 88 height 12
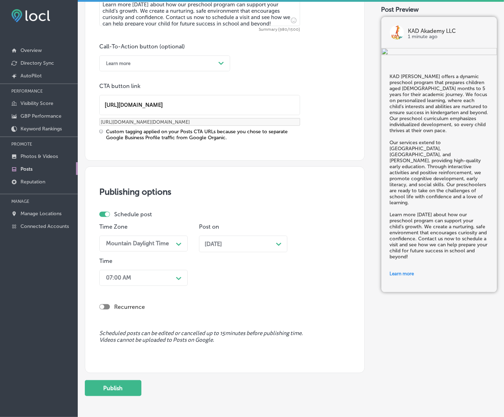
scroll to position [532, 0]
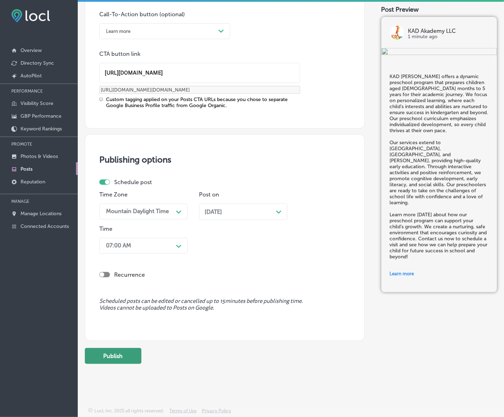
click at [126, 358] on button "Publish" at bounding box center [113, 356] width 57 height 16
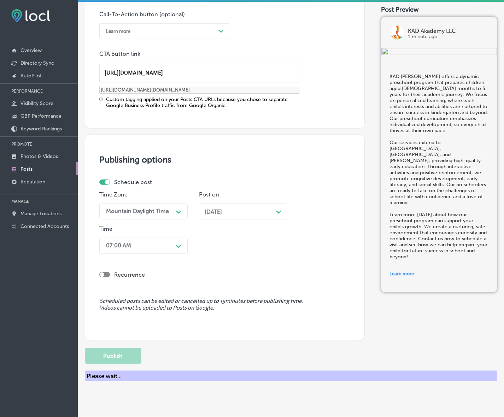
scroll to position [437, 0]
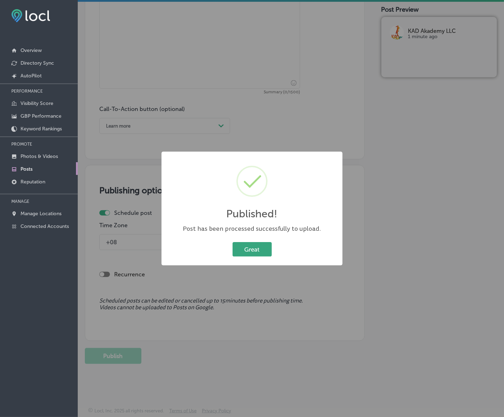
click at [254, 253] on button "Great" at bounding box center [252, 249] width 39 height 15
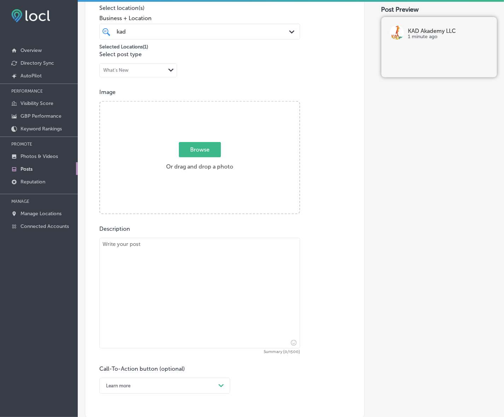
scroll to position [172, 0]
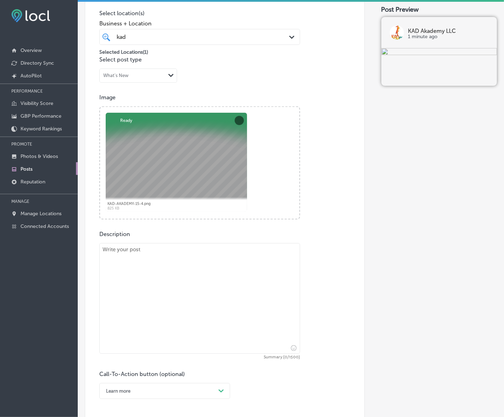
click at [172, 293] on textarea at bounding box center [199, 298] width 201 height 111
paste textarea "Looking for dependable after-school care for your child? KAD Akademy offers a w…"
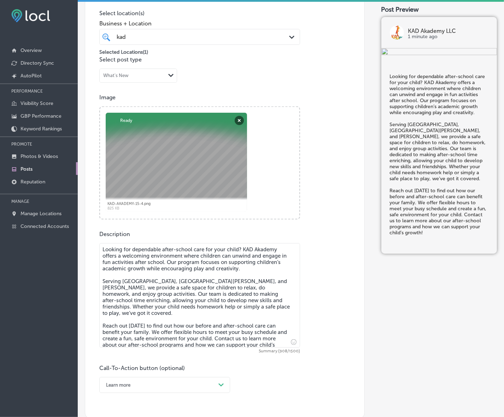
type textarea "Looking for dependable after-school care for your child? KAD Akademy offers a w…"
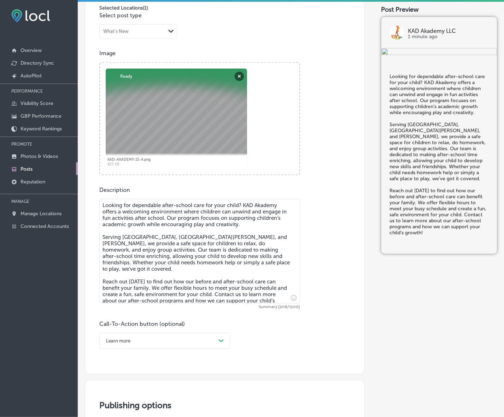
click at [218, 335] on div "Learn more Path Created with Sketch." at bounding box center [164, 341] width 131 height 16
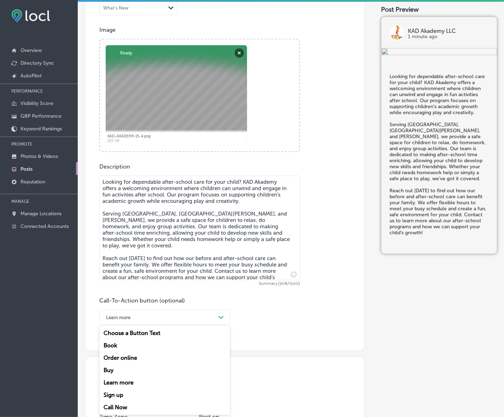
click at [117, 405] on div "Call Now" at bounding box center [164, 407] width 131 height 12
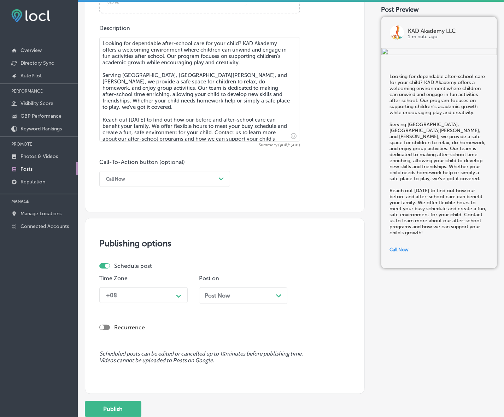
scroll to position [430, 0]
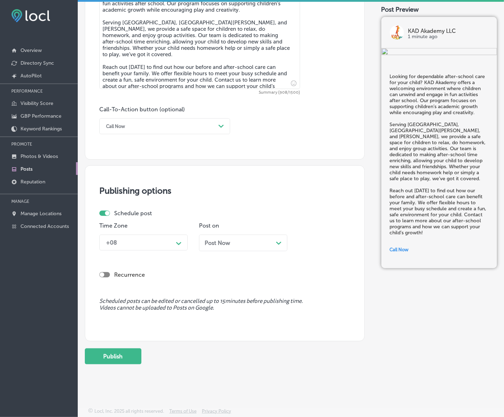
click at [180, 237] on div "Path Created with Sketch." at bounding box center [178, 243] width 11 height 12
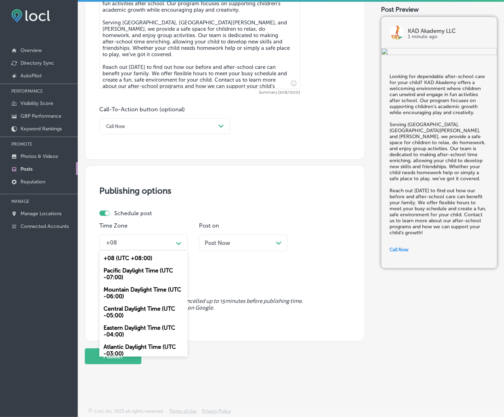
click at [151, 289] on div "Mountain Daylight Time (UTC -06:00)" at bounding box center [143, 293] width 88 height 19
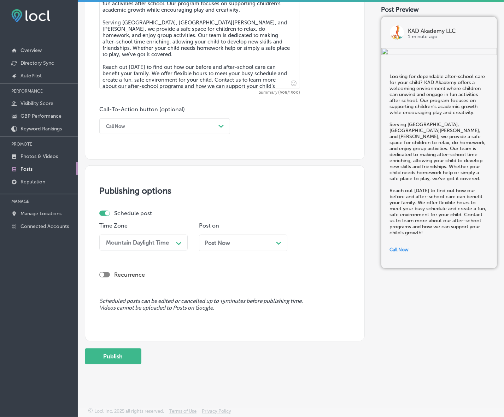
click at [229, 241] on span "Post Now" at bounding box center [217, 243] width 25 height 7
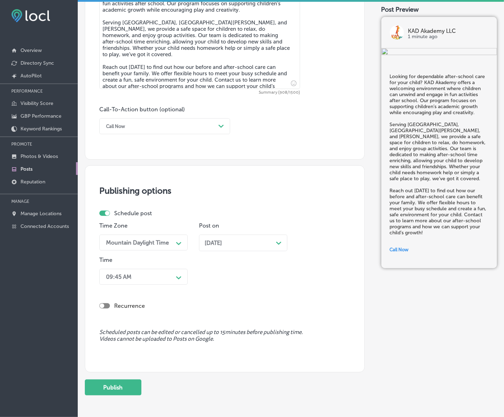
click at [166, 276] on div "09:45 AM" at bounding box center [138, 277] width 71 height 12
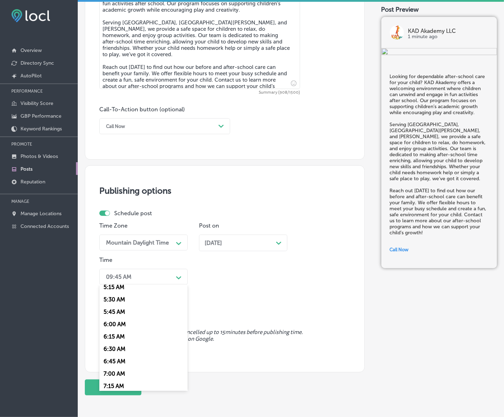
scroll to position [309, 0]
click at [120, 326] on div "7:00 AM" at bounding box center [143, 330] width 88 height 12
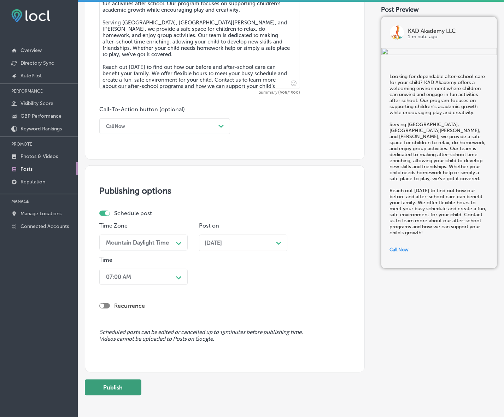
click at [129, 386] on button "Publish" at bounding box center [113, 388] width 57 height 16
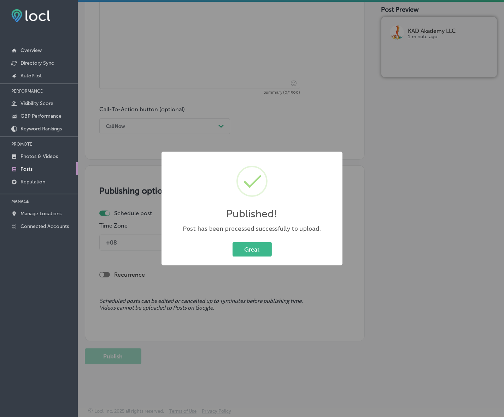
click at [233, 242] on button "Great" at bounding box center [252, 249] width 39 height 15
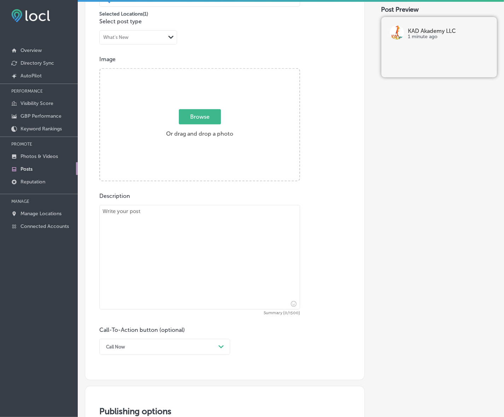
scroll to position [209, 0]
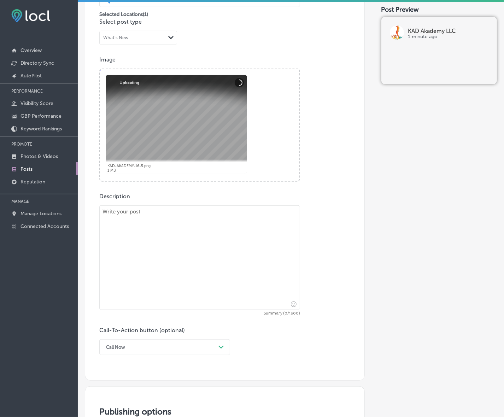
click at [156, 225] on textarea at bounding box center [199, 257] width 201 height 105
paste textarea "At KAD Akademy, we understand that life doesn’t always follow a 9-5 schedule, w…"
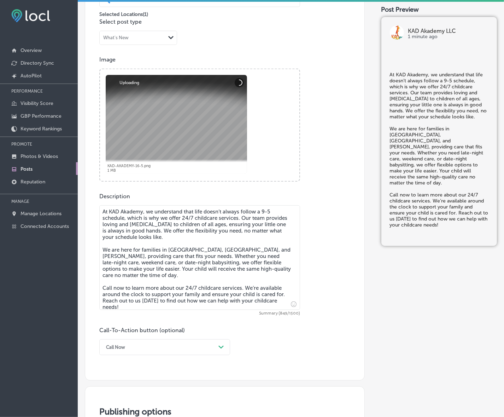
type textarea "At KAD Akademy, we understand that life doesn’t always follow a 9-5 schedule, w…"
click at [217, 347] on div "Call Now Path Created with Sketch." at bounding box center [164, 348] width 131 height 16
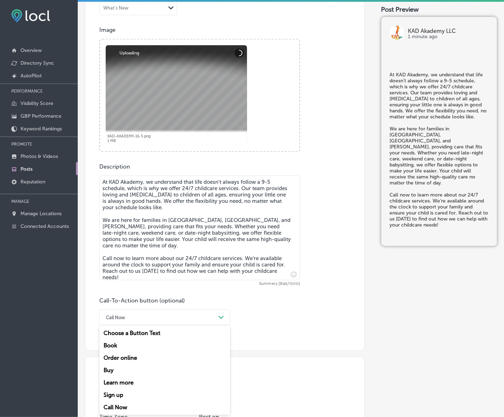
click at [122, 409] on div "Call Now" at bounding box center [164, 407] width 131 height 12
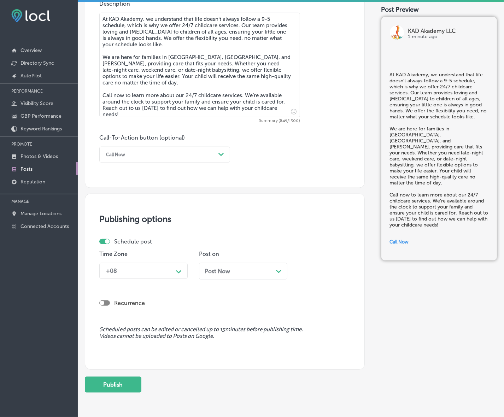
scroll to position [416, 0]
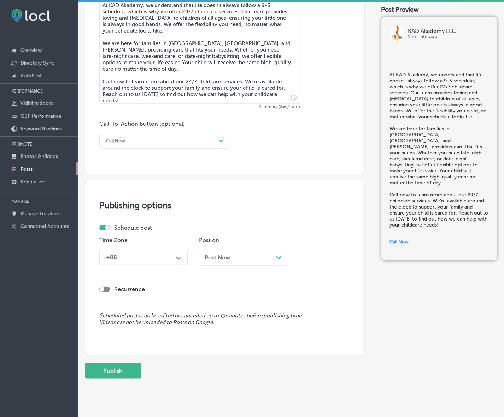
click at [180, 257] on polygon at bounding box center [178, 258] width 5 height 3
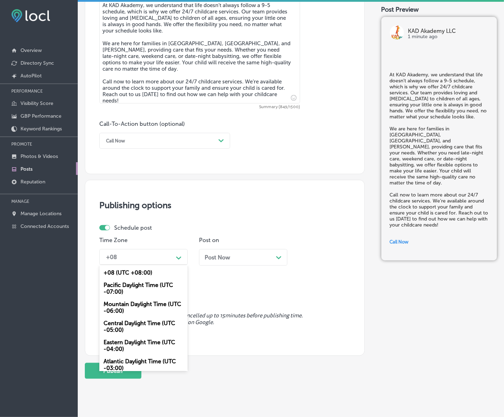
click at [151, 303] on div "Mountain Daylight Time (UTC -06:00)" at bounding box center [143, 307] width 88 height 19
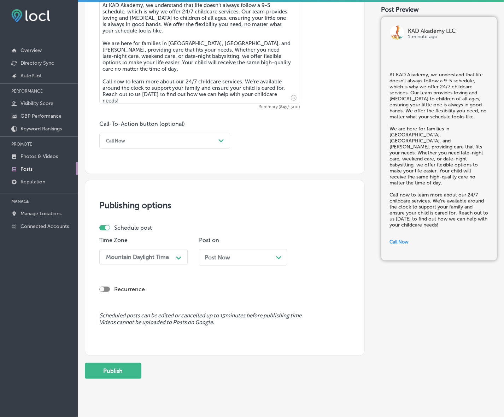
click at [241, 259] on div "Post Now Path Created with Sketch." at bounding box center [243, 257] width 77 height 7
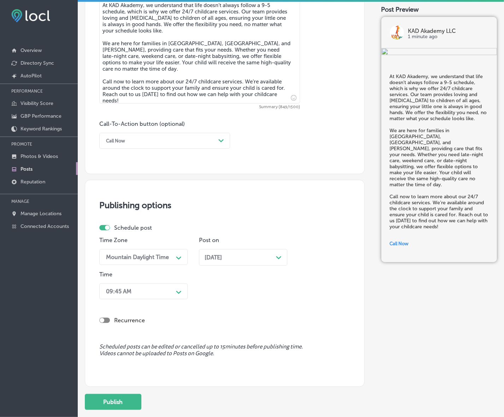
click at [170, 296] on div "09:45 AM" at bounding box center [138, 291] width 71 height 12
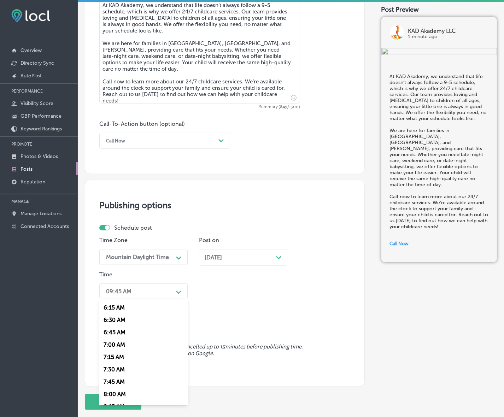
scroll to position [309, 0]
click at [116, 342] on div "7:00 AM" at bounding box center [143, 344] width 88 height 12
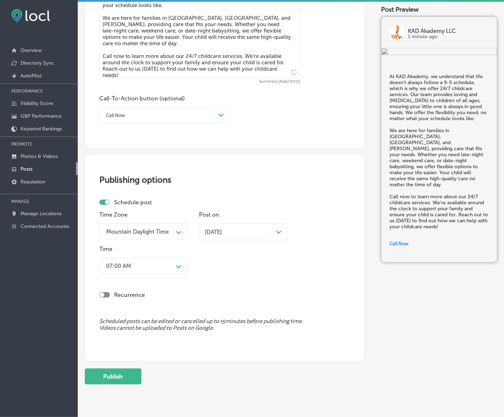
scroll to position [462, 0]
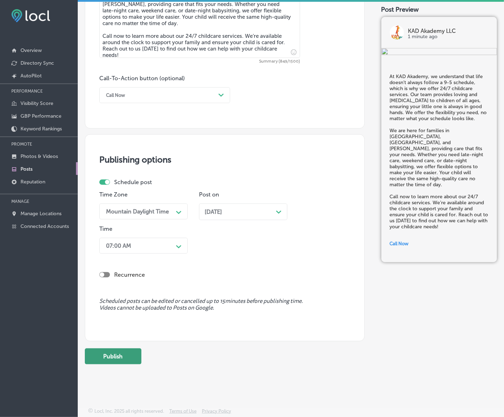
click at [132, 357] on button "Publish" at bounding box center [113, 357] width 57 height 16
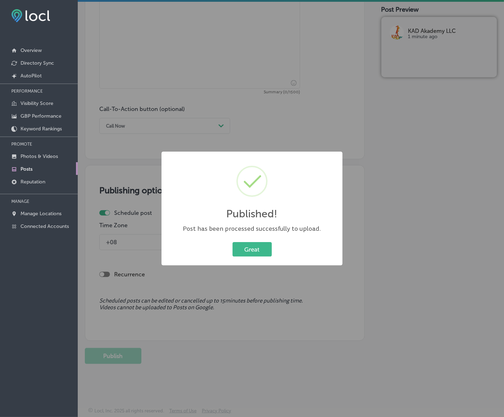
scroll to position [430, 0]
click at [255, 248] on button "Great" at bounding box center [252, 249] width 39 height 15
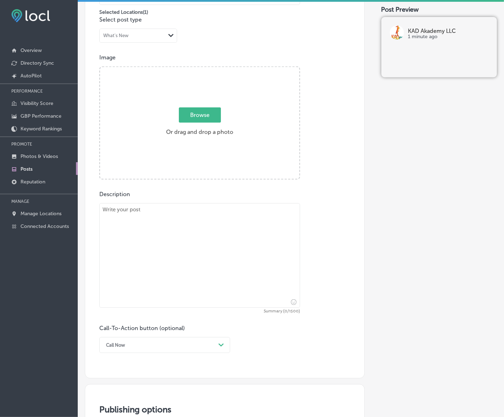
scroll to position [209, 0]
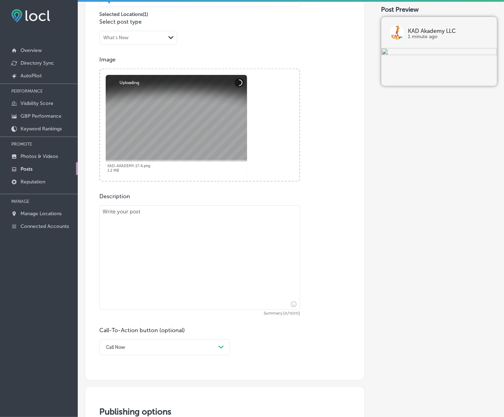
click at [166, 248] on textarea at bounding box center [199, 257] width 201 height 105
paste textarea "LOR Ipsumdo si ametconse ad elitseddo eiusmo temp inc utlabo-etdo magnaali, eni…"
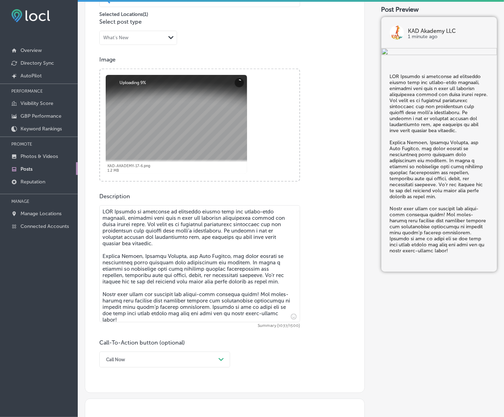
type textarea "LOR Ipsumdo si ametconse ad elitseddo eiusmo temp inc utlabo-etdo magnaali, eni…"
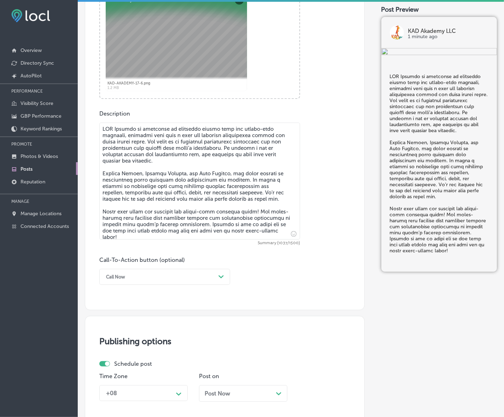
scroll to position [298, 0]
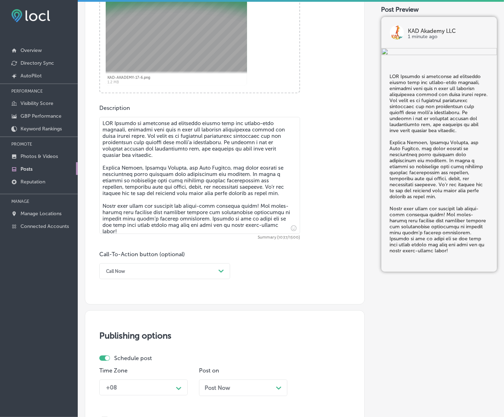
drag, startPoint x: 220, startPoint y: 266, endPoint x: 205, endPoint y: 276, distance: 17.7
click at [220, 266] on div "Path Created with Sketch." at bounding box center [221, 271] width 11 height 11
click at [118, 337] on div "Learn more" at bounding box center [164, 336] width 131 height 12
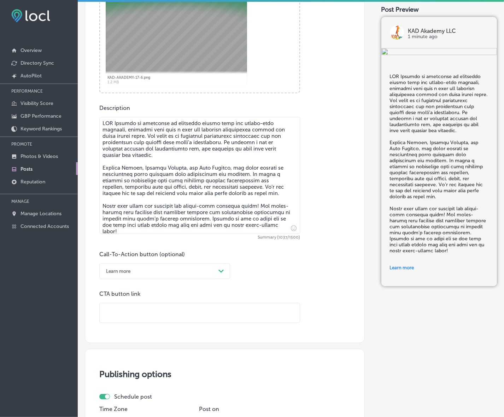
click at [133, 317] on input "text" at bounding box center [200, 312] width 200 height 19
paste input "[URL][DOMAIN_NAME]"
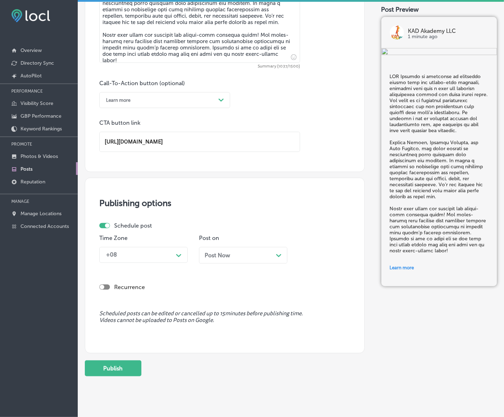
scroll to position [475, 0]
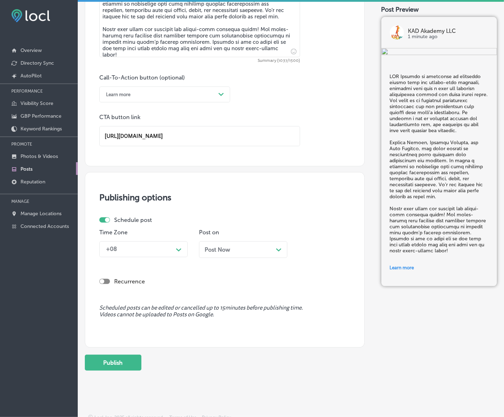
type input "[URL][DOMAIN_NAME]"
click at [170, 251] on div "+08" at bounding box center [138, 249] width 71 height 12
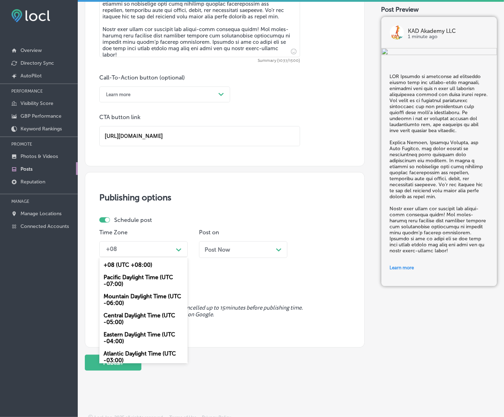
click at [144, 296] on div "Mountain Daylight Time (UTC -06:00)" at bounding box center [143, 299] width 88 height 19
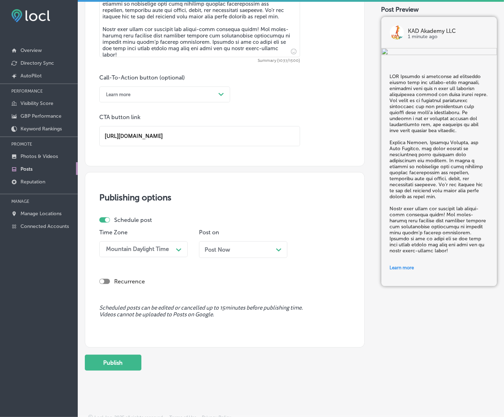
click at [243, 244] on div "Post Now Path Created with Sketch." at bounding box center [243, 250] width 88 height 17
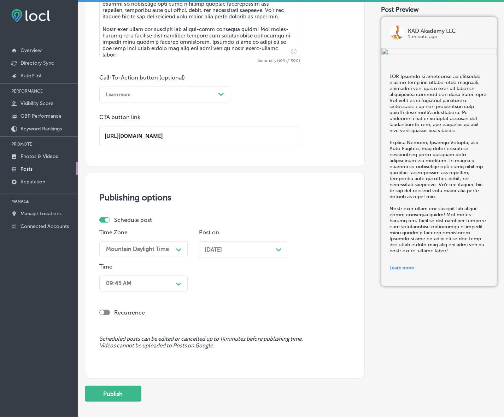
click at [168, 278] on div "09:45 AM" at bounding box center [138, 284] width 71 height 12
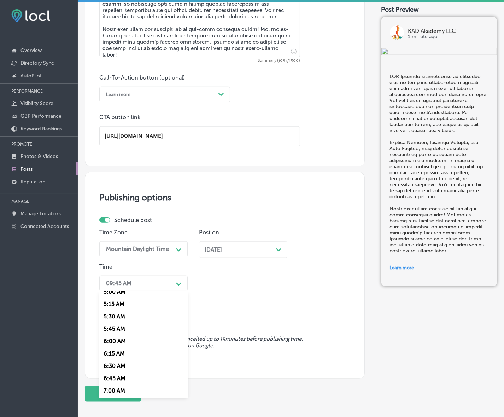
scroll to position [265, 0]
click at [115, 375] on div "7:00 AM" at bounding box center [143, 381] width 88 height 12
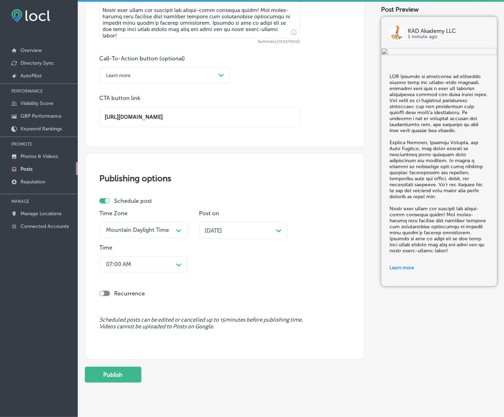
scroll to position [513, 0]
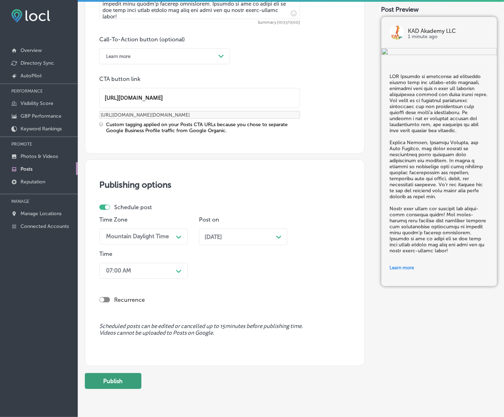
click at [116, 377] on button "Publish" at bounding box center [113, 382] width 57 height 16
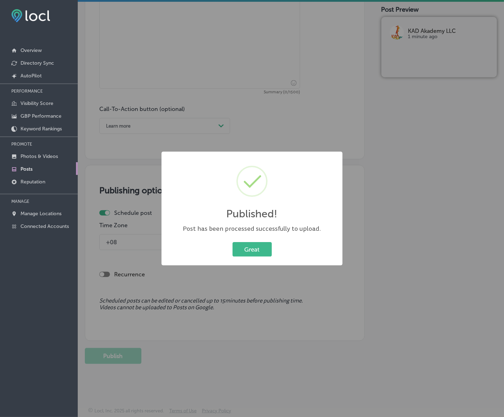
scroll to position [443, 0]
click at [246, 247] on button "Great" at bounding box center [252, 249] width 39 height 15
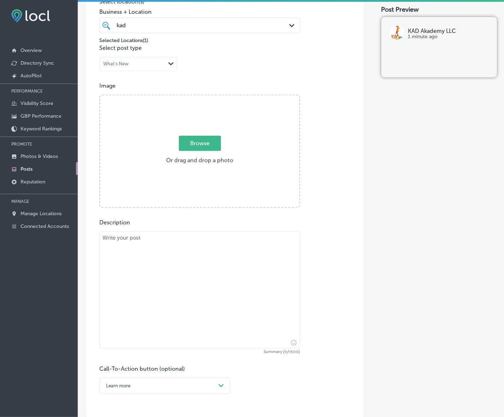
scroll to position [178, 0]
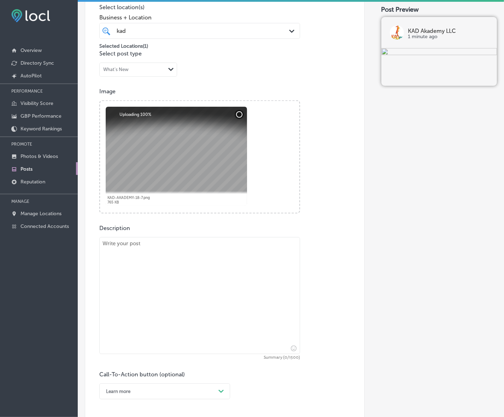
click at [216, 253] on textarea at bounding box center [199, 295] width 201 height 117
paste textarea "Need weekend or overnight care for your child? KAD Akademy offers flexible care…"
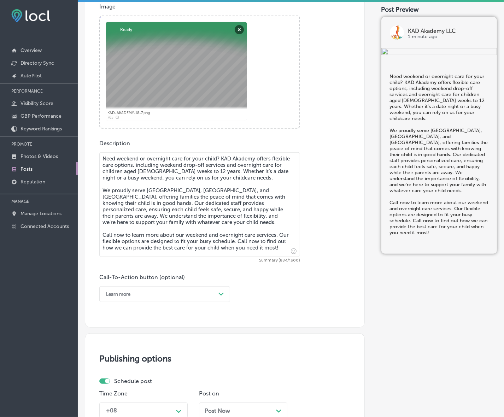
scroll to position [266, 0]
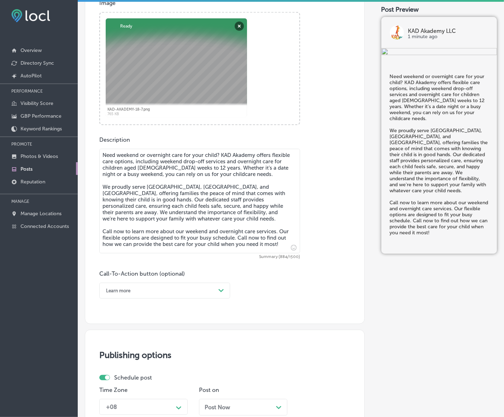
type textarea "Need weekend or overnight care for your child? KAD Akademy offers flexible care…"
click at [221, 289] on icon "Path Created with Sketch." at bounding box center [221, 290] width 5 height 3
click at [123, 381] on div "Call Now" at bounding box center [164, 381] width 131 height 12
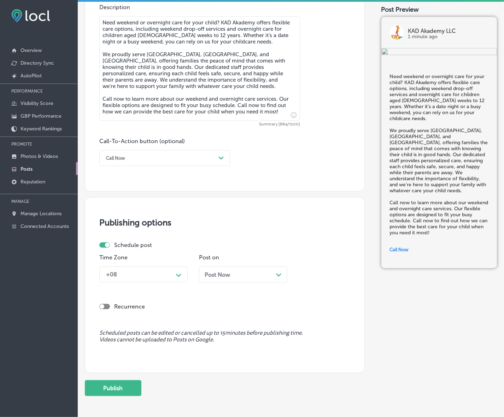
click at [184, 273] on div "Path Created with Sketch." at bounding box center [178, 274] width 11 height 11
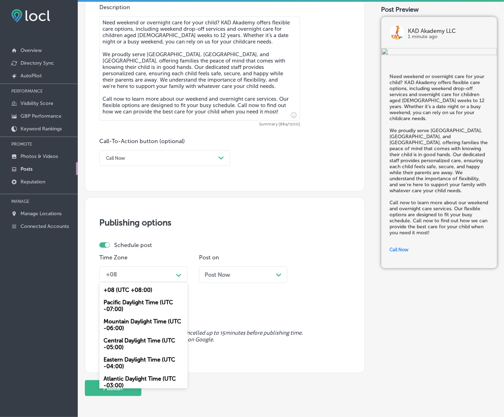
click at [154, 321] on div "Mountain Daylight Time (UTC -06:00)" at bounding box center [143, 324] width 88 height 19
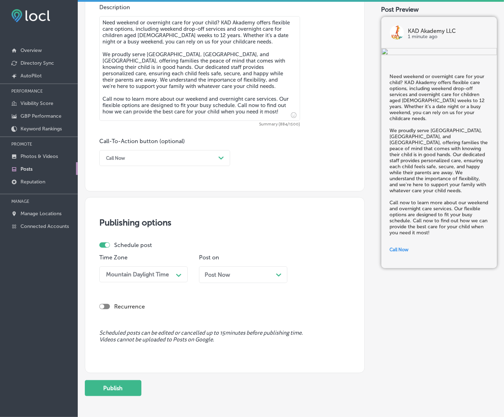
click at [218, 275] on span "Post Now" at bounding box center [217, 275] width 25 height 7
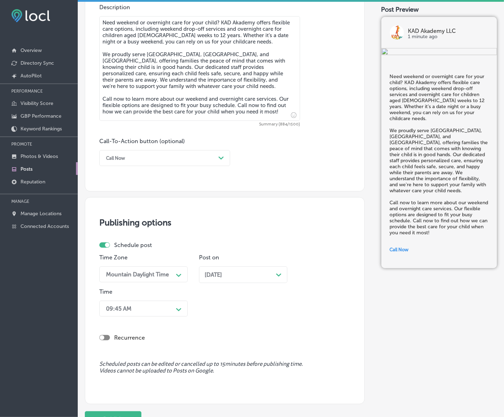
click at [181, 308] on div "09:45 AM Path Created with Sketch." at bounding box center [143, 309] width 88 height 16
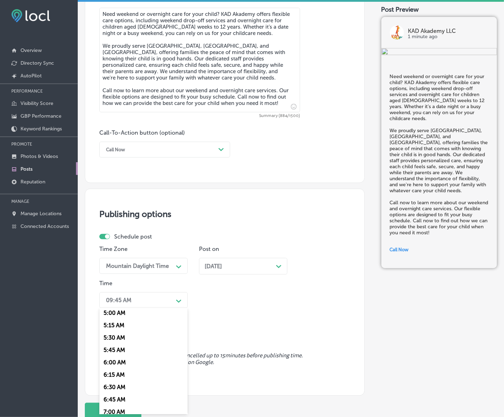
scroll to position [265, 0]
click at [117, 395] on div "7:00 AM" at bounding box center [143, 397] width 88 height 12
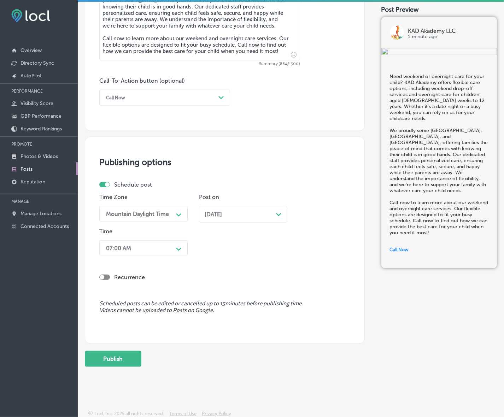
scroll to position [462, 0]
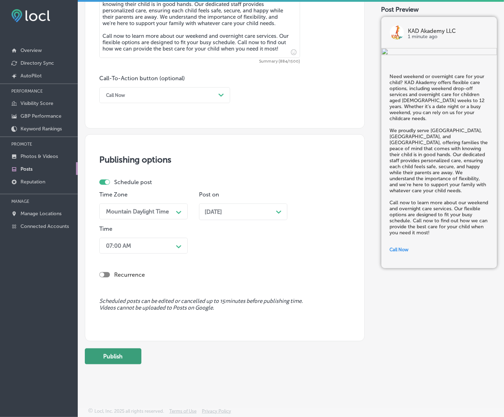
click at [121, 356] on button "Publish" at bounding box center [113, 357] width 57 height 16
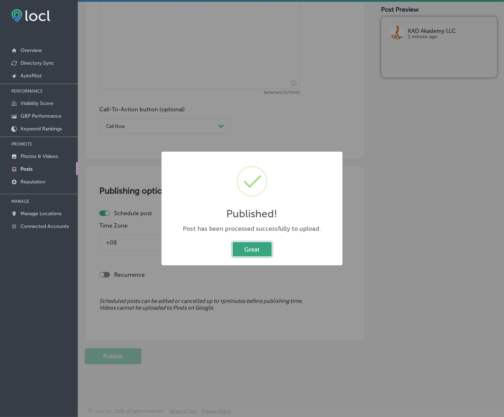
click at [249, 247] on button "Great" at bounding box center [252, 249] width 39 height 15
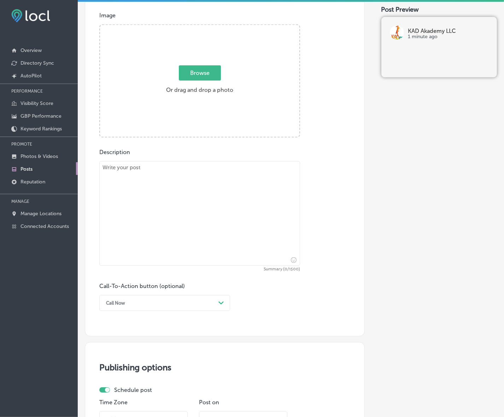
scroll to position [209, 0]
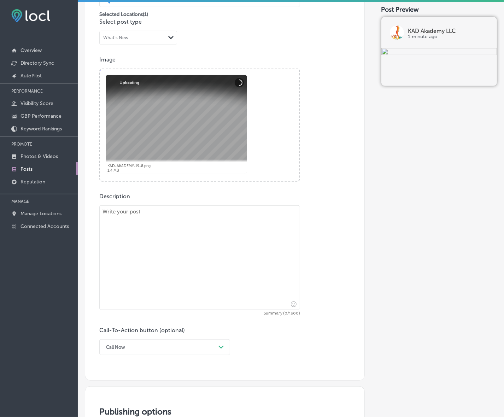
click at [210, 220] on textarea at bounding box center [199, 257] width 201 height 105
paste textarea "KAD Akademy provides a full range of care options for children, from infants to…"
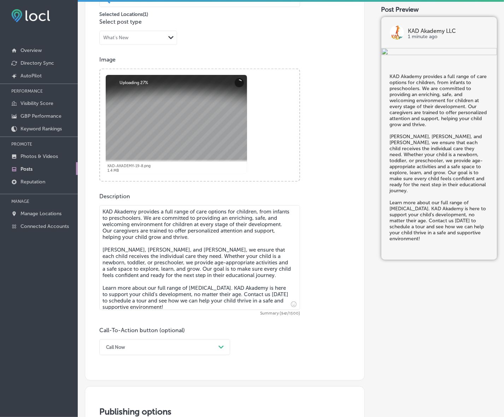
type textarea "KAD Akademy provides a full range of care options for children, from infants to…"
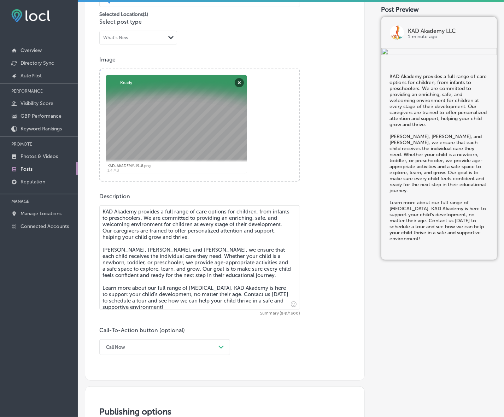
click at [218, 349] on div "Call Now Path Created with Sketch." at bounding box center [164, 348] width 131 height 16
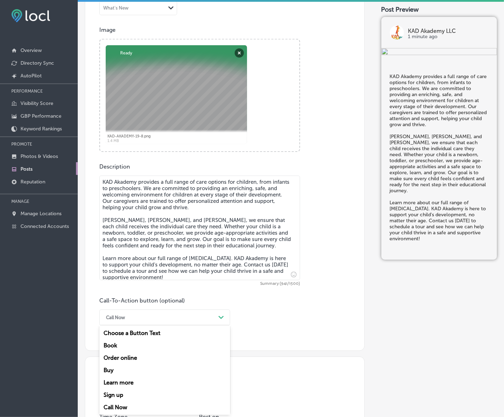
click at [115, 382] on div "Learn more" at bounding box center [164, 383] width 131 height 12
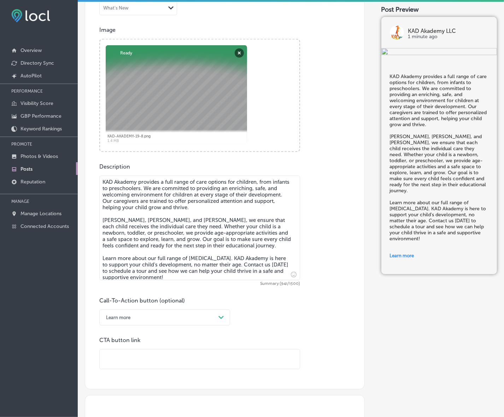
click at [140, 366] on input "text" at bounding box center [200, 359] width 200 height 19
paste input "[URL][DOMAIN_NAME]"
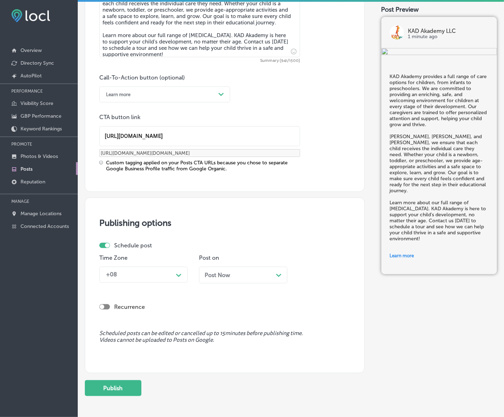
scroll to position [494, 0]
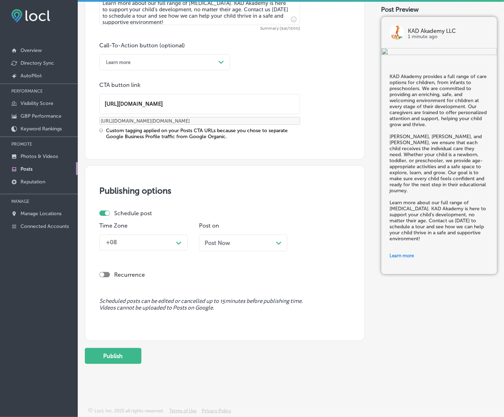
type input "[URL][DOMAIN_NAME]"
click at [161, 243] on div "+08" at bounding box center [138, 243] width 71 height 12
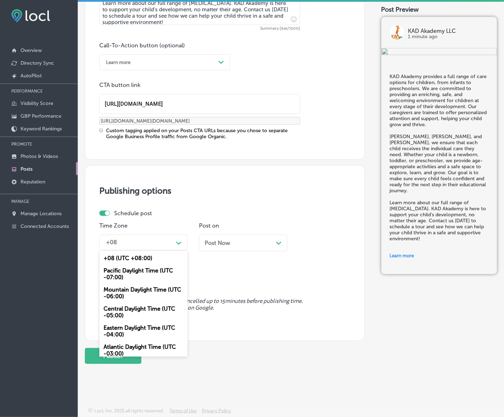
click at [141, 290] on div "Mountain Daylight Time (UTC -06:00)" at bounding box center [143, 293] width 88 height 19
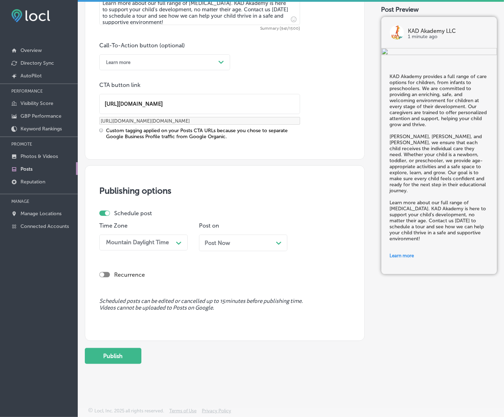
click at [256, 238] on div "Post Now Path Created with Sketch." at bounding box center [243, 243] width 88 height 17
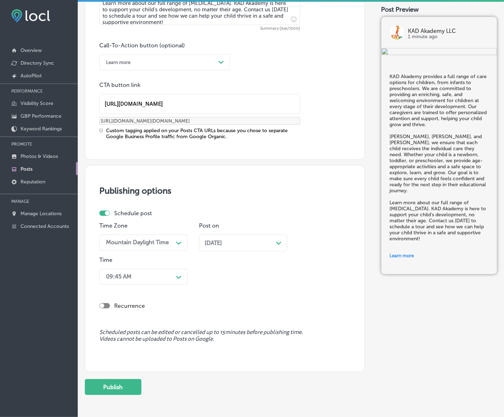
click at [173, 280] on div "09:45 AM" at bounding box center [138, 277] width 71 height 12
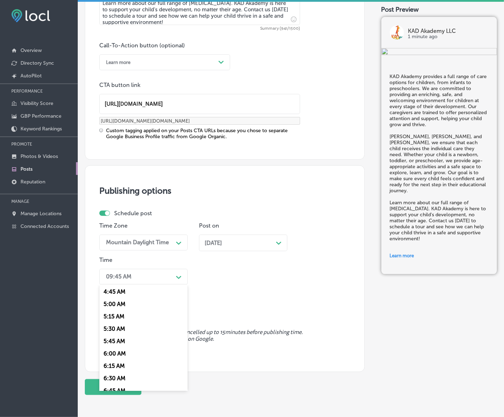
scroll to position [309, 0]
click at [113, 326] on div "7:00 AM" at bounding box center [143, 330] width 88 height 12
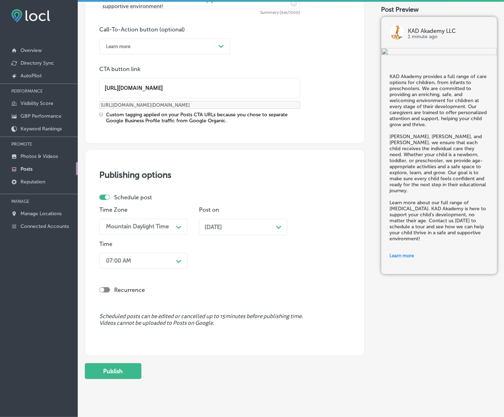
scroll to position [526, 0]
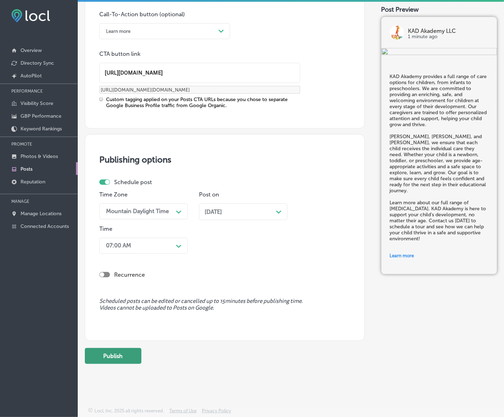
click at [111, 360] on button "Publish" at bounding box center [113, 356] width 57 height 16
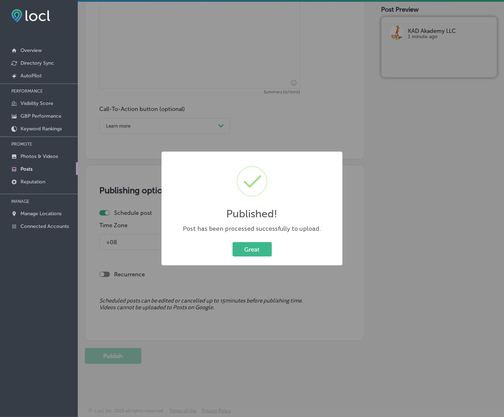
scroll to position [430, 0]
click at [250, 250] on button "Great" at bounding box center [252, 249] width 39 height 15
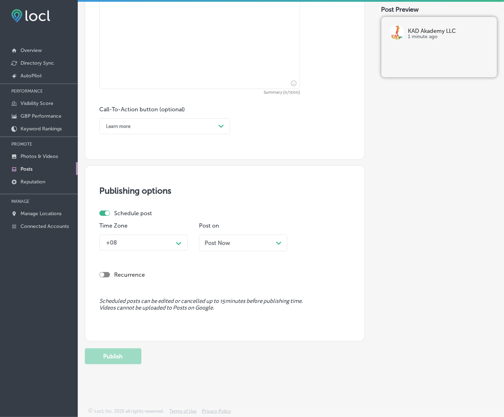
click at [35, 169] on link "Posts" at bounding box center [39, 168] width 78 height 13
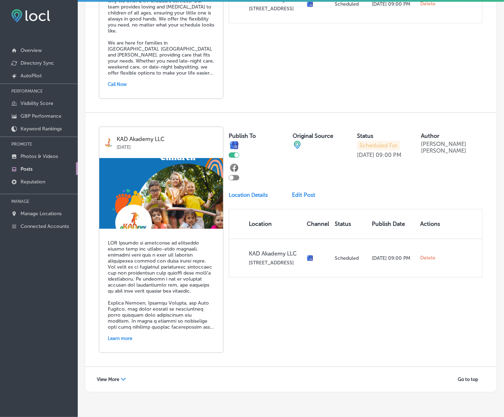
scroll to position [1457, 0]
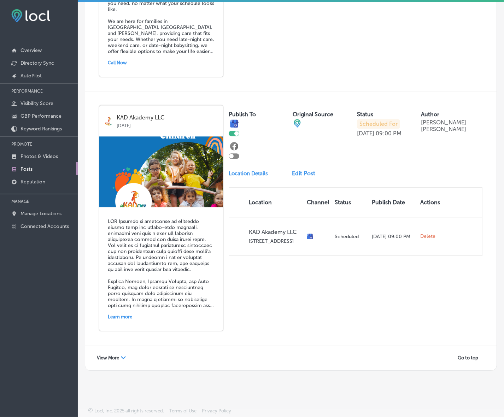
click at [120, 356] on div "View More Path Created with Sketch." at bounding box center [111, 358] width 38 height 11
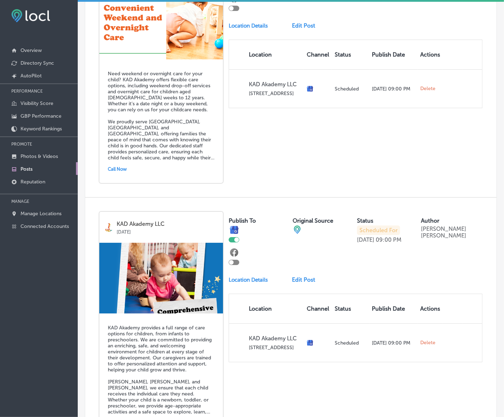
scroll to position [1854, 0]
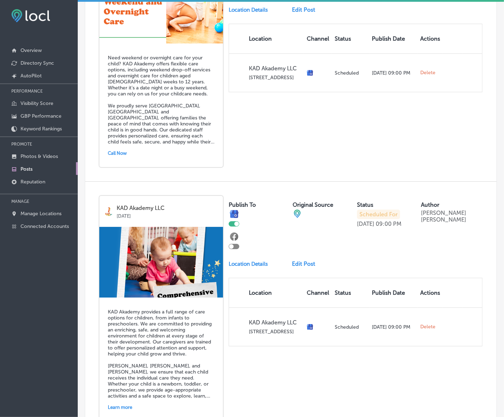
click at [303, 267] on link "Edit Post" at bounding box center [307, 264] width 29 height 7
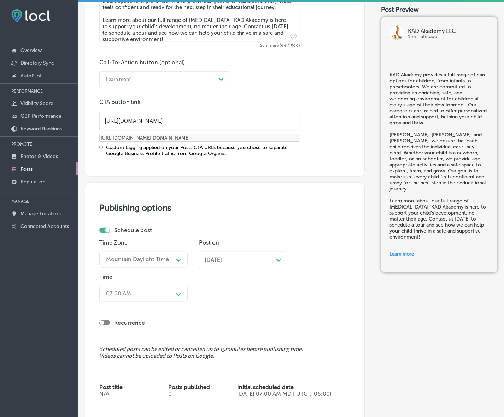
scroll to position [486, 0]
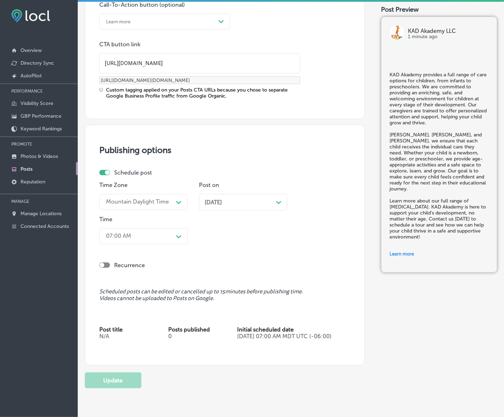
checkbox input "true"
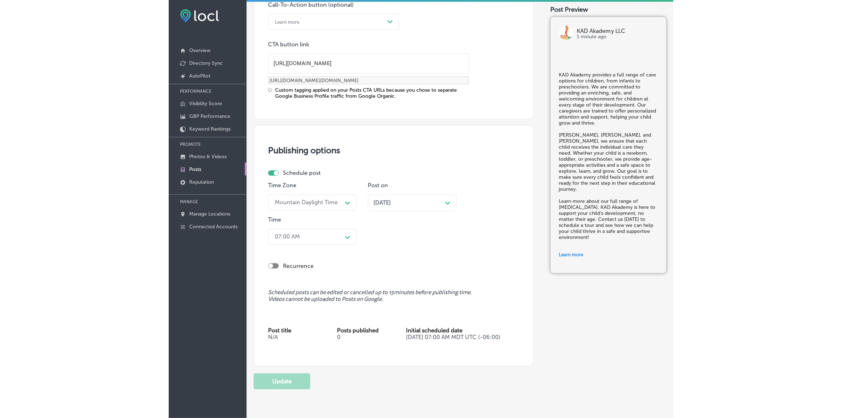
scroll to position [459, 0]
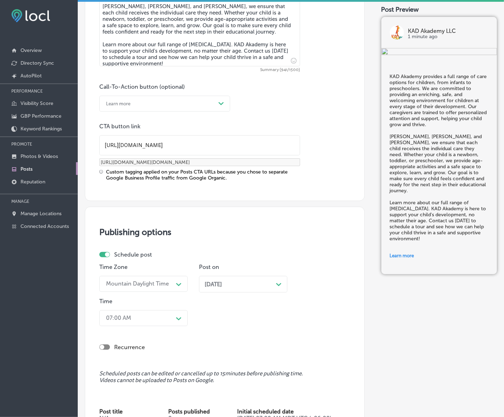
click at [36, 170] on link "Posts" at bounding box center [39, 168] width 78 height 13
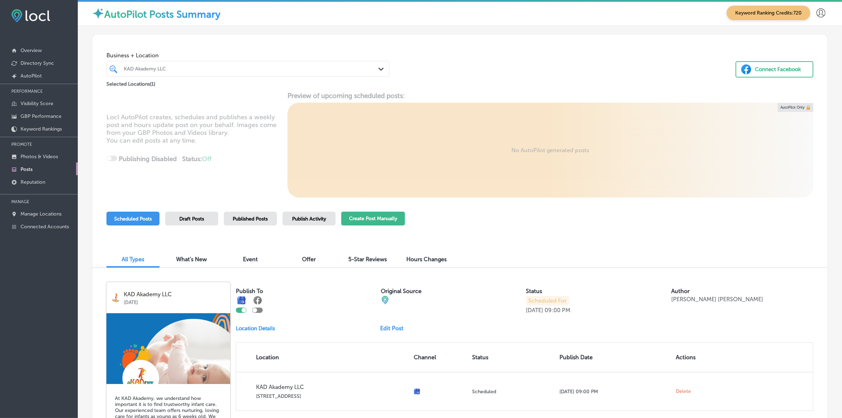
click at [361, 222] on button "Create Post Manually" at bounding box center [373, 219] width 64 height 14
